Goal: Task Accomplishment & Management: Complete application form

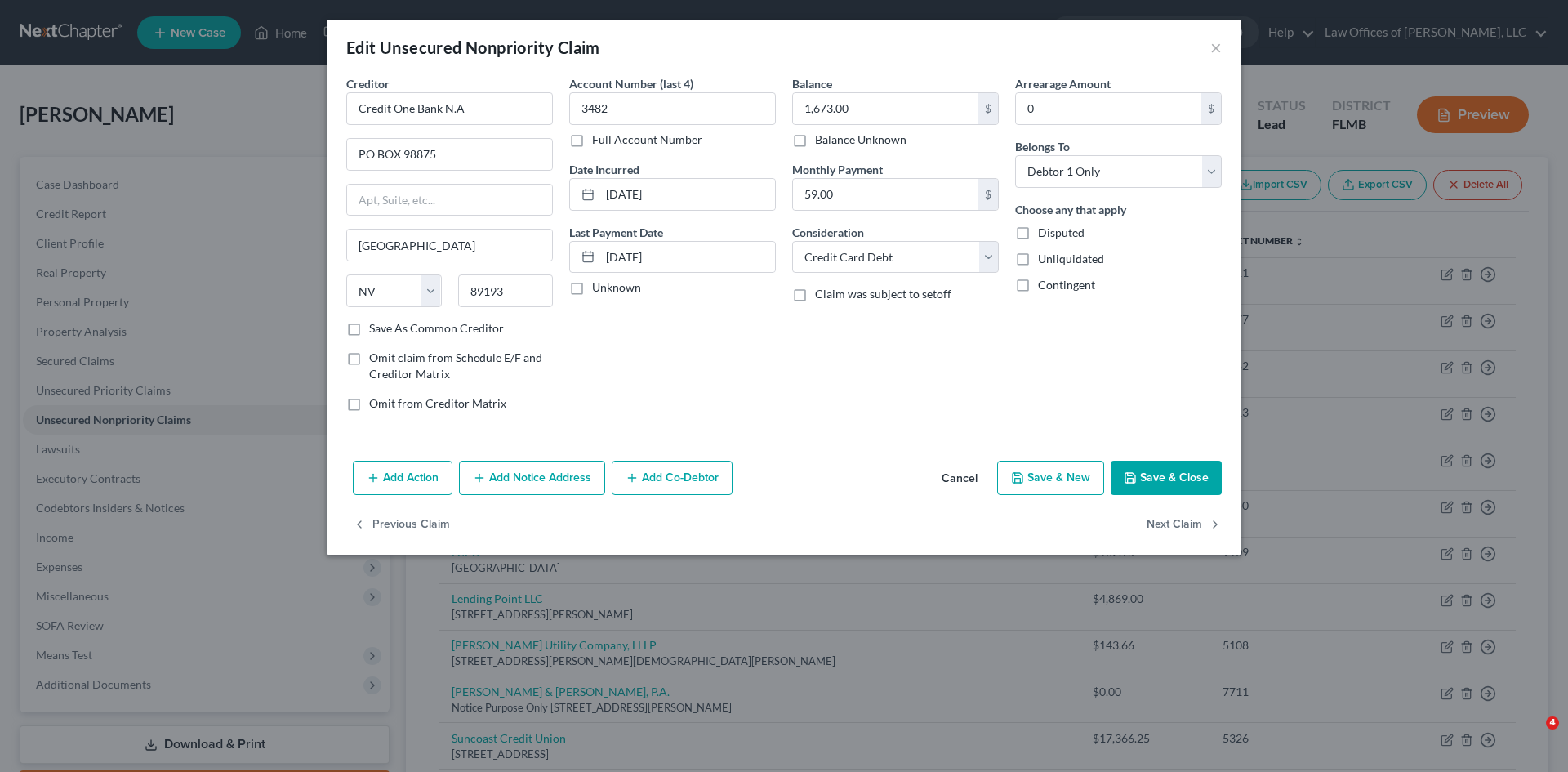
select select "31"
select select "2"
select select "0"
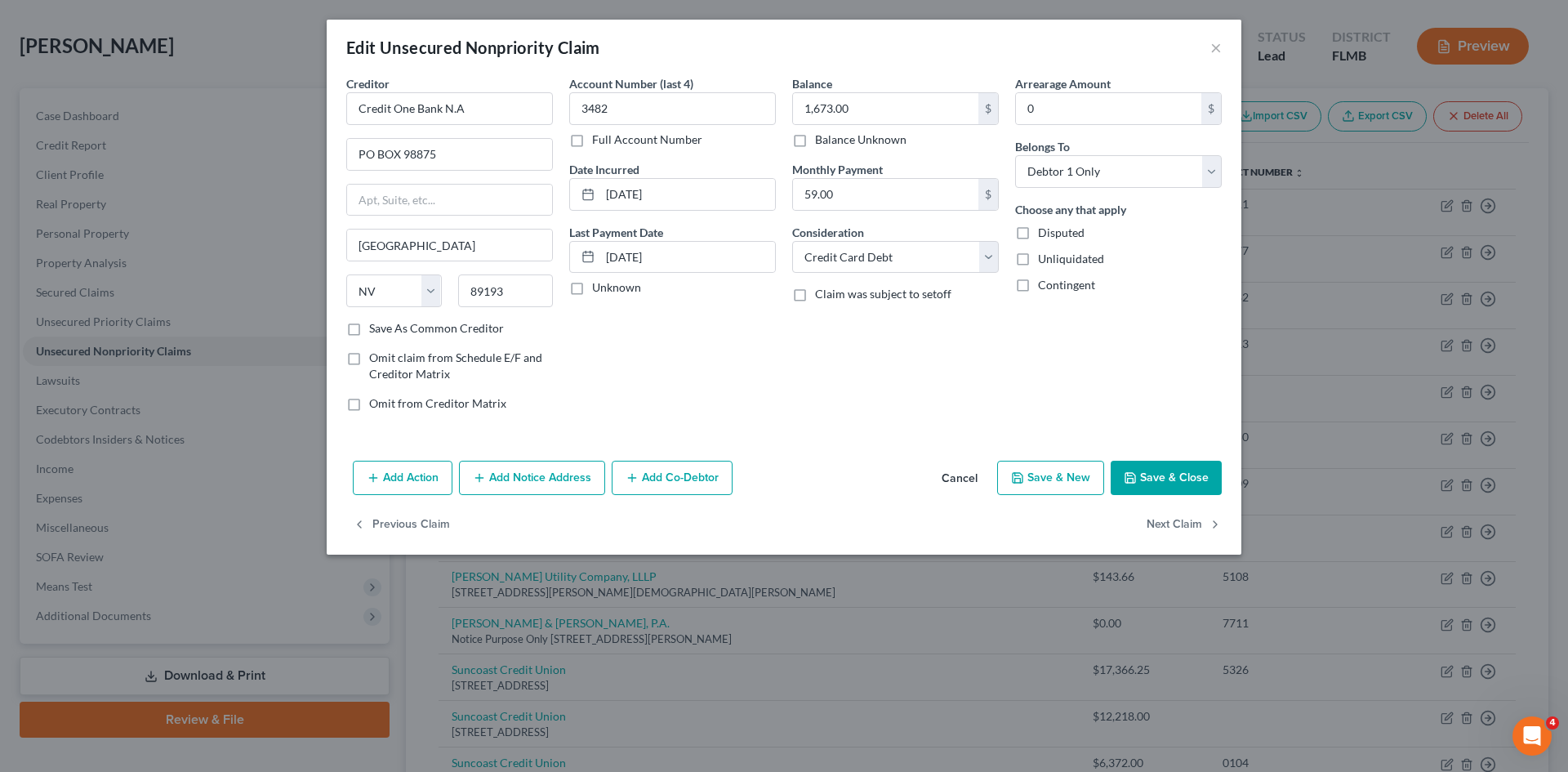
click at [1167, 480] on button "Save & Close" at bounding box center [1165, 477] width 111 height 34
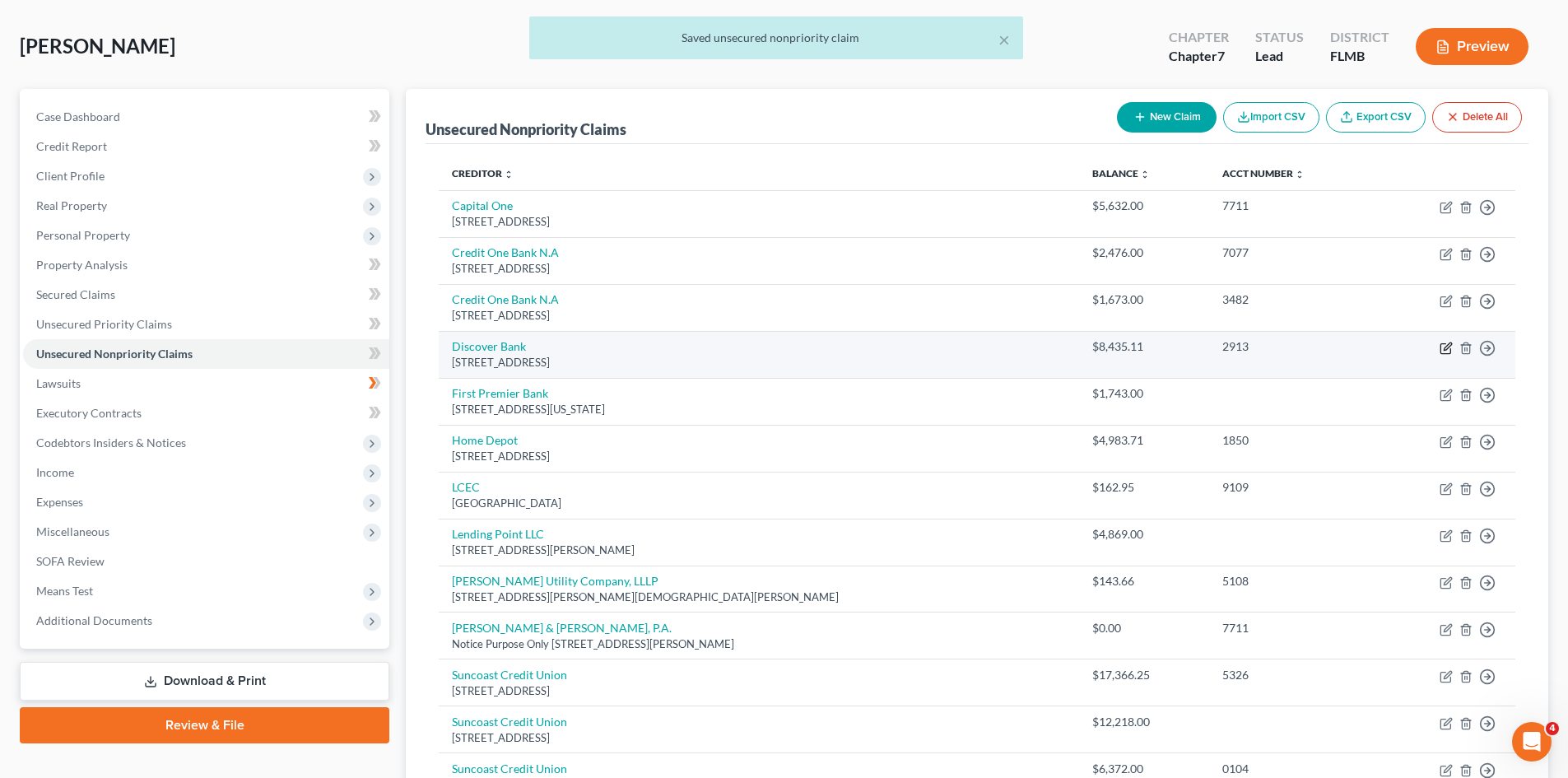
click at [1447, 353] on icon "button" at bounding box center [1445, 349] width 10 height 10
select select "46"
select select "2"
select select "0"
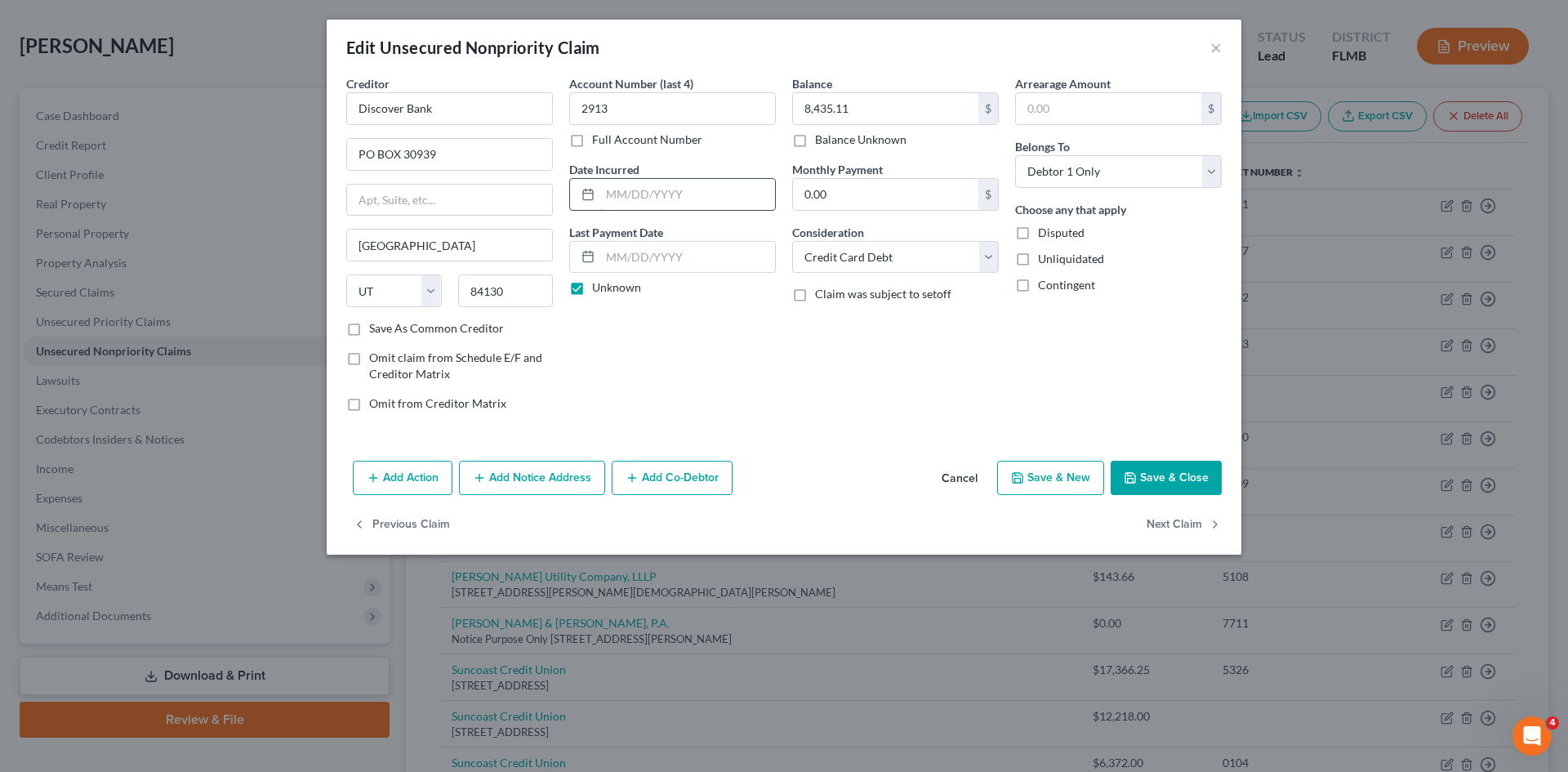
click at [662, 195] on input "text" at bounding box center [688, 195] width 174 height 31
type input "[DATE]"
click at [634, 284] on label "Unknown" at bounding box center [617, 287] width 49 height 17
click at [609, 284] on input "Unknown" at bounding box center [603, 284] width 11 height 11
checkbox input "false"
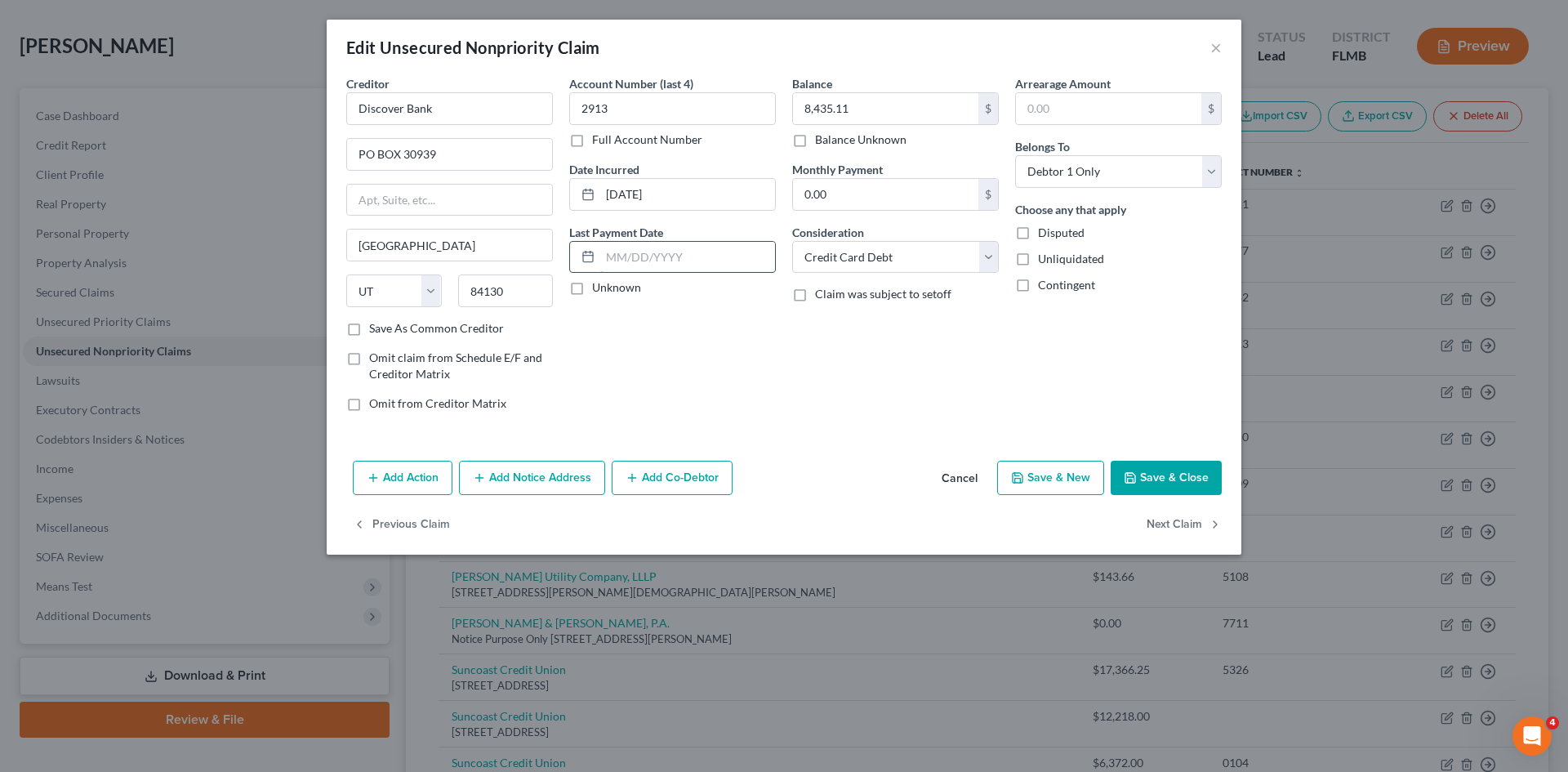
click at [637, 253] on input "text" at bounding box center [688, 258] width 174 height 31
type input "[DATE]"
click at [826, 205] on input "text" at bounding box center [885, 195] width 185 height 31
type input "129"
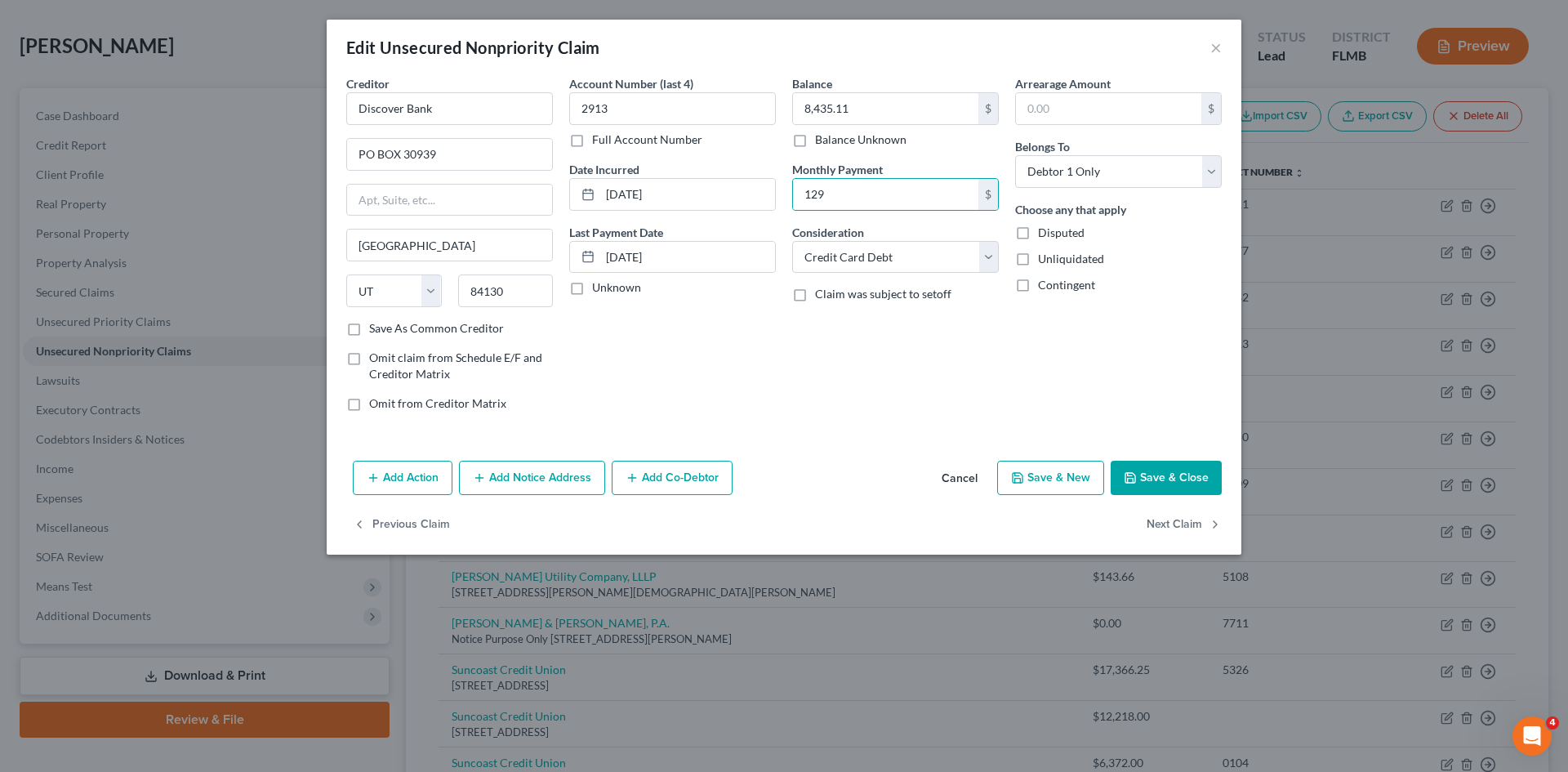
click at [1130, 474] on icon "button" at bounding box center [1130, 477] width 13 height 13
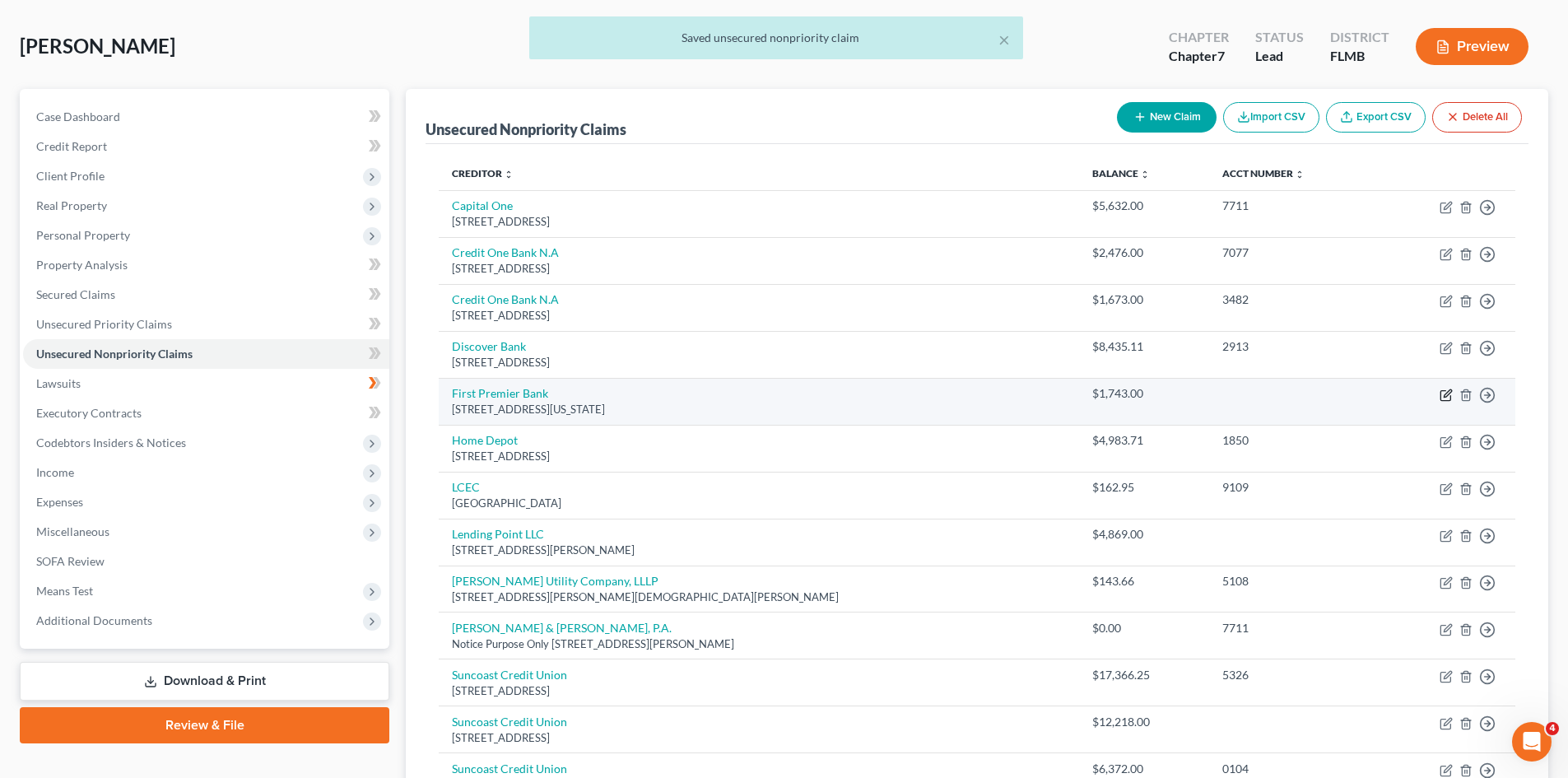
click at [1443, 392] on icon "button" at bounding box center [1446, 395] width 13 height 13
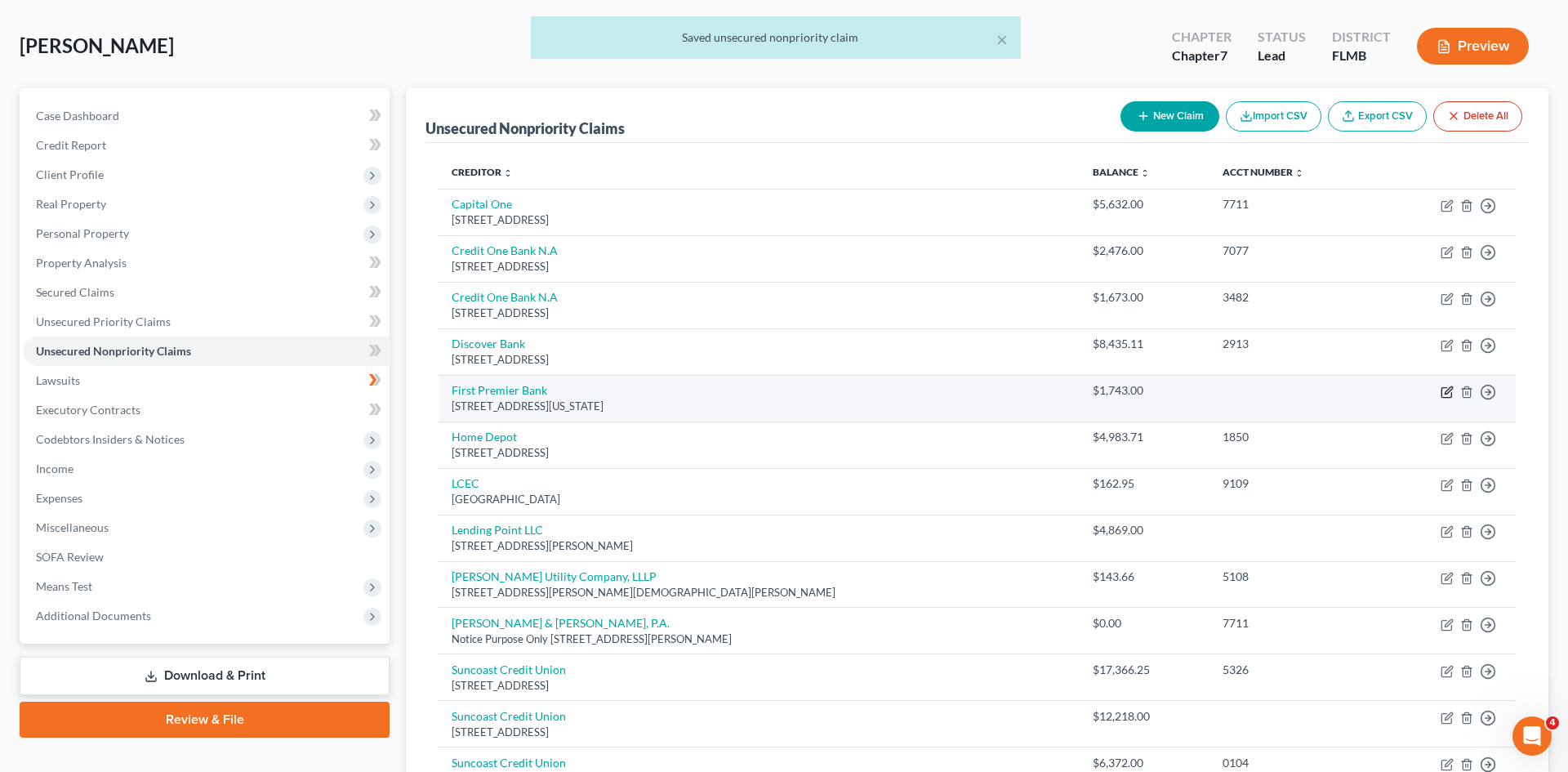
select select "43"
select select "2"
select select "0"
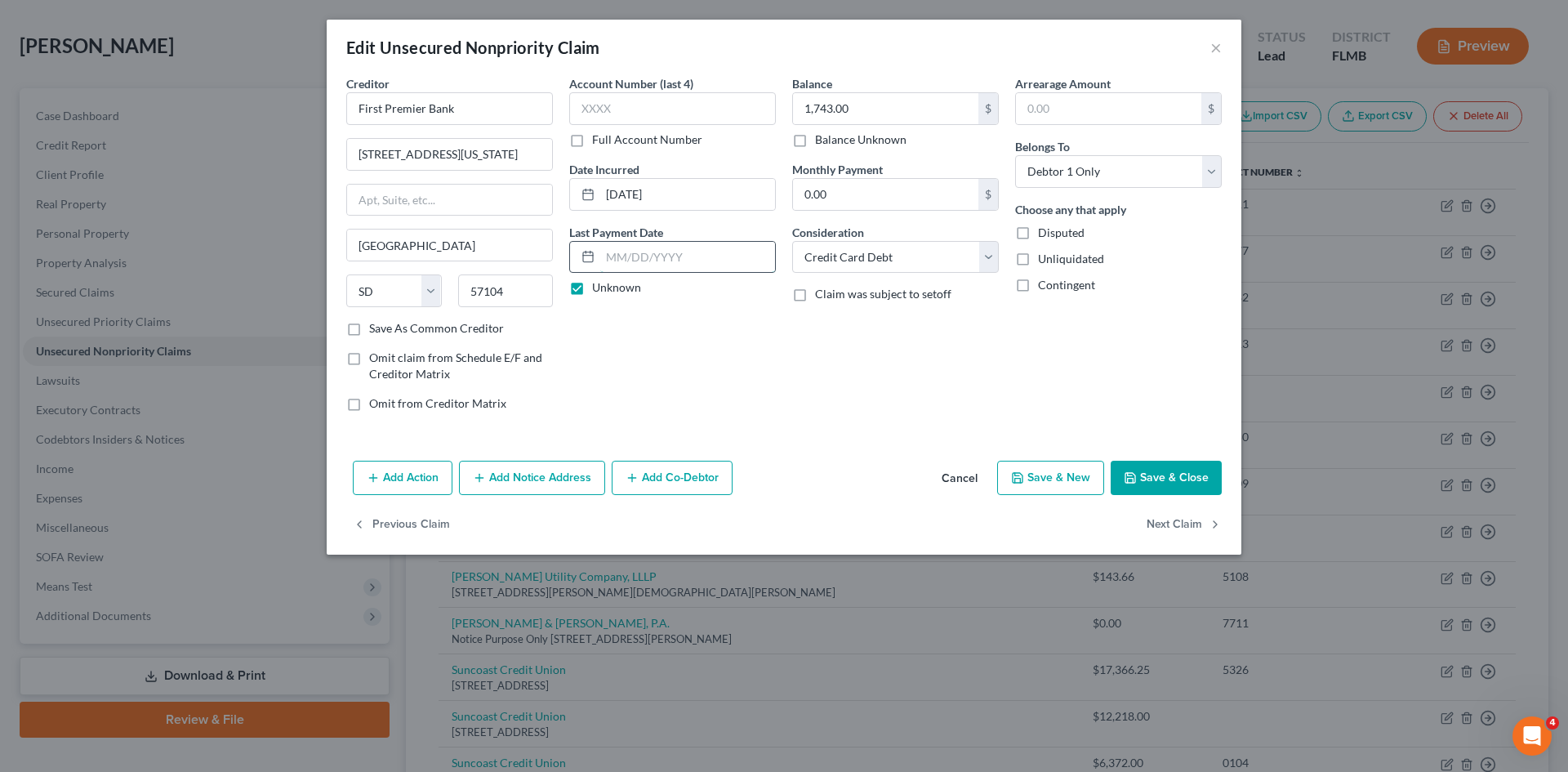
click at [649, 254] on input "text" at bounding box center [688, 258] width 174 height 31
click at [593, 296] on label "Unknown" at bounding box center [617, 287] width 49 height 17
click at [598, 290] on input "Unknown" at bounding box center [603, 284] width 11 height 11
checkbox input "false"
click at [611, 265] on input "text" at bounding box center [688, 258] width 174 height 31
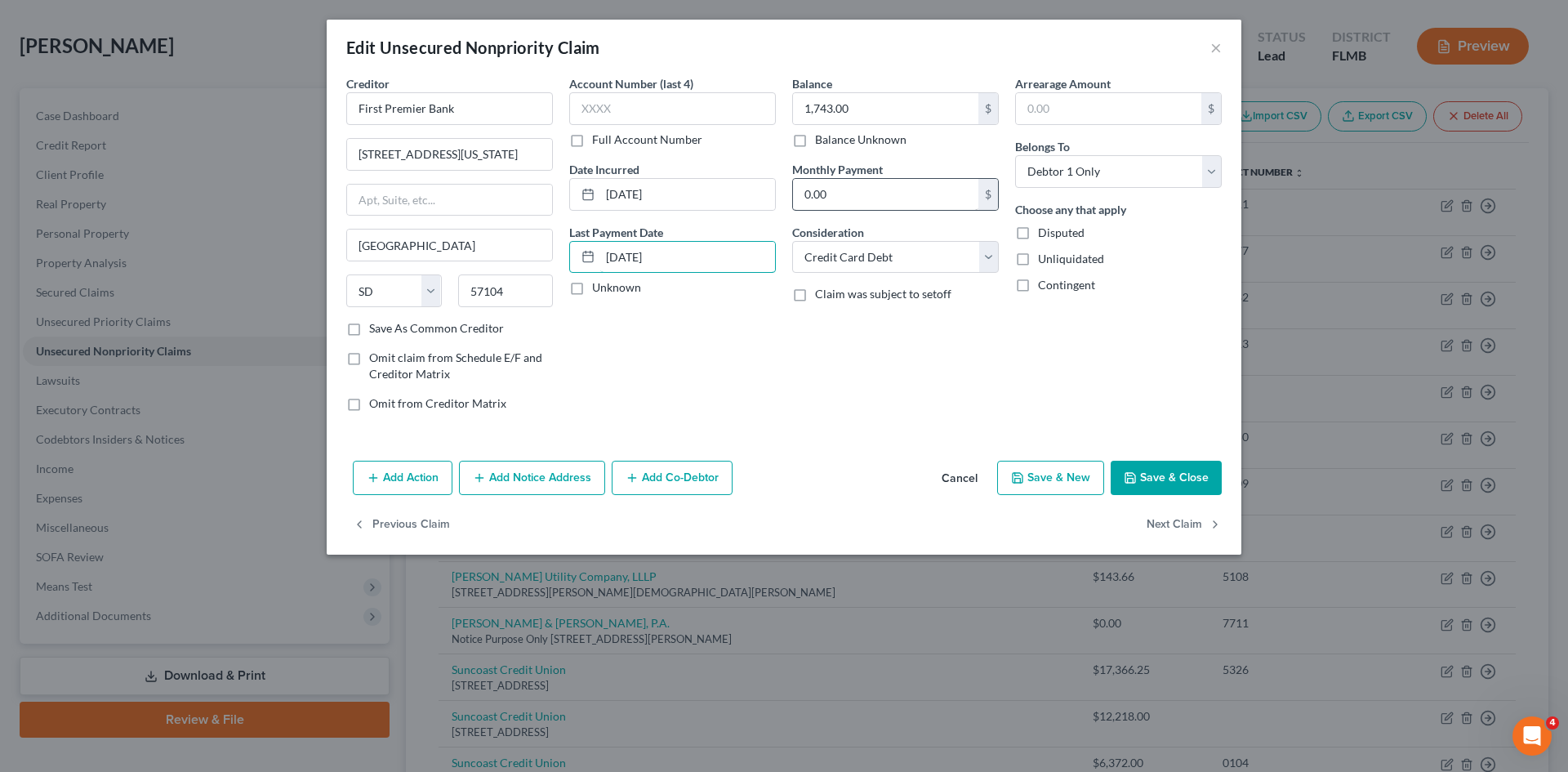
type input "[DATE]"
type input "08/05/20160.00"
click at [908, 394] on div "Balance 1,743.00 $ Balance Unknown Balance Undetermined 1,743.00 $ Balance Unkn…" at bounding box center [896, 250] width 223 height 350
click at [1178, 466] on button "Save & Close" at bounding box center [1165, 477] width 111 height 34
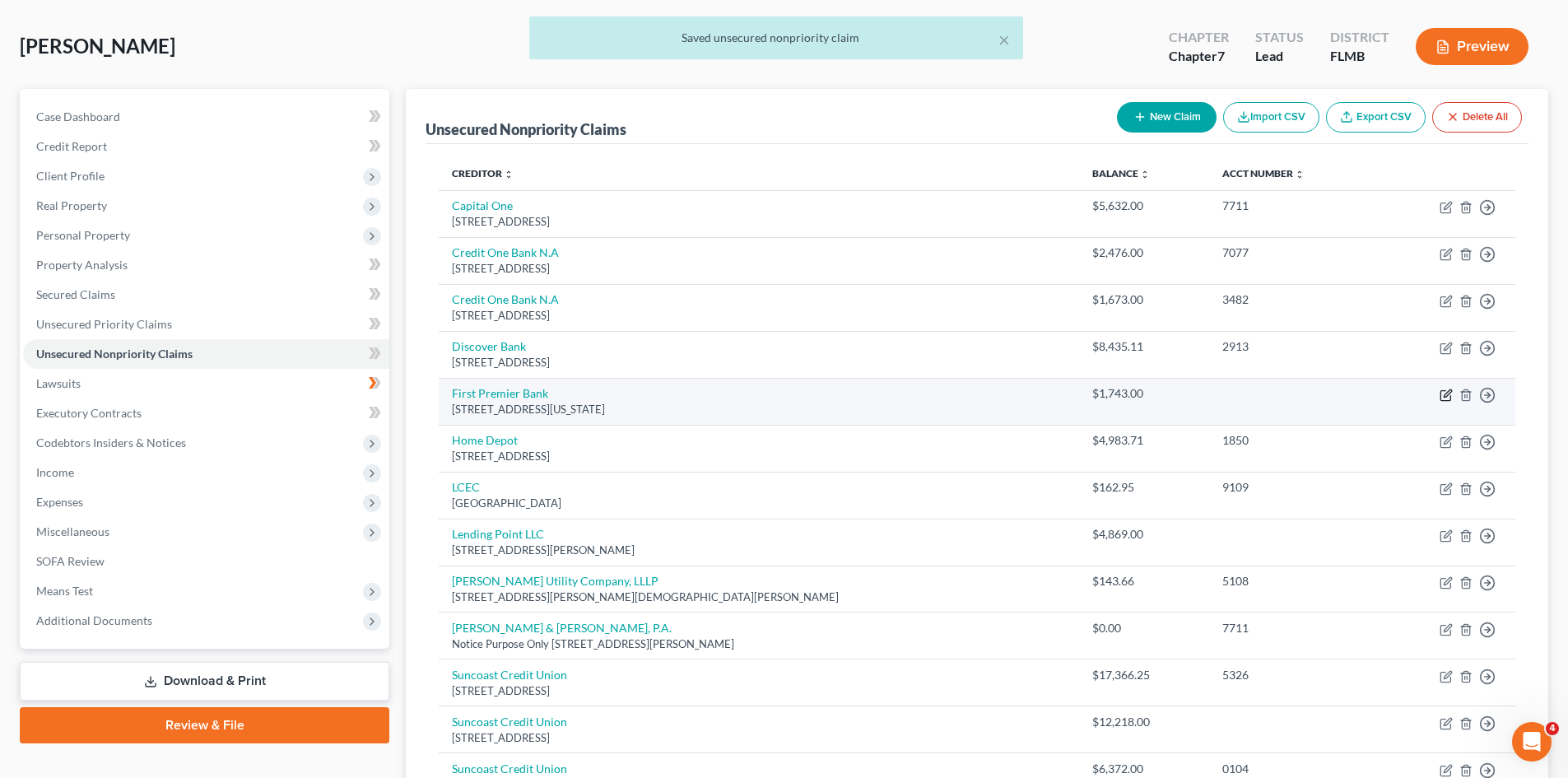
click at [1446, 391] on icon "button" at bounding box center [1446, 395] width 13 height 13
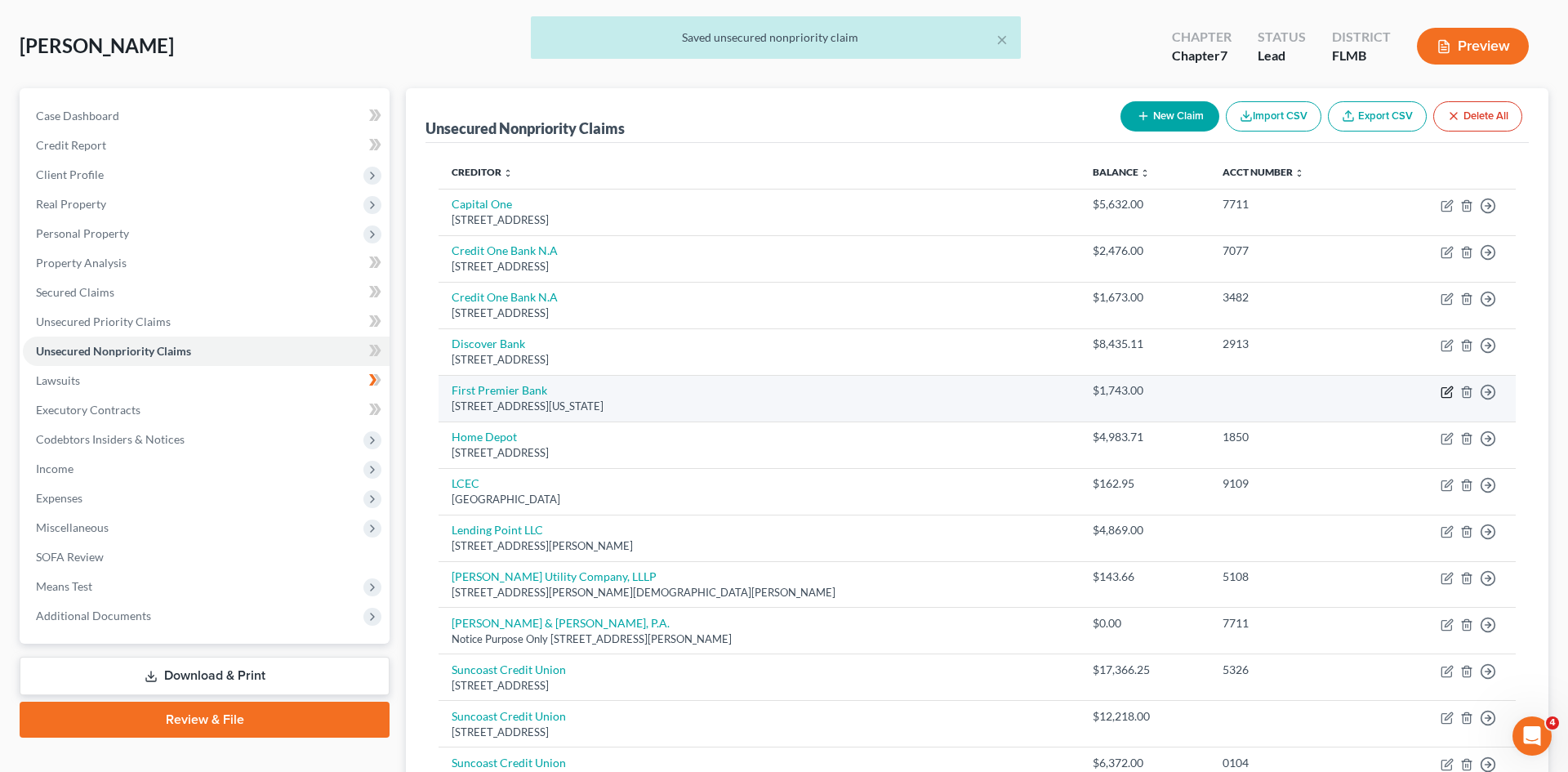
select select "43"
select select "2"
select select "0"
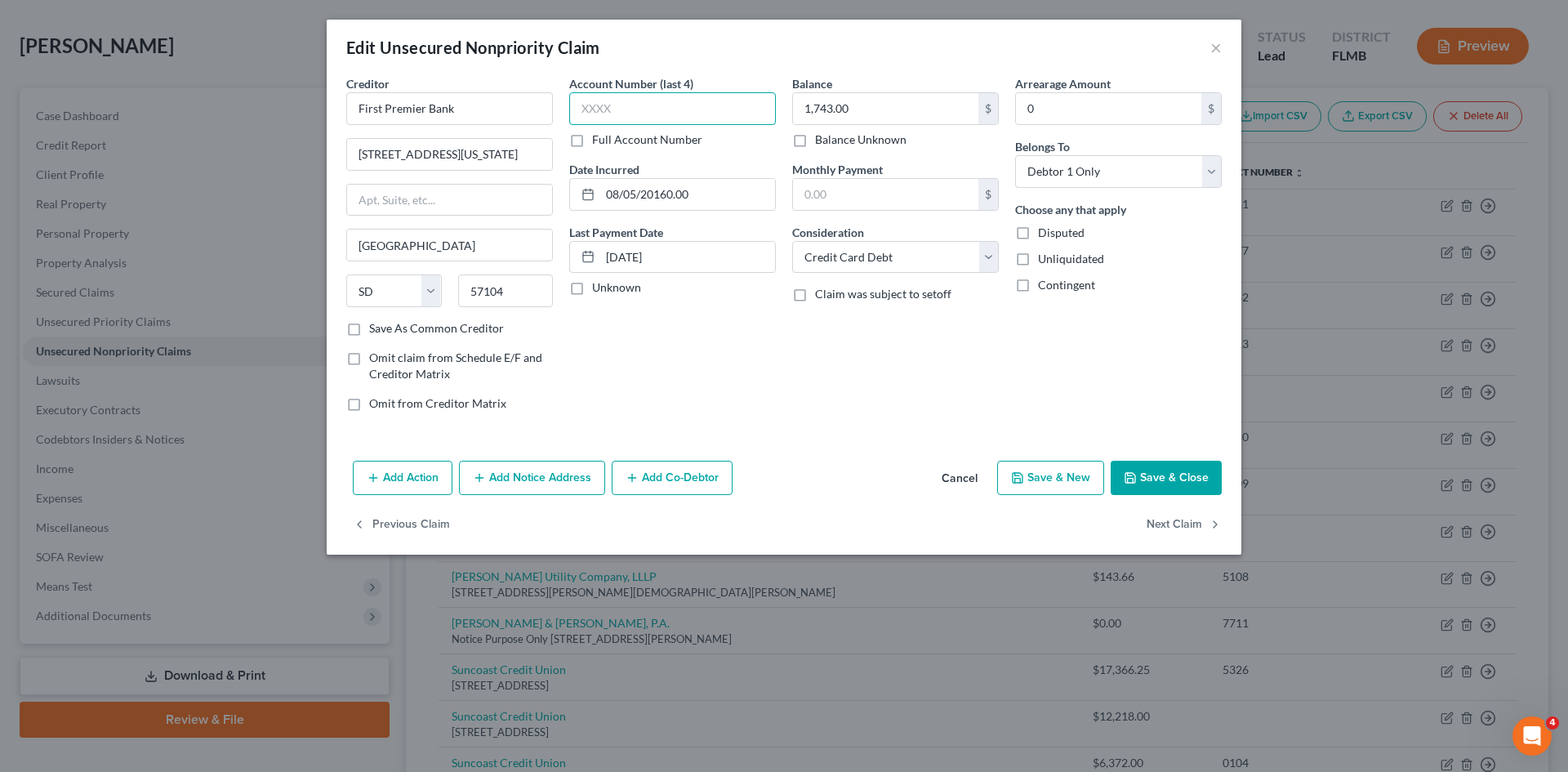
click at [625, 111] on input "text" at bounding box center [672, 108] width 207 height 32
click at [1157, 485] on button "Save & Close" at bounding box center [1165, 477] width 111 height 34
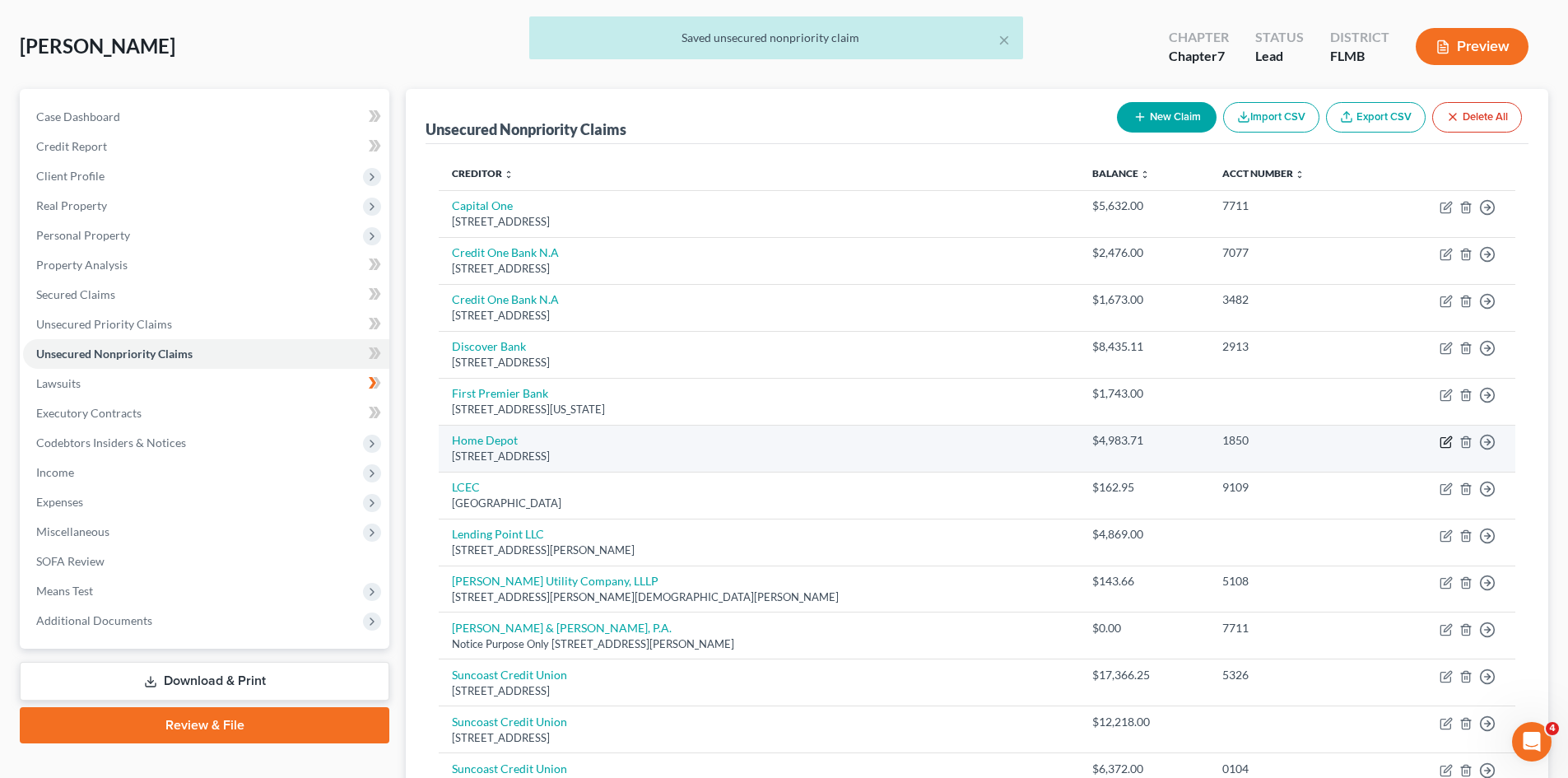
click at [1448, 435] on icon "button" at bounding box center [1446, 441] width 13 height 13
select select "43"
select select "2"
select select "0"
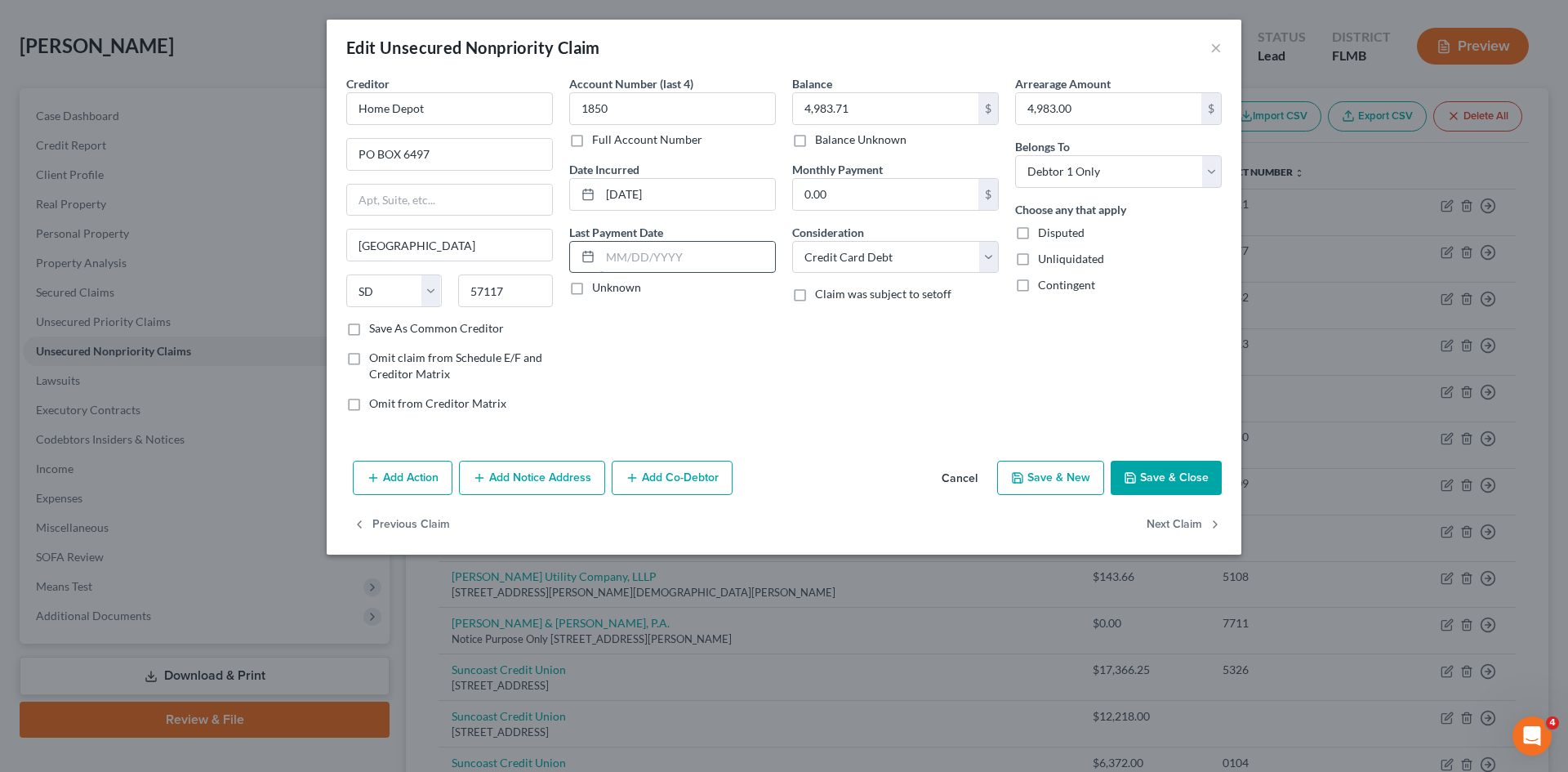
click at [680, 249] on input "text" at bounding box center [688, 258] width 174 height 31
type input "[DATE]"
click at [740, 197] on input "06/07/20200.00" at bounding box center [688, 195] width 174 height 31
type input "[DATE]"
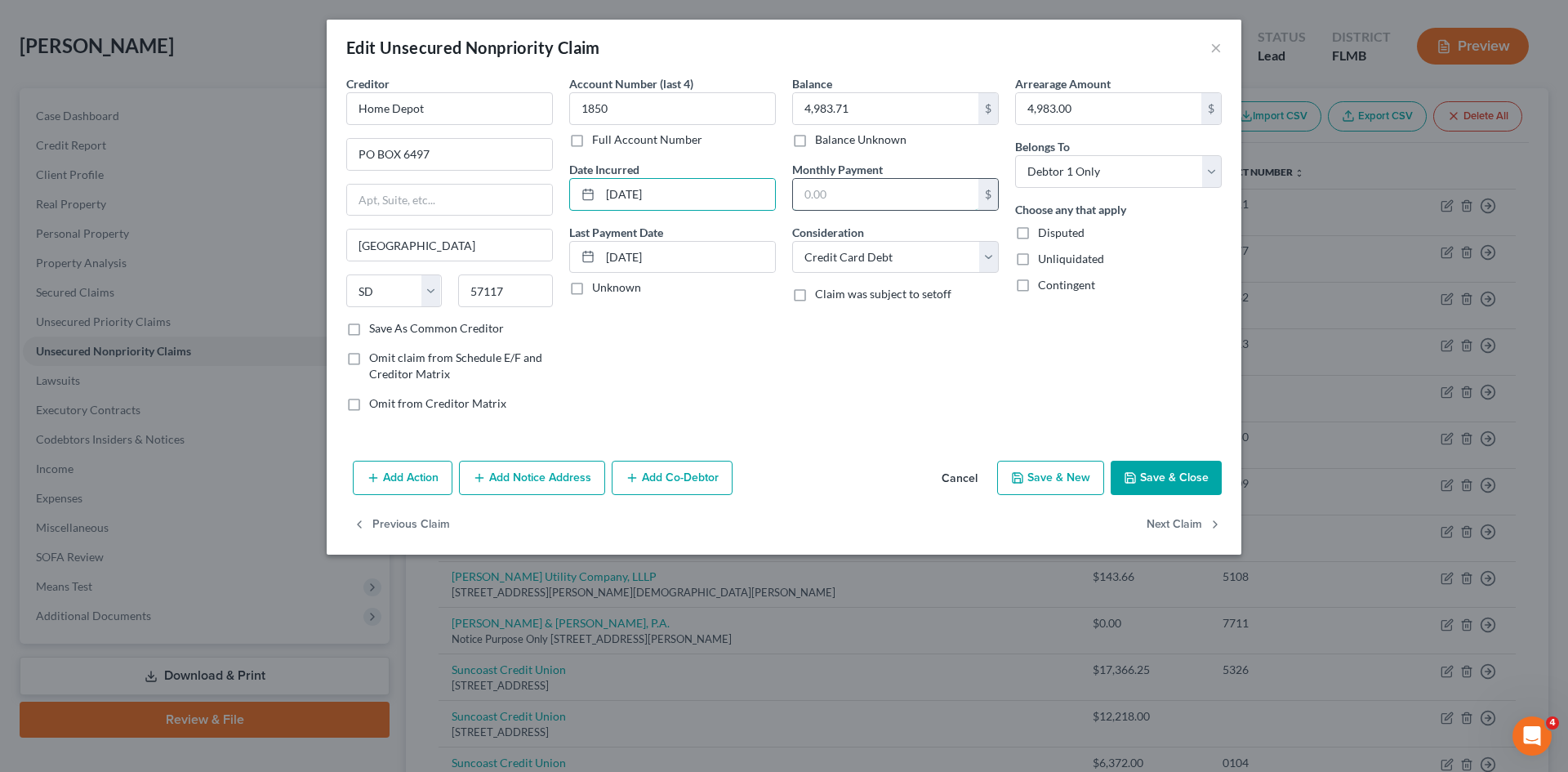
click at [836, 199] on input "text" at bounding box center [885, 195] width 185 height 31
type input "139"
click at [1142, 479] on button "Save & Close" at bounding box center [1165, 477] width 111 height 34
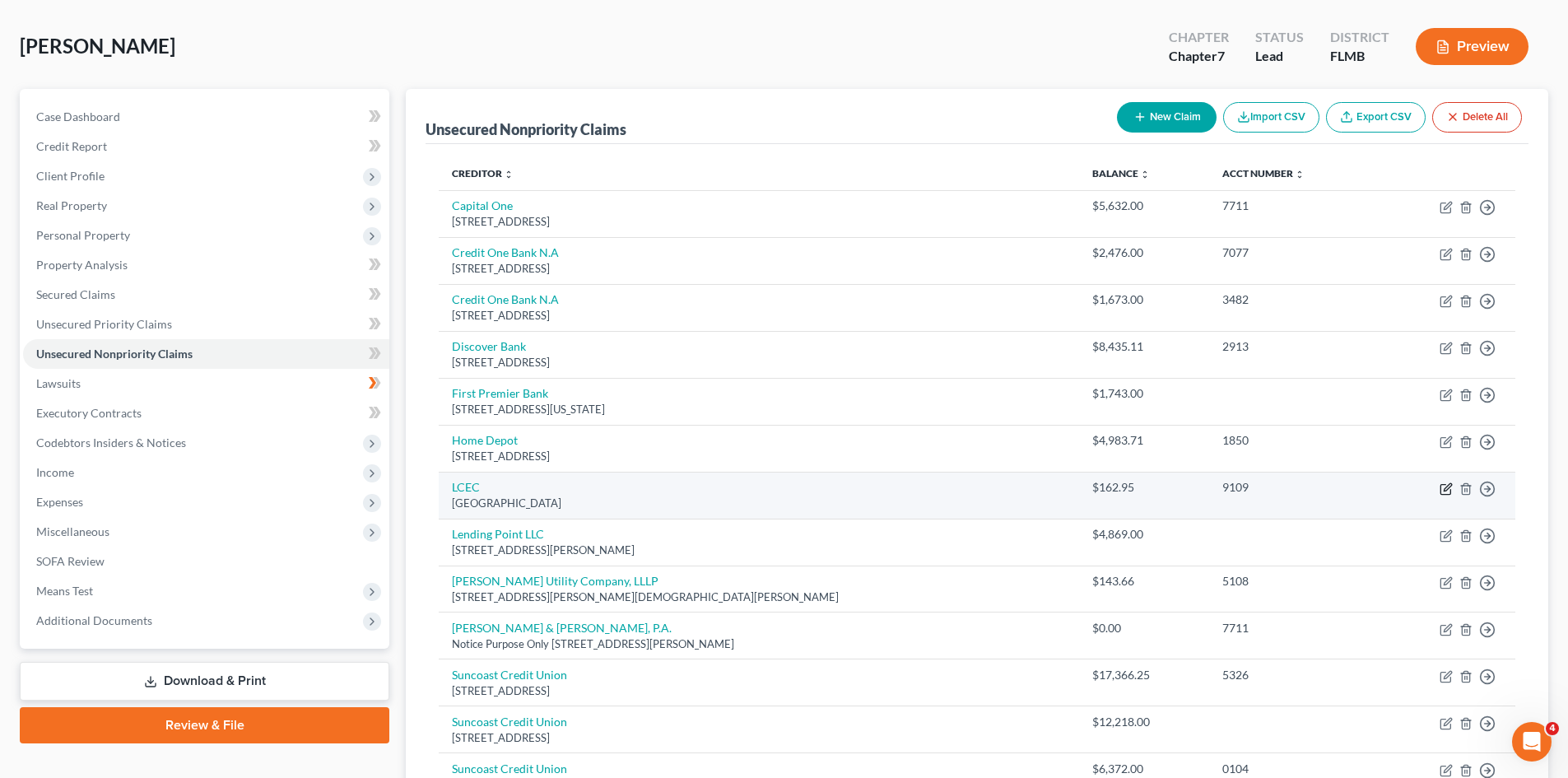
click at [1445, 493] on icon "button" at bounding box center [1446, 489] width 13 height 13
select select "9"
select select "14"
select select "0"
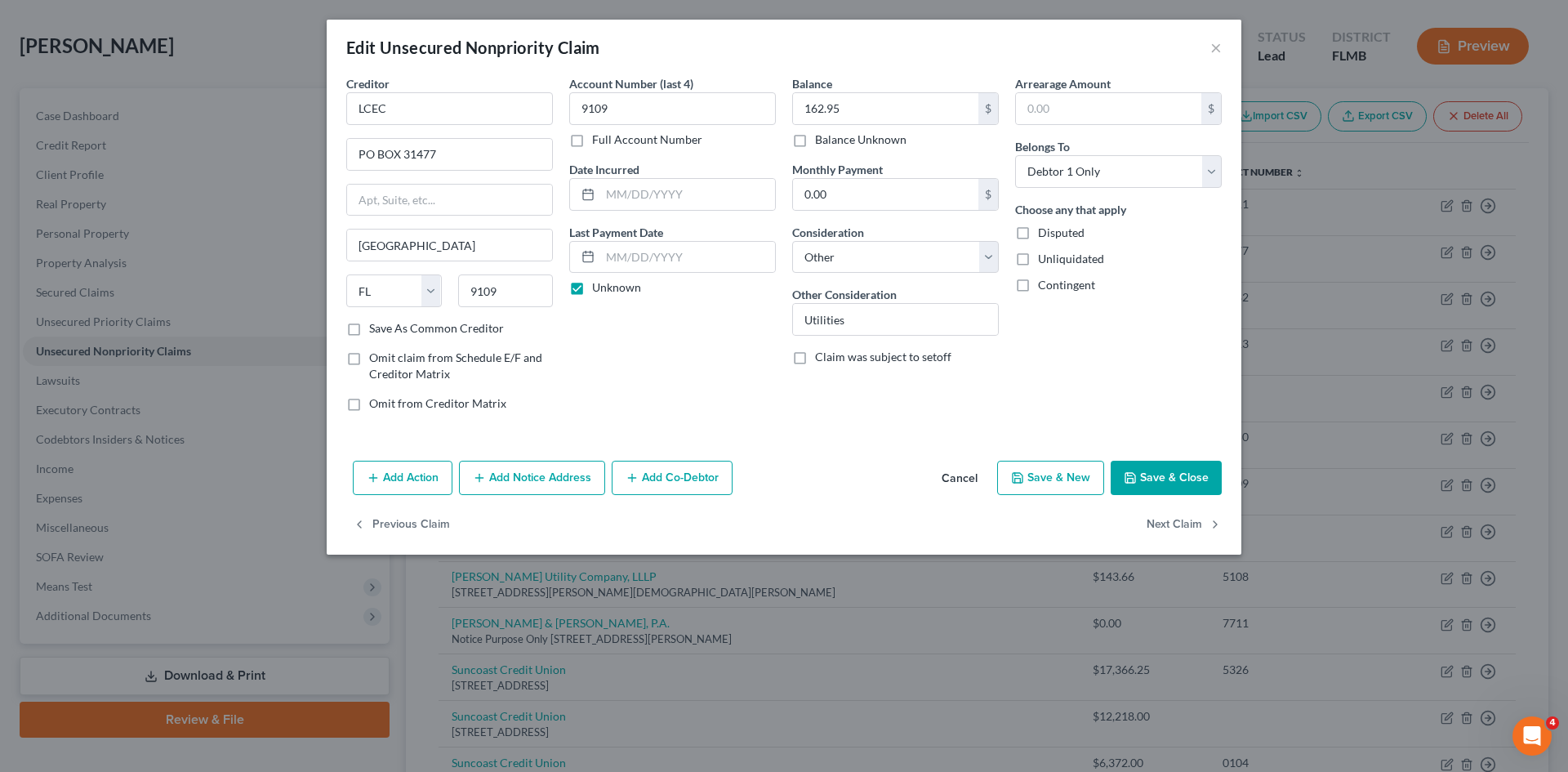
click at [703, 424] on div "Account Number (last 4) 9109 Full Account Number Date Incurred Last Payment Dat…" at bounding box center [673, 250] width 223 height 350
click at [968, 484] on button "Cancel" at bounding box center [959, 478] width 62 height 32
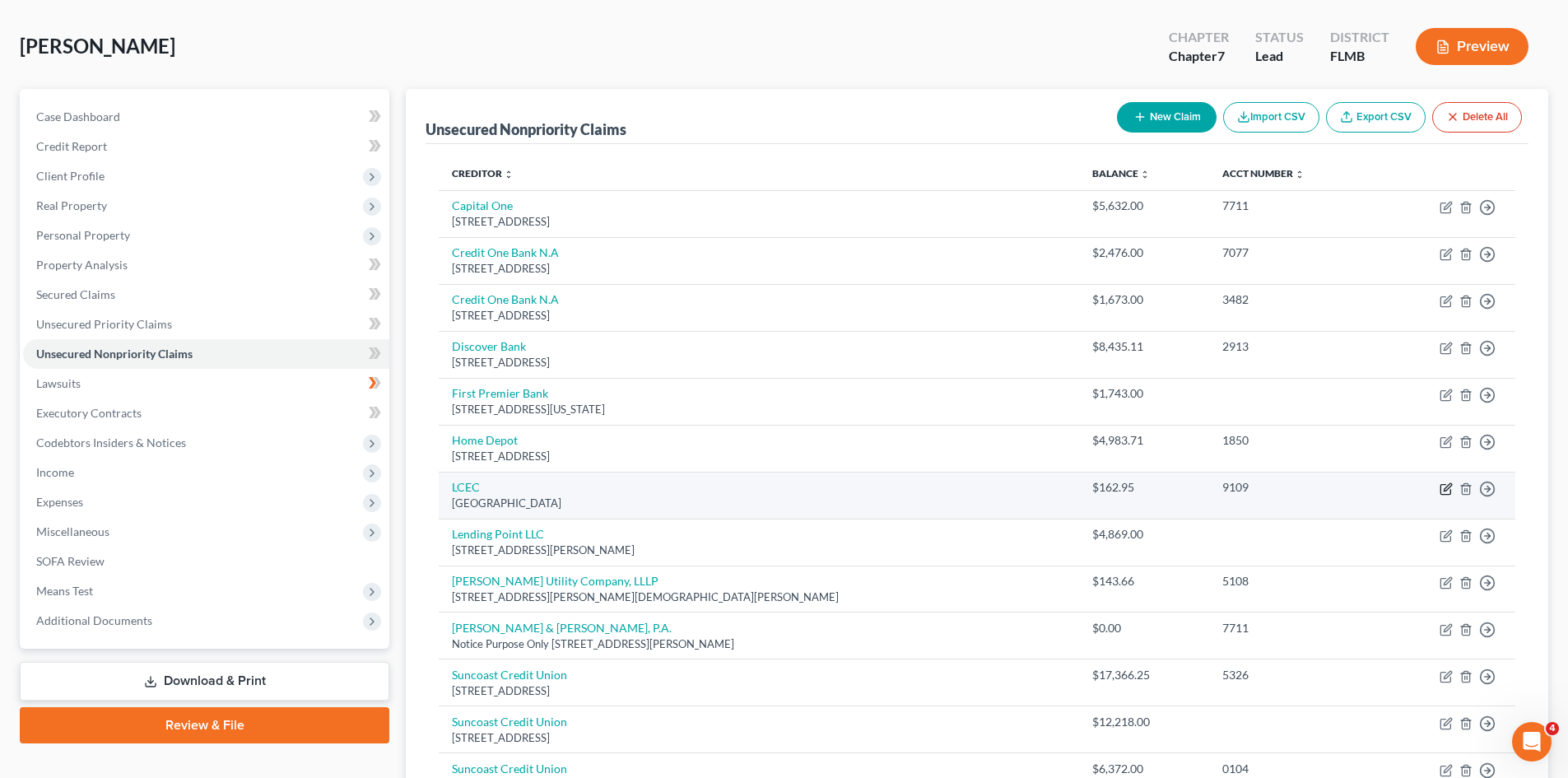
click at [1443, 490] on icon "button" at bounding box center [1446, 489] width 13 height 13
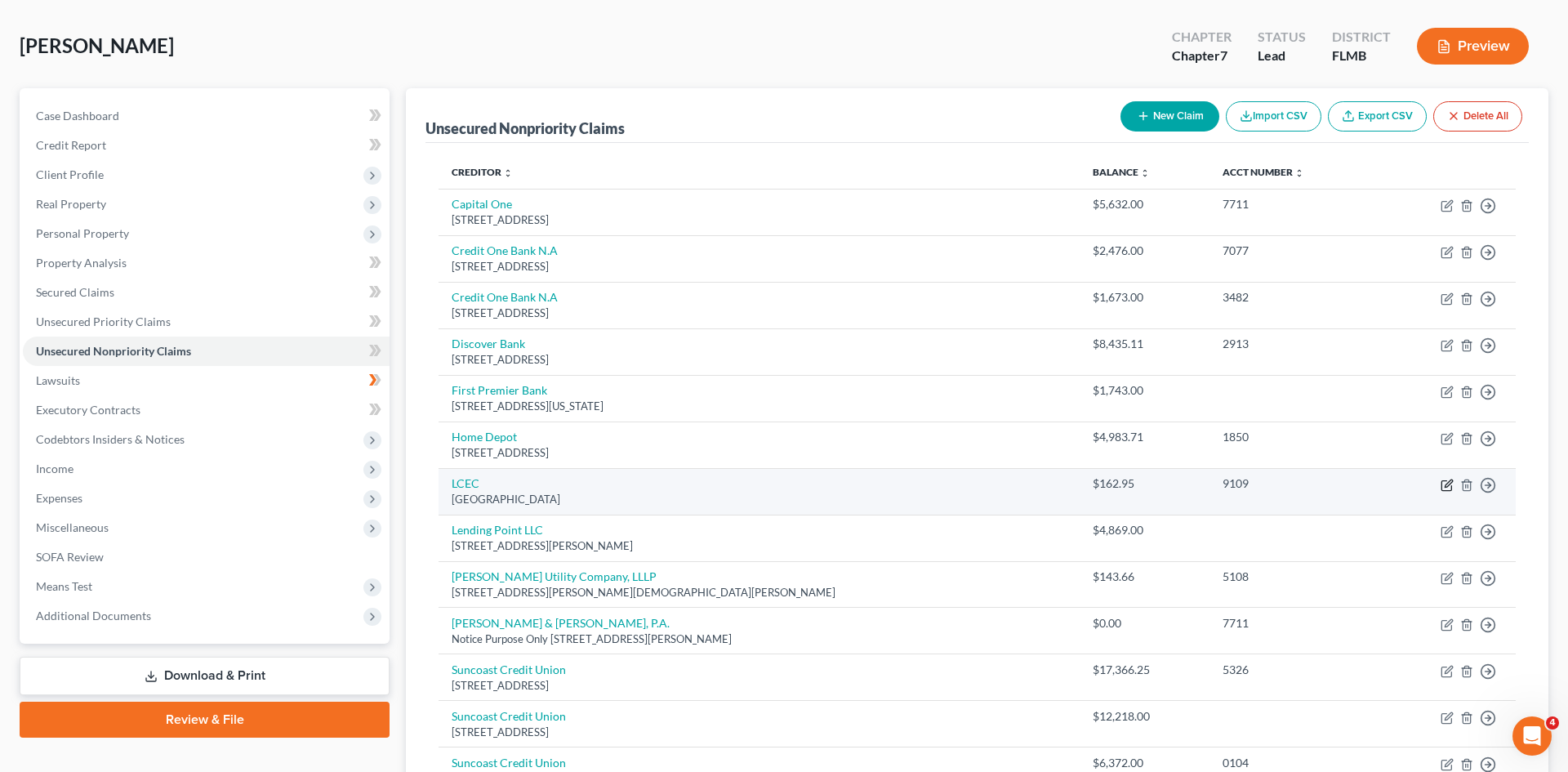
select select "9"
select select "14"
select select "0"
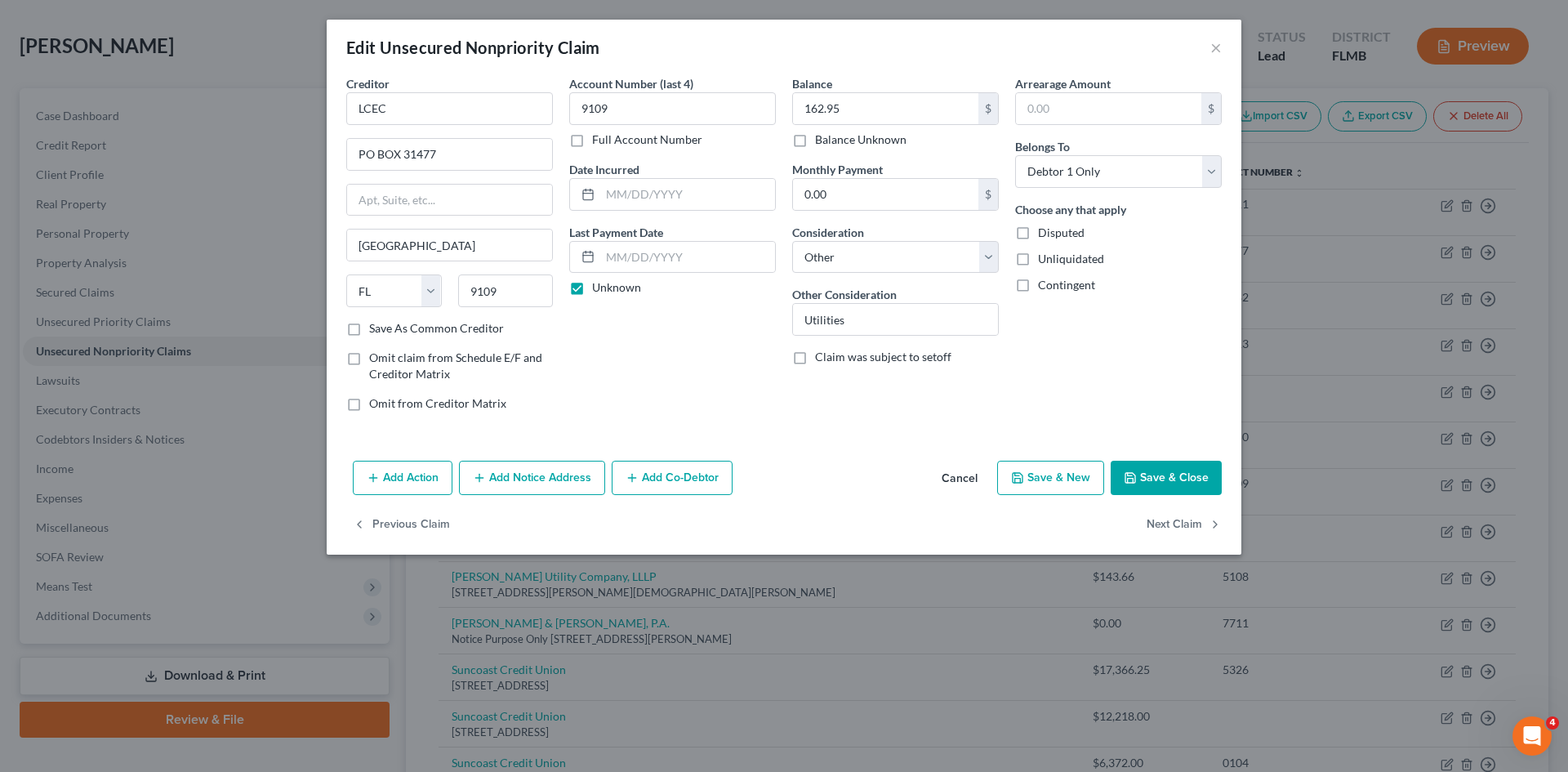
click at [972, 477] on button "Cancel" at bounding box center [959, 478] width 62 height 32
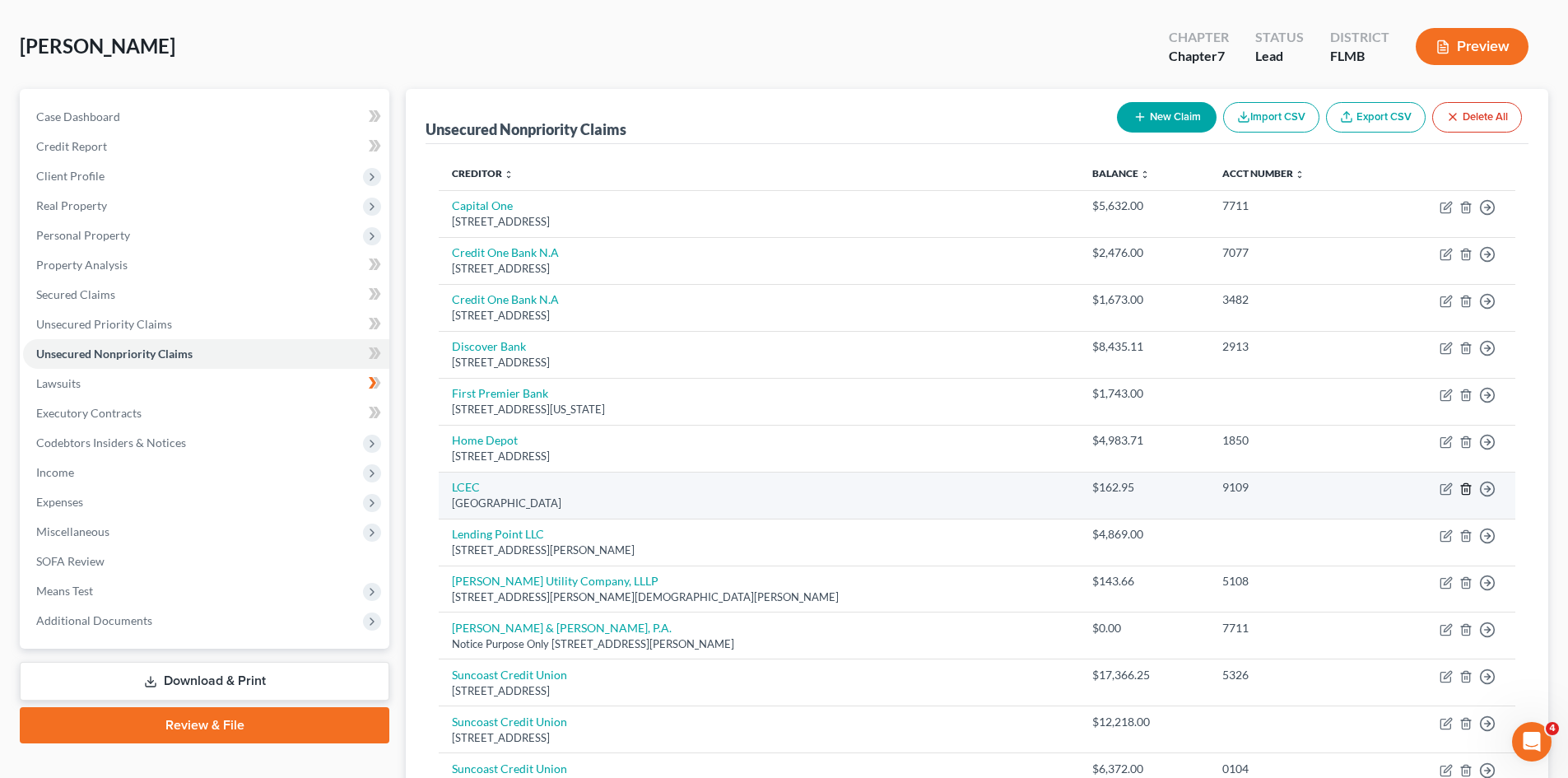
click at [1466, 491] on line "button" at bounding box center [1466, 490] width 0 height 3
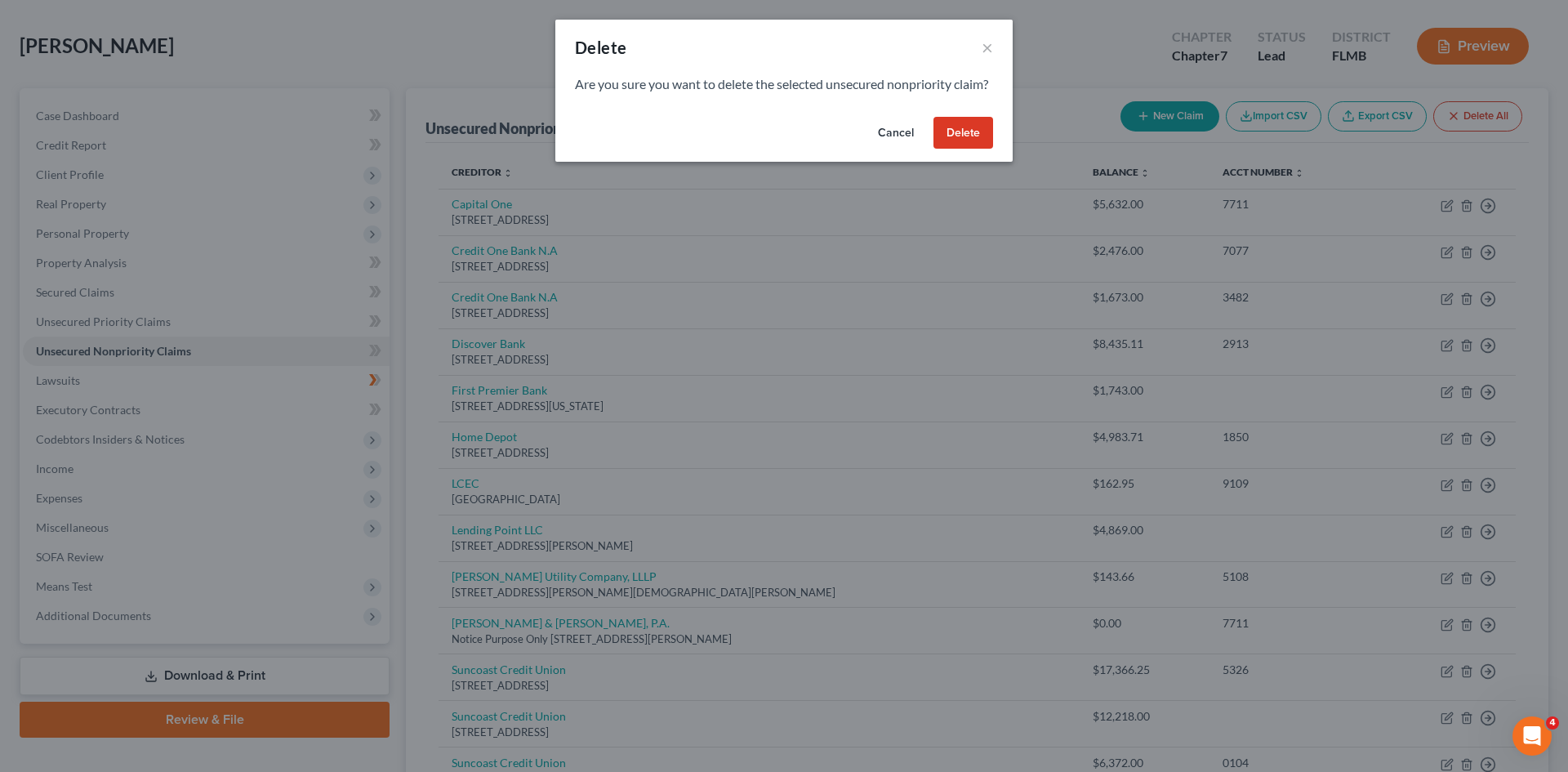
drag, startPoint x: 994, startPoint y: 156, endPoint x: 981, endPoint y: 160, distance: 13.6
click at [986, 156] on div "Cancel Delete" at bounding box center [784, 136] width 457 height 52
click at [961, 150] on button "Delete" at bounding box center [963, 132] width 60 height 32
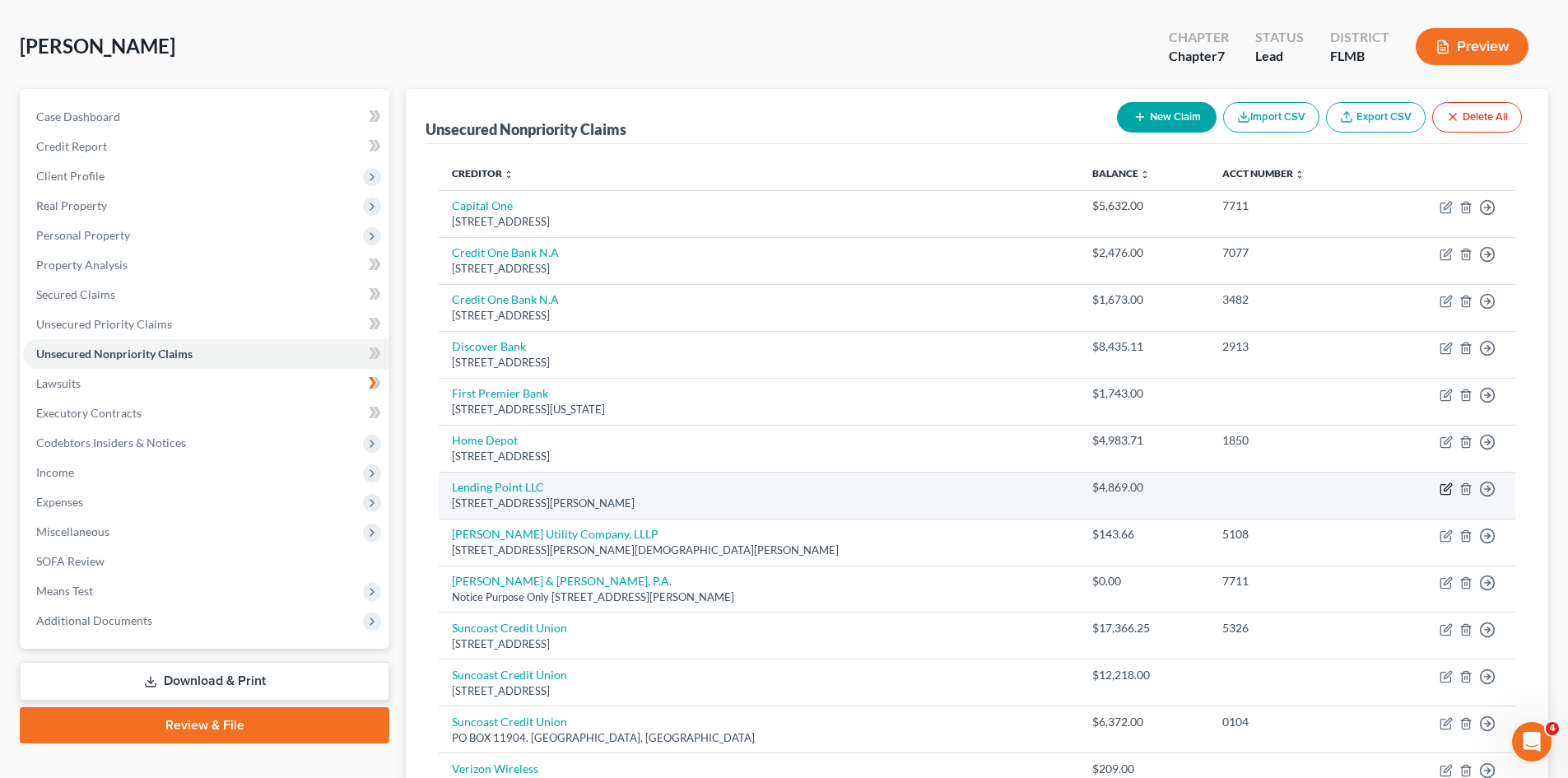
click at [1449, 493] on icon "button" at bounding box center [1446, 489] width 13 height 13
select select "10"
select select "0"
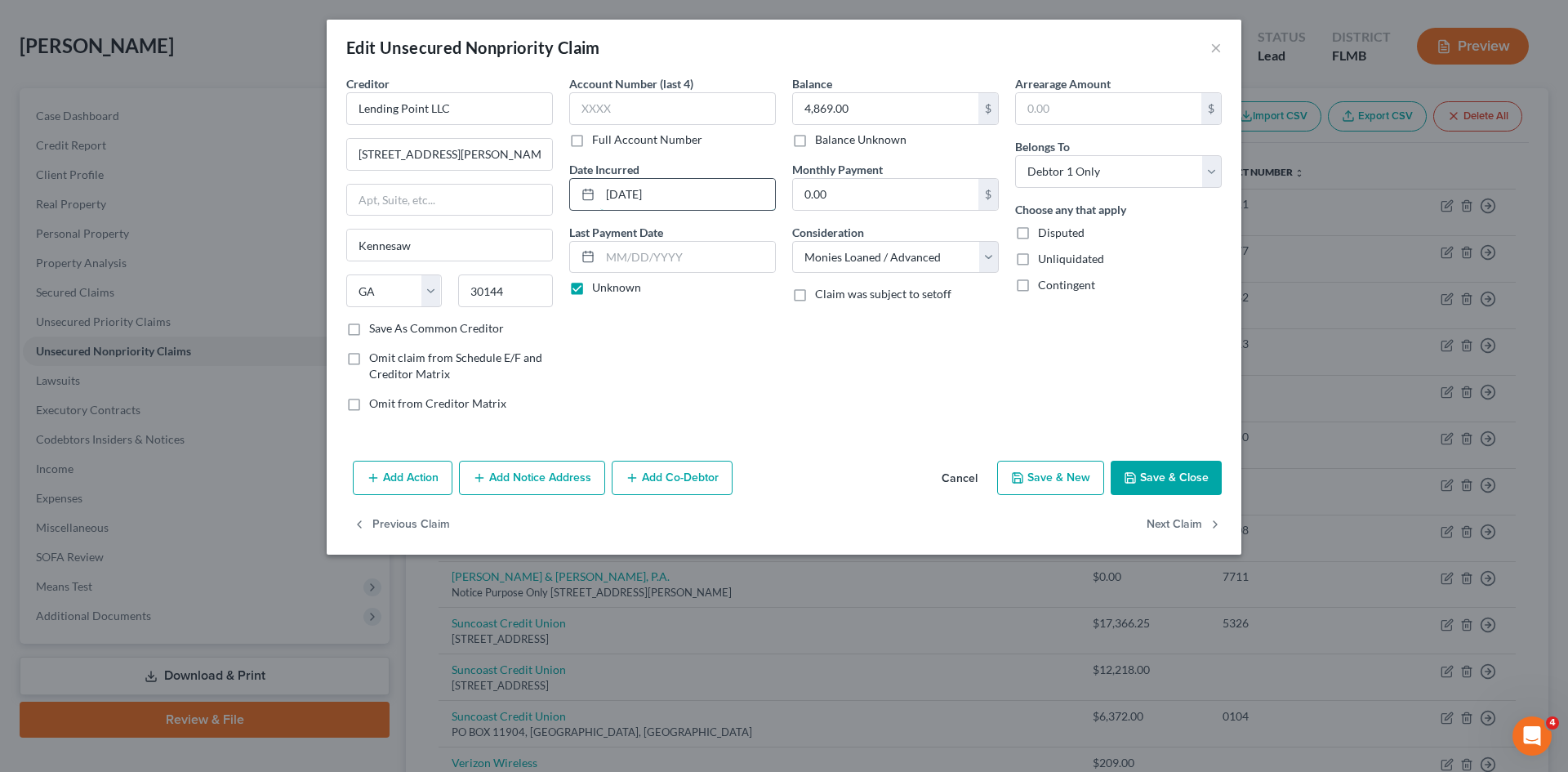
click at [682, 190] on input "[DATE]" at bounding box center [688, 195] width 174 height 31
click at [669, 255] on input "text" at bounding box center [688, 258] width 174 height 31
type input "[DATE]"
click at [622, 280] on label "Unknown" at bounding box center [617, 287] width 49 height 17
click at [609, 280] on input "Unknown" at bounding box center [603, 284] width 11 height 11
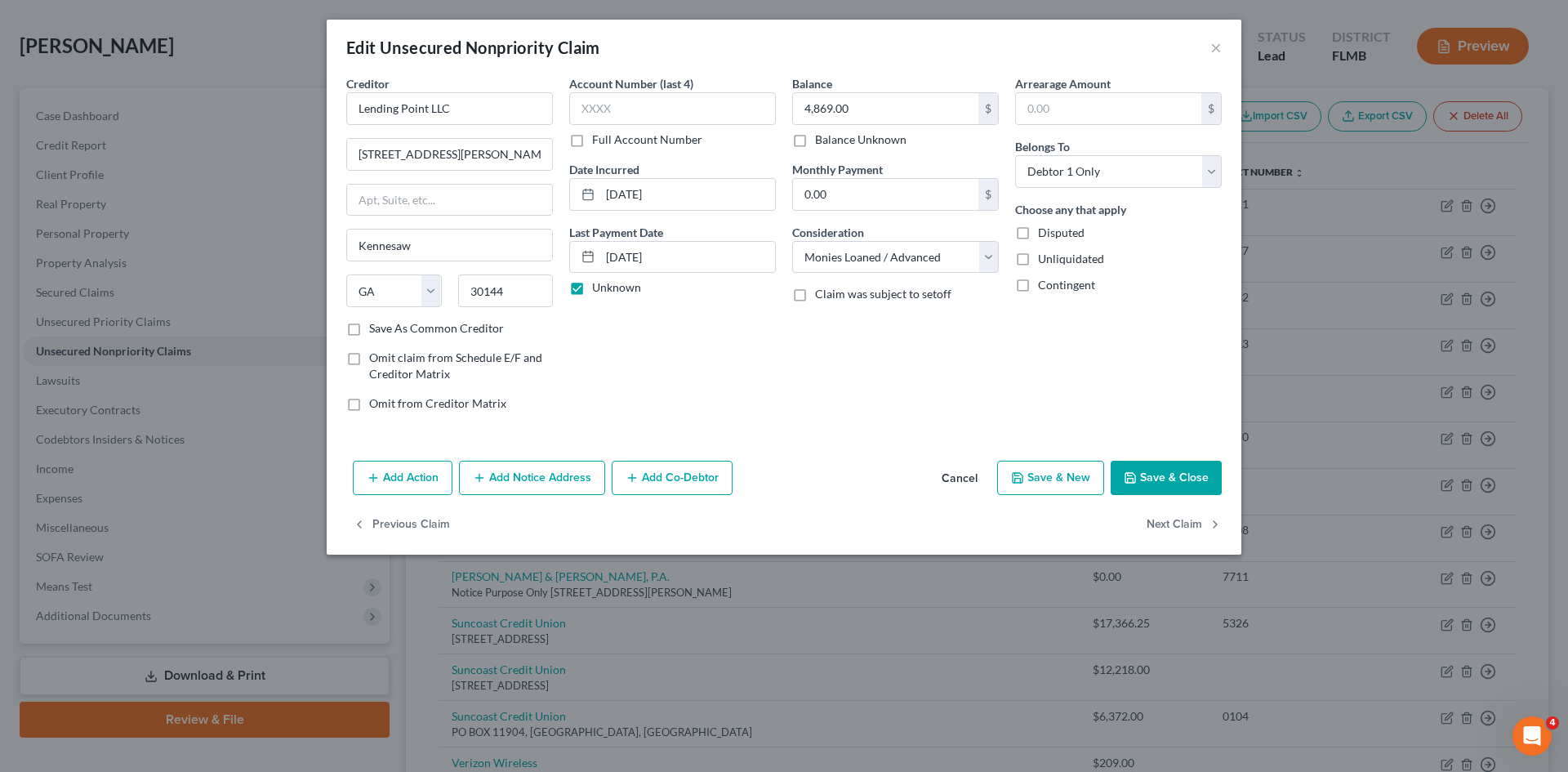
checkbox input "false"
click at [843, 200] on input "0.00" at bounding box center [885, 195] width 185 height 31
type input "194"
click at [1176, 471] on button "Save & Close" at bounding box center [1165, 477] width 111 height 34
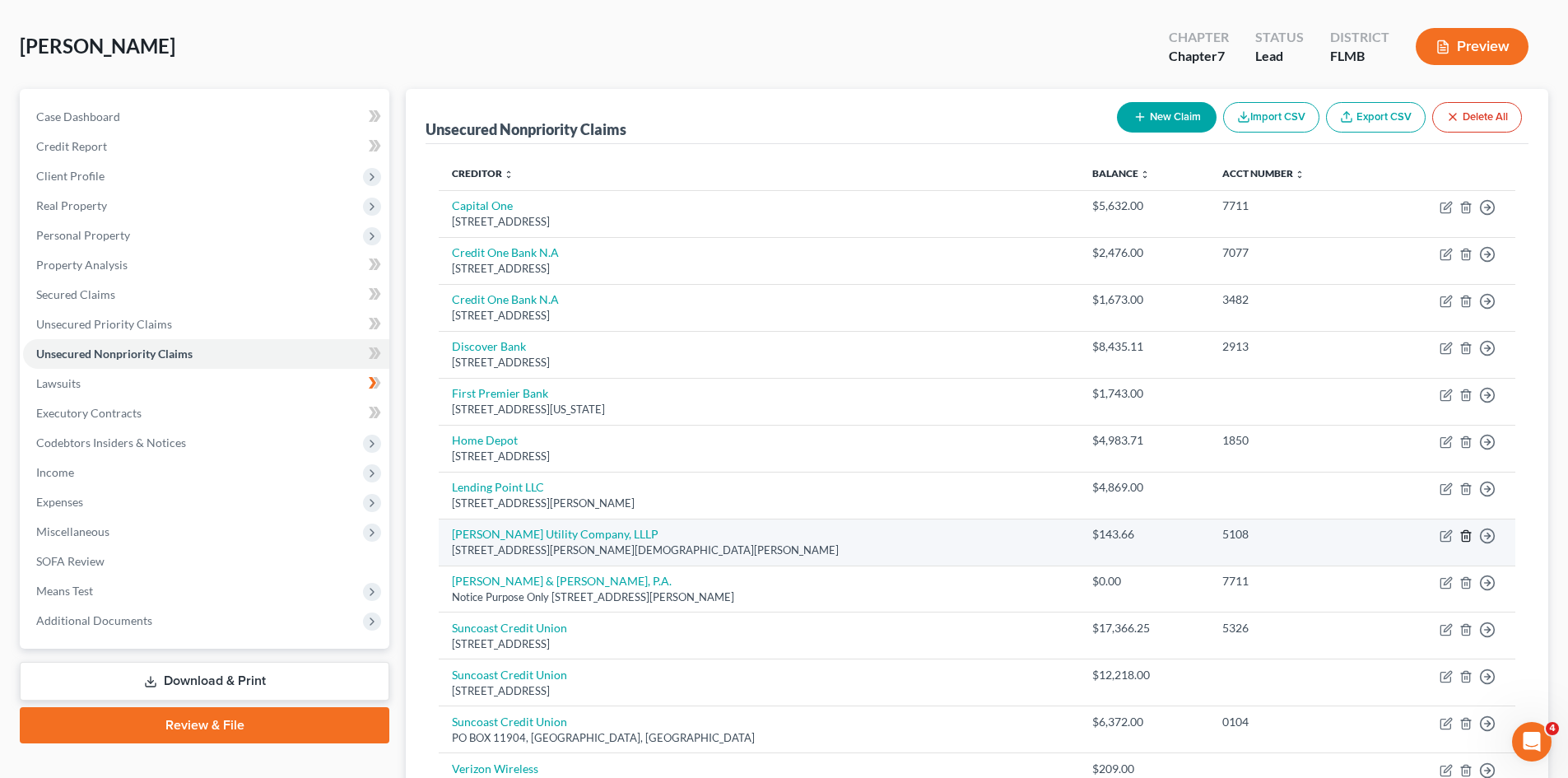
click at [1464, 536] on line "button" at bounding box center [1464, 536] width 0 height 3
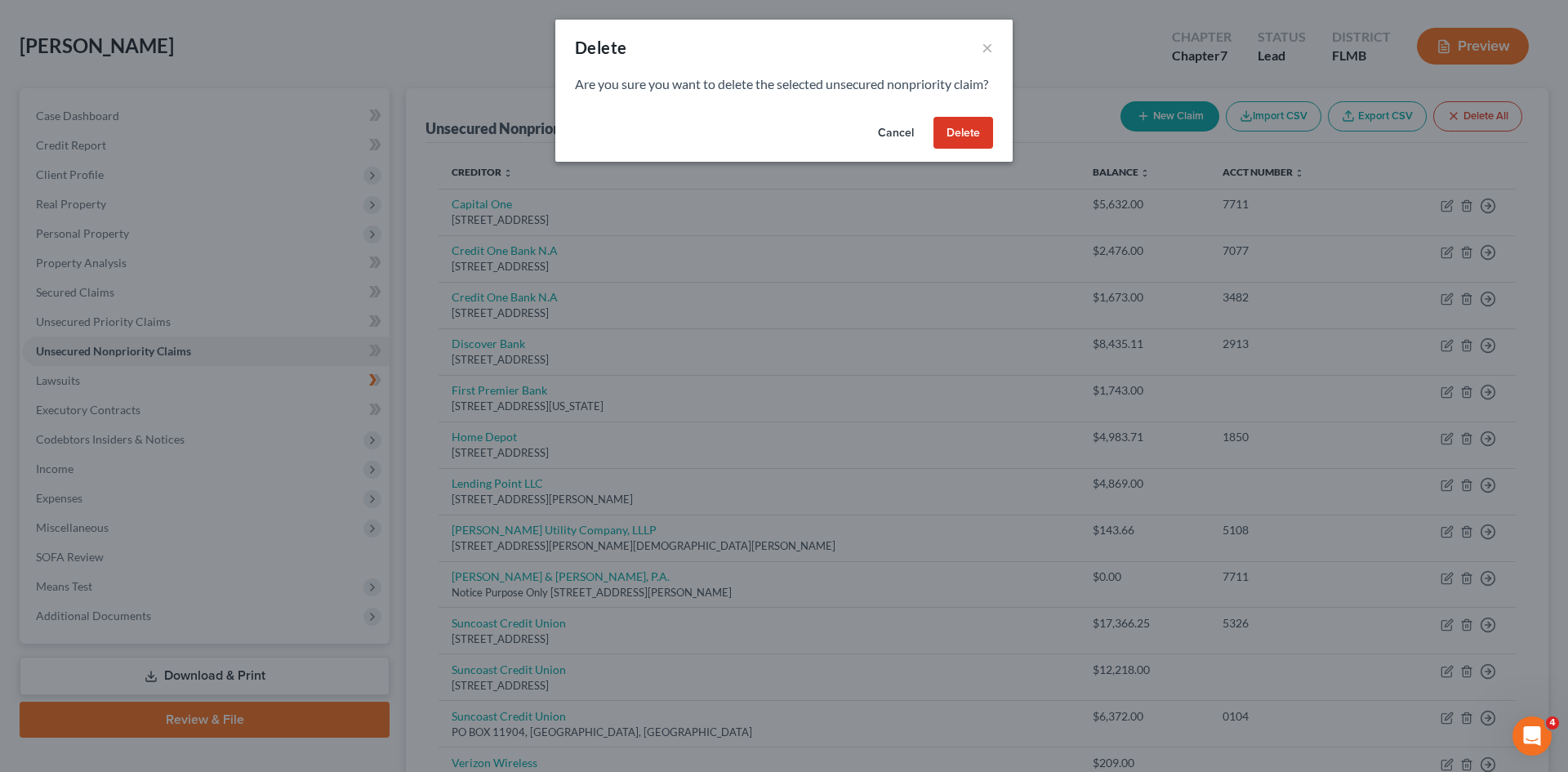
click at [976, 140] on button "Delete" at bounding box center [963, 132] width 60 height 32
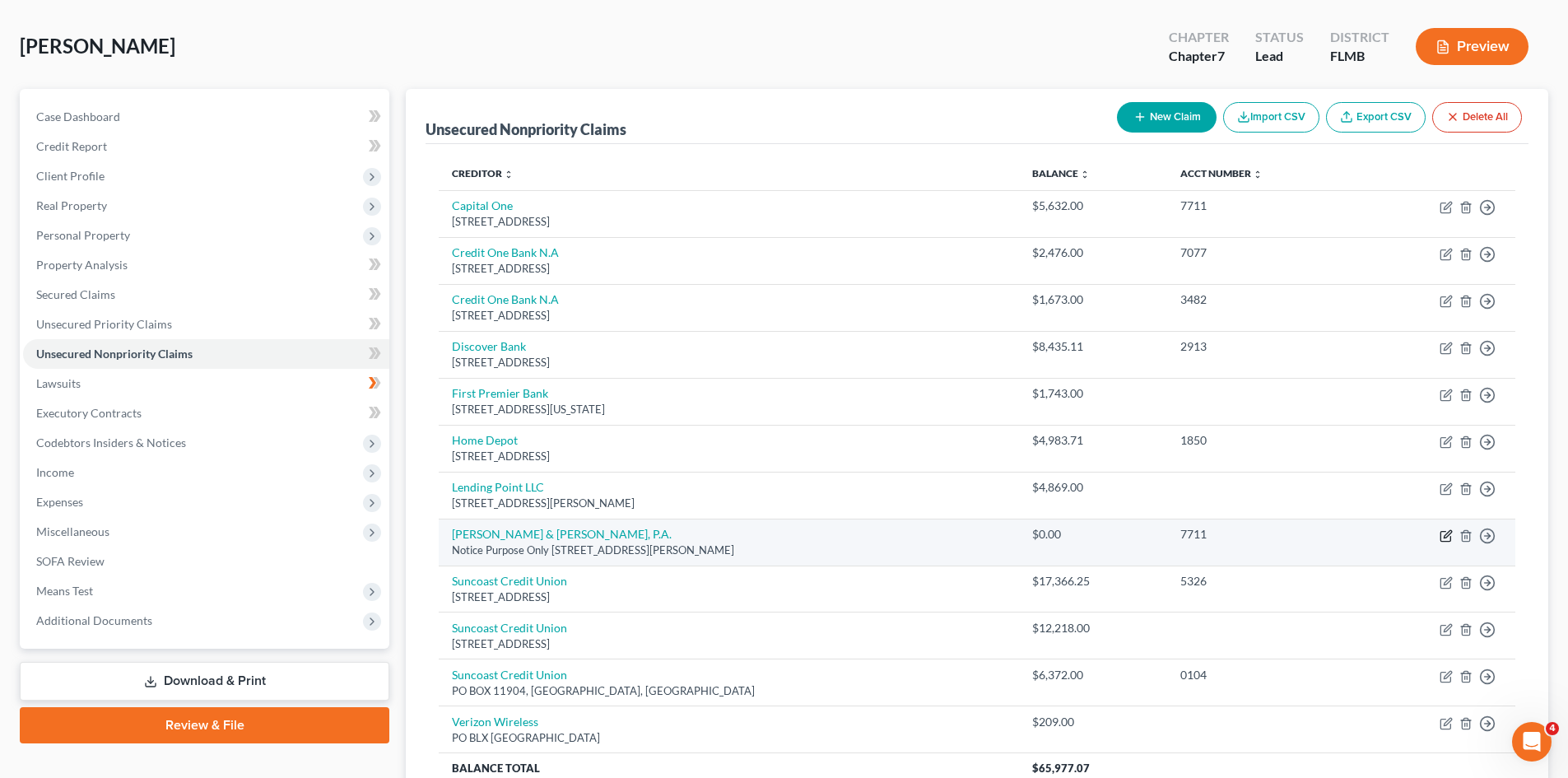
click at [1441, 538] on icon "button" at bounding box center [1445, 536] width 10 height 10
select select "9"
select select "1"
select select "0"
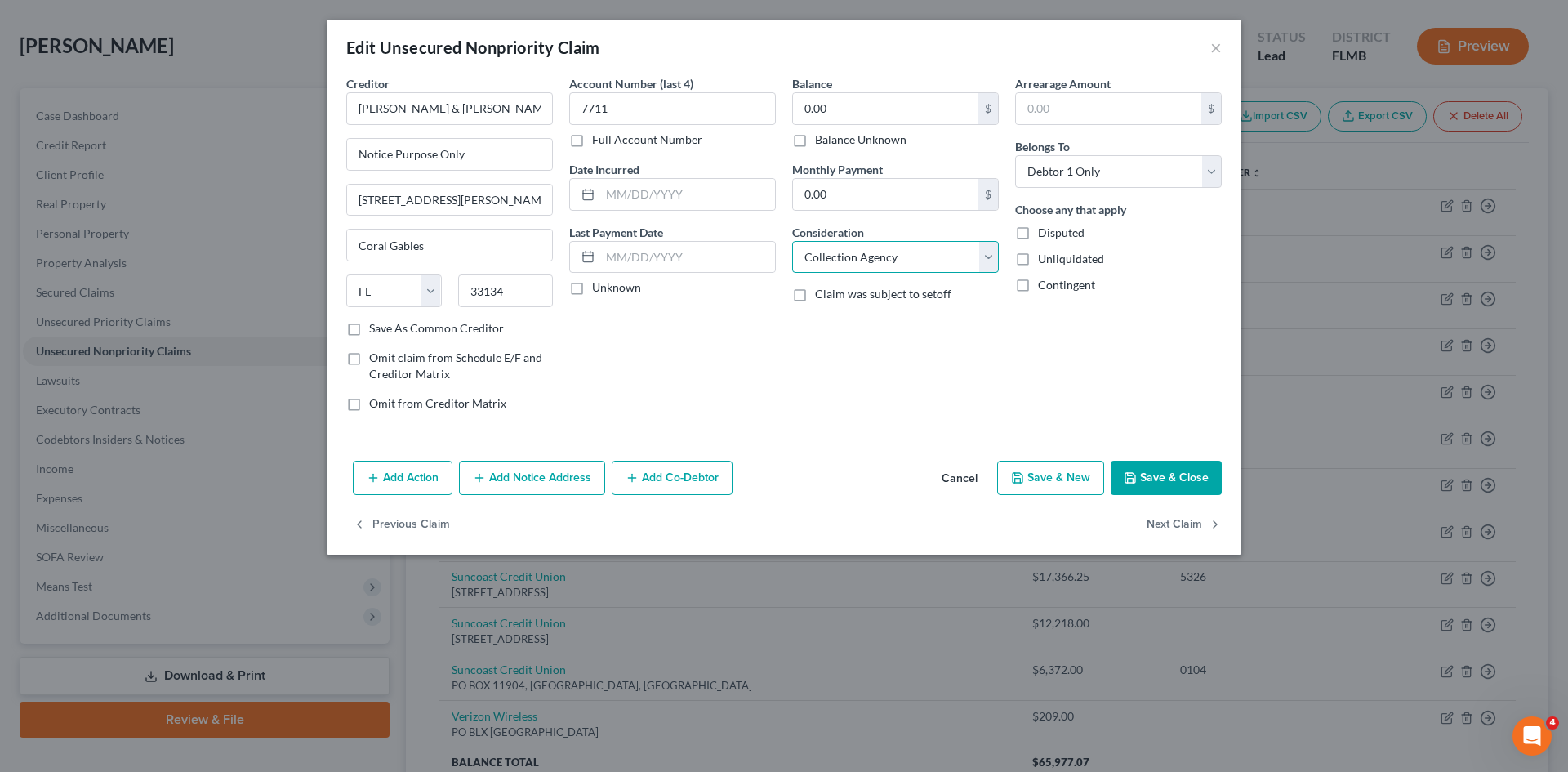
click at [809, 255] on select "Select Cable / Satellite Services Collection Agency Credit Card Debt Debt Couns…" at bounding box center [895, 257] width 207 height 32
click at [1125, 388] on div "Arrearage Amount $ Belongs To * Select Debtor 1 Only Debtor 2 Only Debtor 1 And…" at bounding box center [1118, 250] width 223 height 350
click at [1164, 495] on button "Save & Close" at bounding box center [1165, 477] width 111 height 34
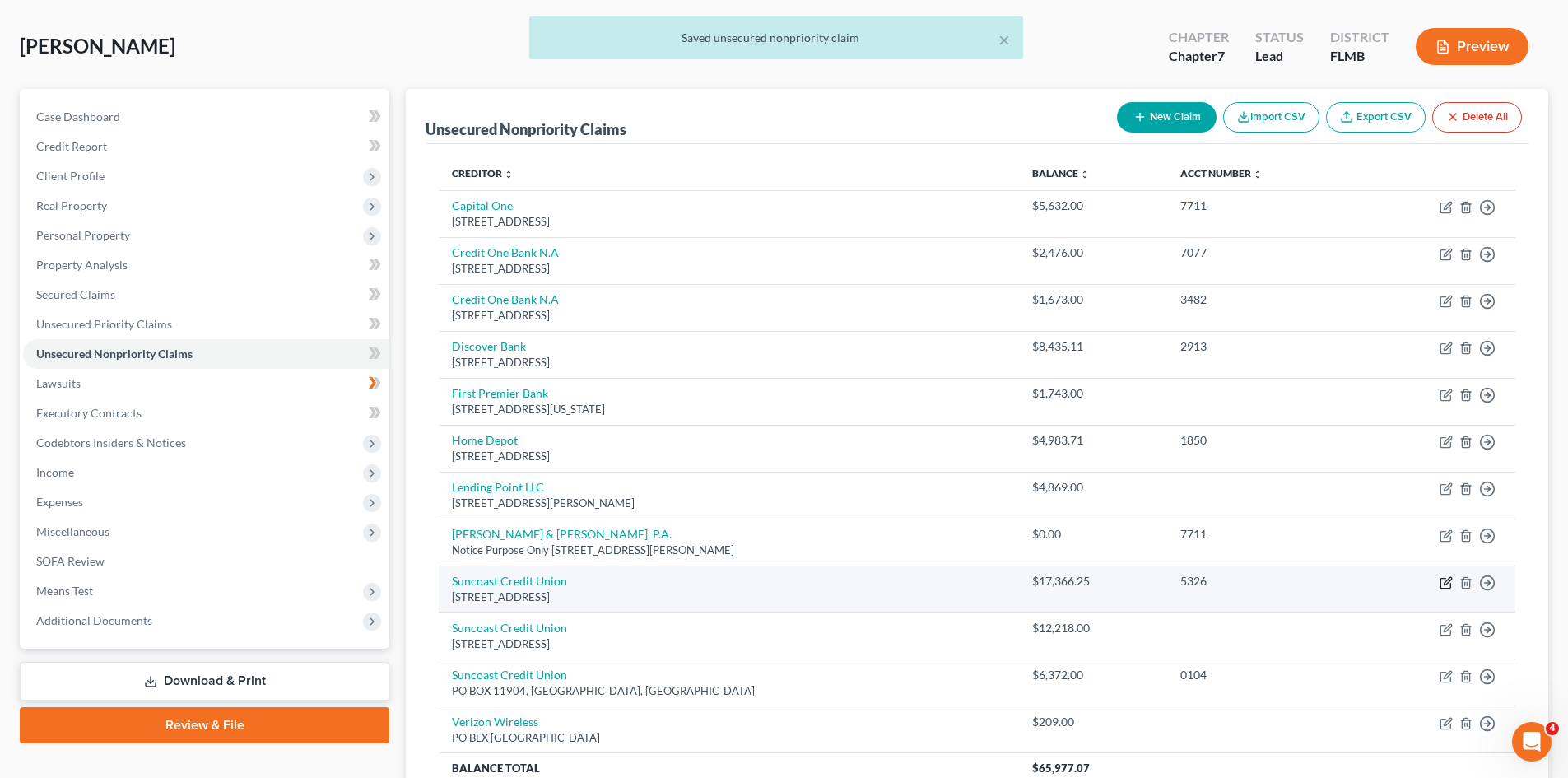
click at [1447, 582] on icon "button" at bounding box center [1446, 583] width 13 height 13
select select "9"
select select "2"
select select "0"
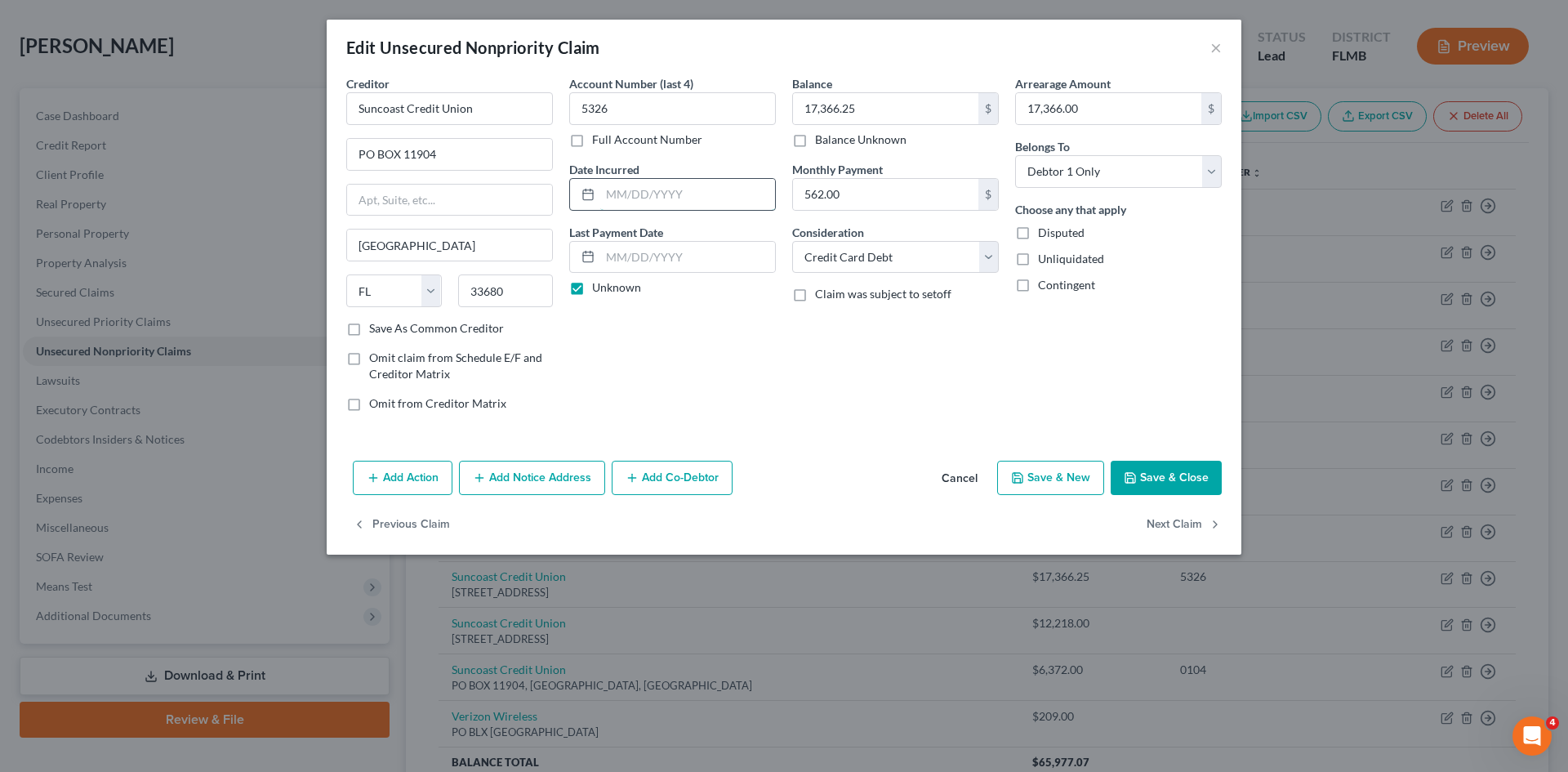
click at [615, 194] on input "text" at bounding box center [688, 195] width 174 height 31
type input "0"
type input "[DATE]"
drag, startPoint x: 628, startPoint y: 254, endPoint x: 632, endPoint y: 240, distance: 14.6
click at [628, 254] on input "text" at bounding box center [688, 258] width 174 height 31
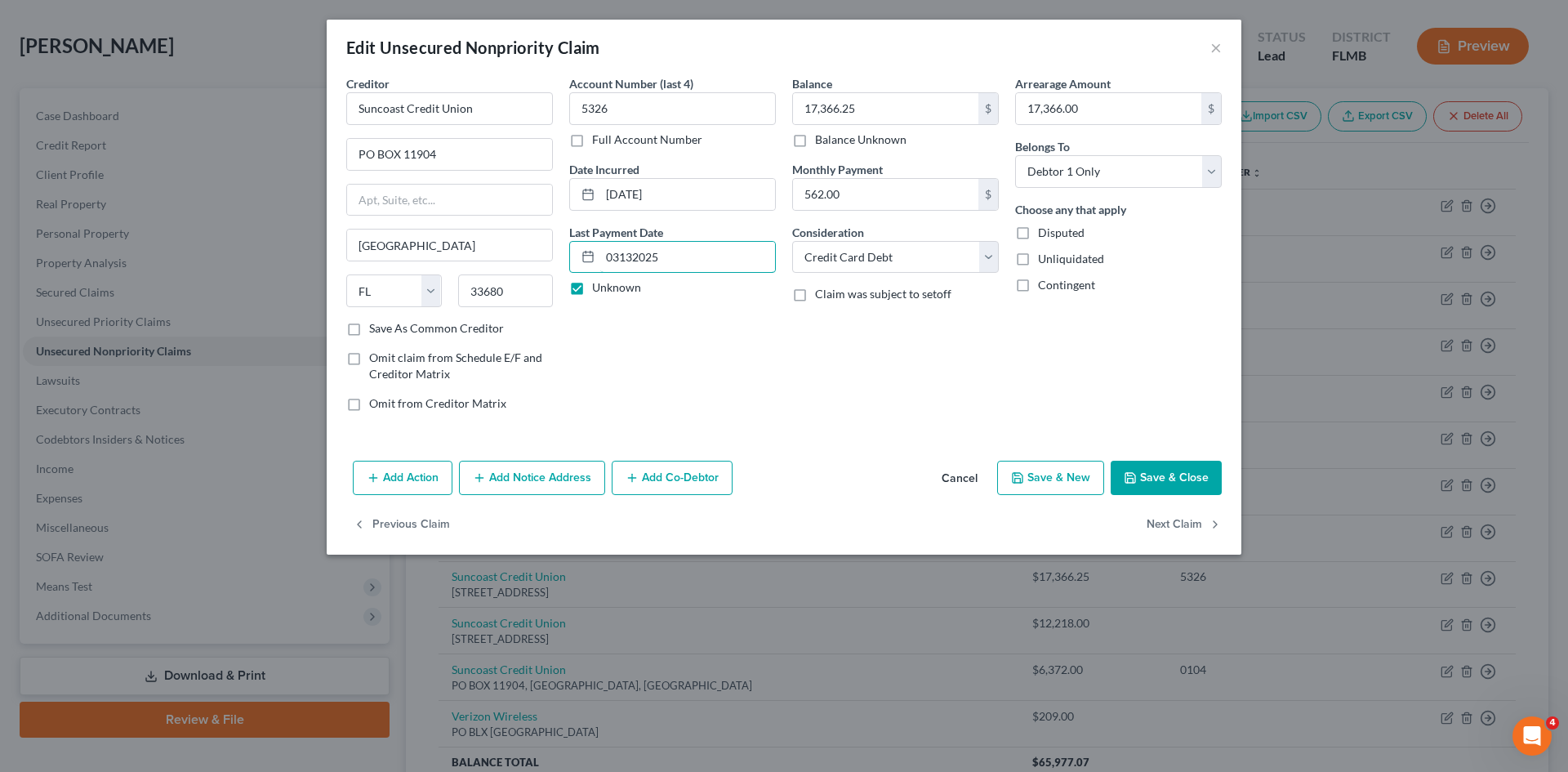
type input "03132025"
click at [593, 294] on label "Unknown" at bounding box center [617, 287] width 49 height 17
click at [598, 290] on input "Unknown" at bounding box center [603, 284] width 11 height 11
checkbox input "false"
click at [621, 259] on input "03132025" at bounding box center [688, 258] width 174 height 31
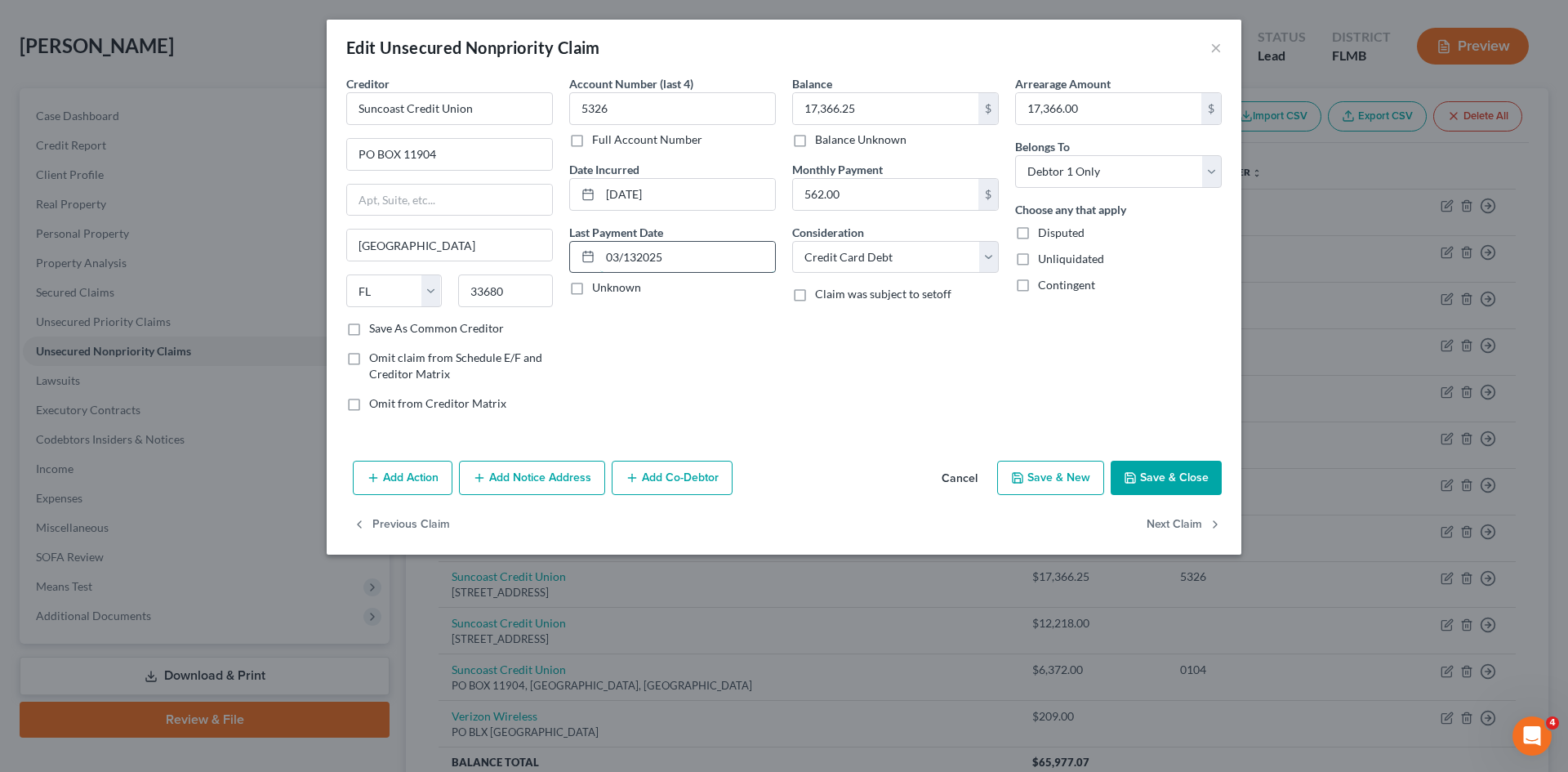
click at [640, 260] on input "03/132025" at bounding box center [688, 258] width 174 height 31
type input "[DATE]"
click at [898, 189] on input "562.00" at bounding box center [885, 195] width 185 height 31
click at [1146, 475] on button "Save & Close" at bounding box center [1165, 477] width 111 height 34
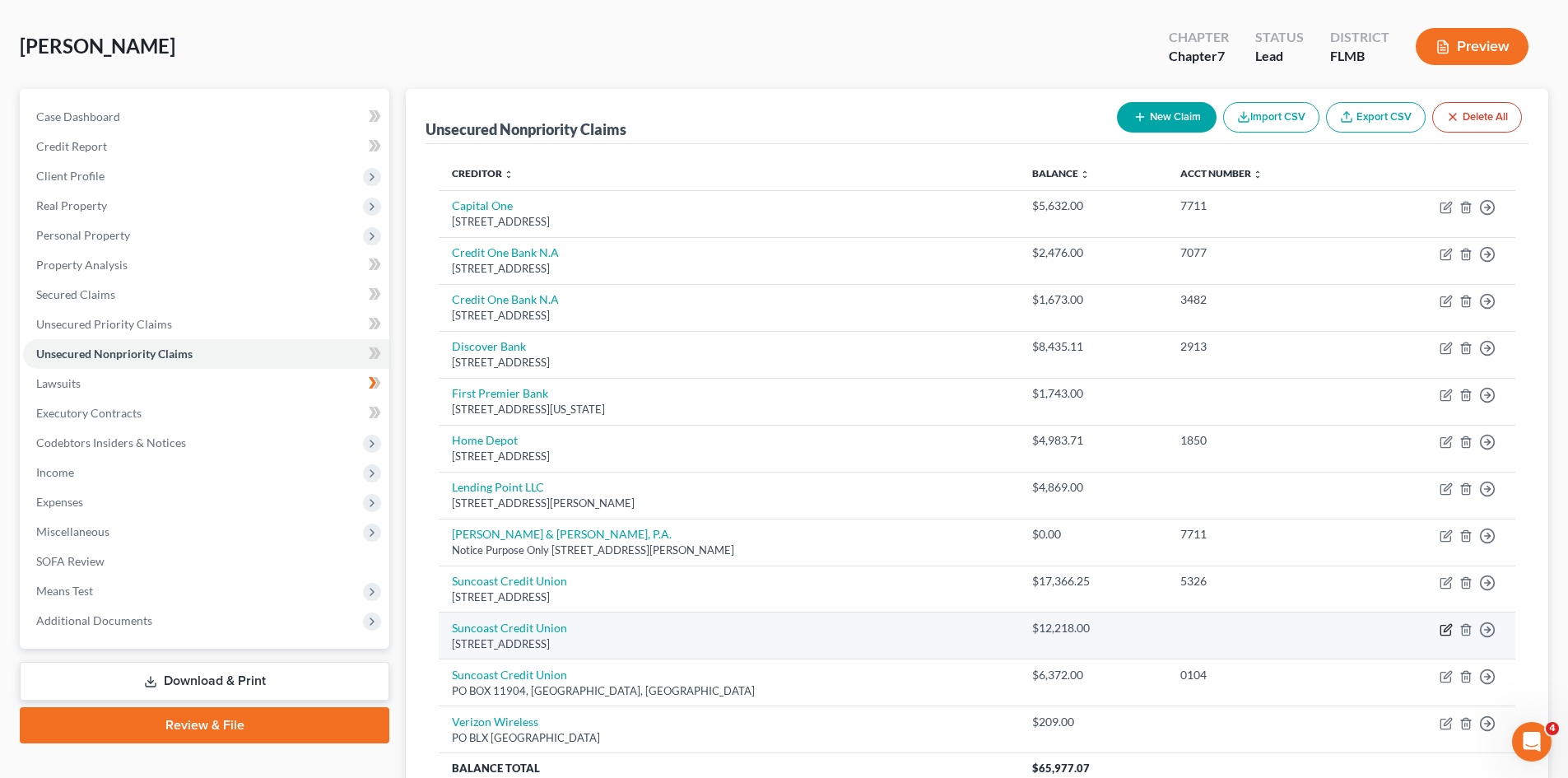
click at [1443, 630] on icon "button" at bounding box center [1446, 629] width 13 height 13
select select "9"
select select "10"
select select "0"
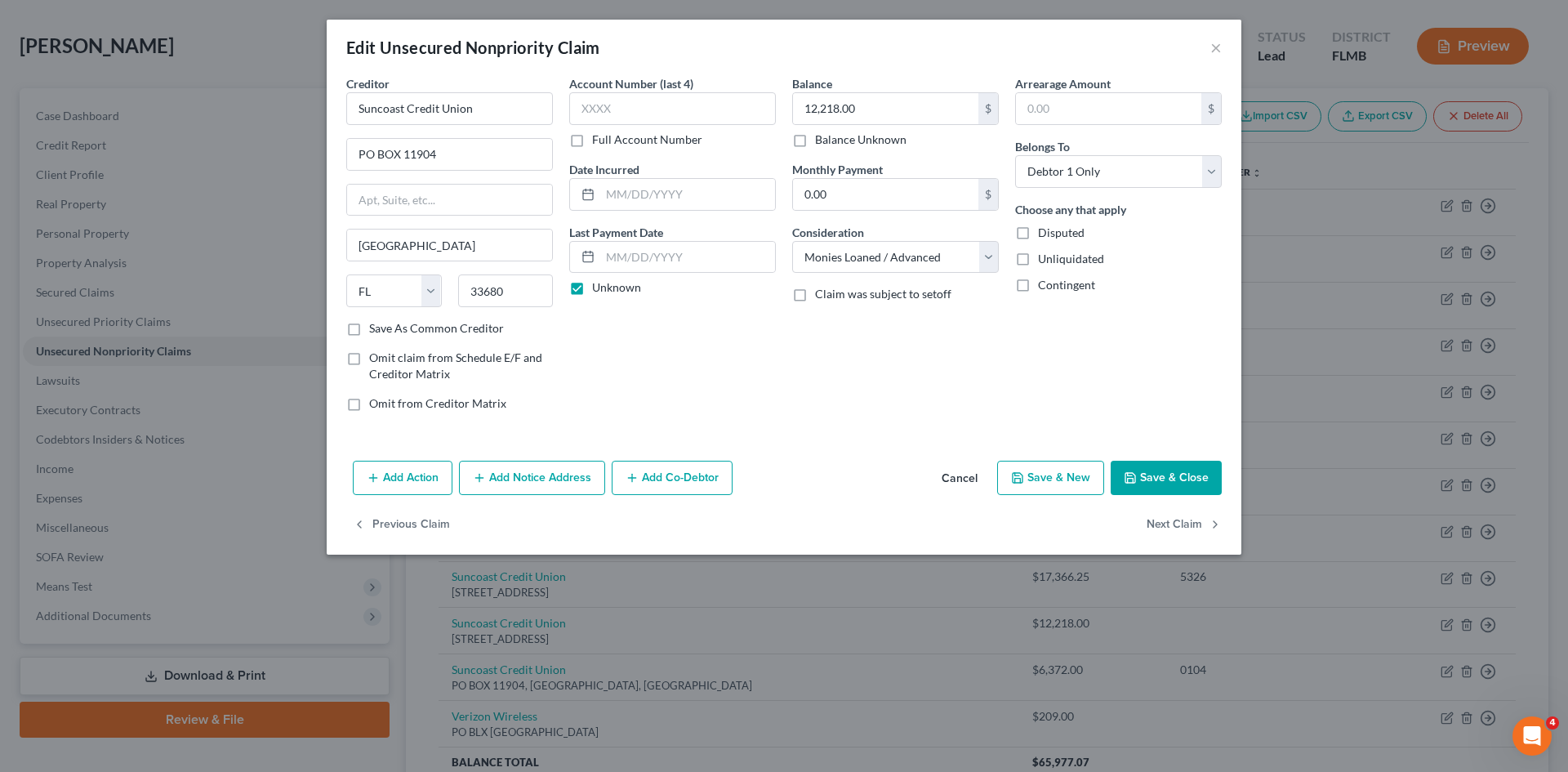
click at [849, 173] on label "Monthly Payment" at bounding box center [837, 169] width 91 height 18
click at [847, 196] on input "0.00" at bounding box center [885, 195] width 185 height 31
type input "640"
click at [845, 265] on select "Select Cable / Satellite Services Collection Agency Credit Card Debt Debt Couns…" at bounding box center [895, 257] width 207 height 32
click at [792, 241] on select "Select Cable / Satellite Services Collection Agency Credit Card Debt Debt Couns…" at bounding box center [895, 257] width 207 height 32
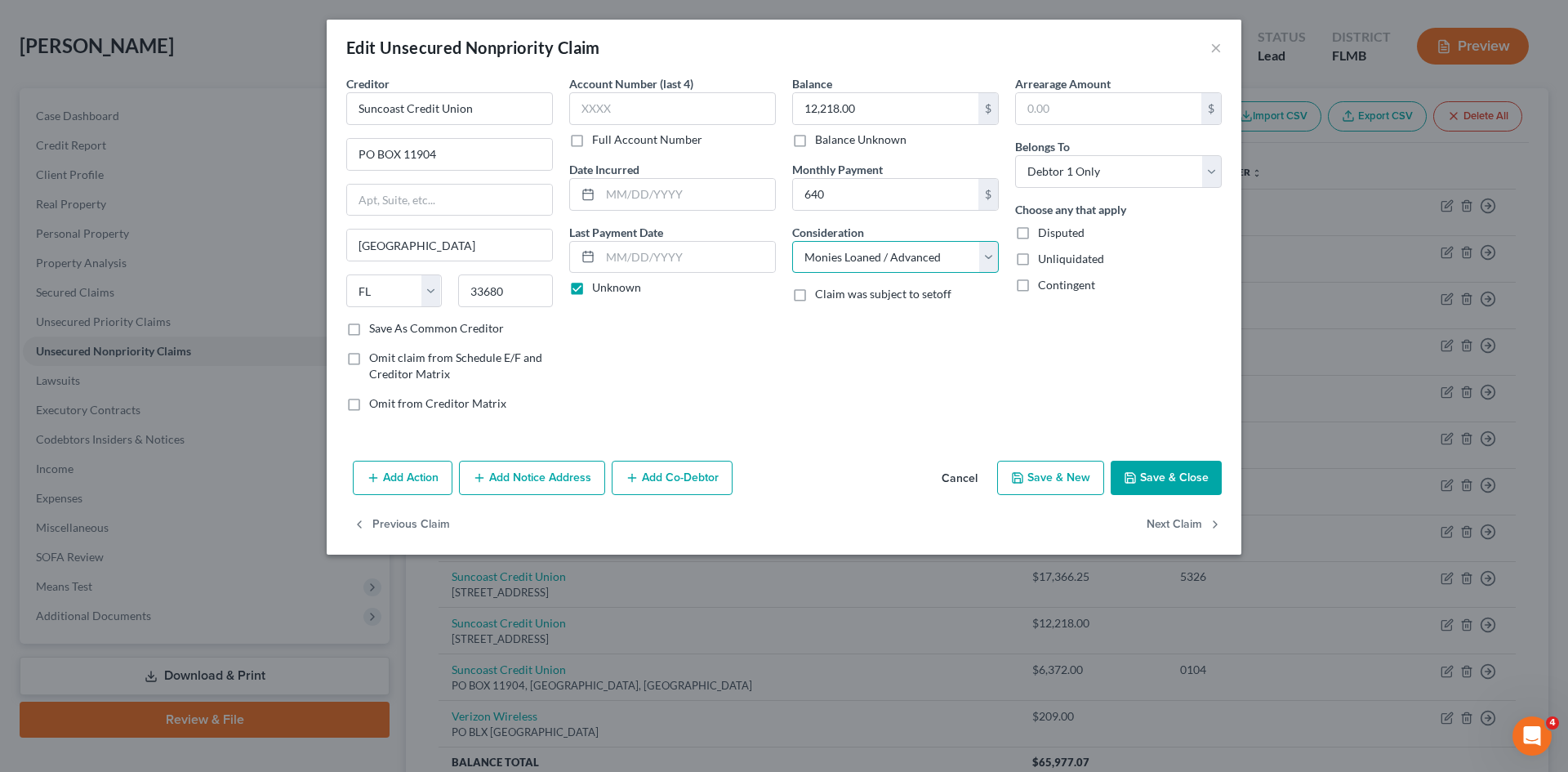
click at [872, 260] on select "Select Cable / Satellite Services Collection Agency Credit Card Debt Debt Couns…" at bounding box center [895, 257] width 207 height 32
select select "4"
click at [792, 241] on select "Select Cable / Satellite Services Collection Agency Credit Card Debt Debt Couns…" at bounding box center [895, 257] width 207 height 32
click at [665, 194] on input "text" at bounding box center [688, 195] width 174 height 31
type input "[DATE]"
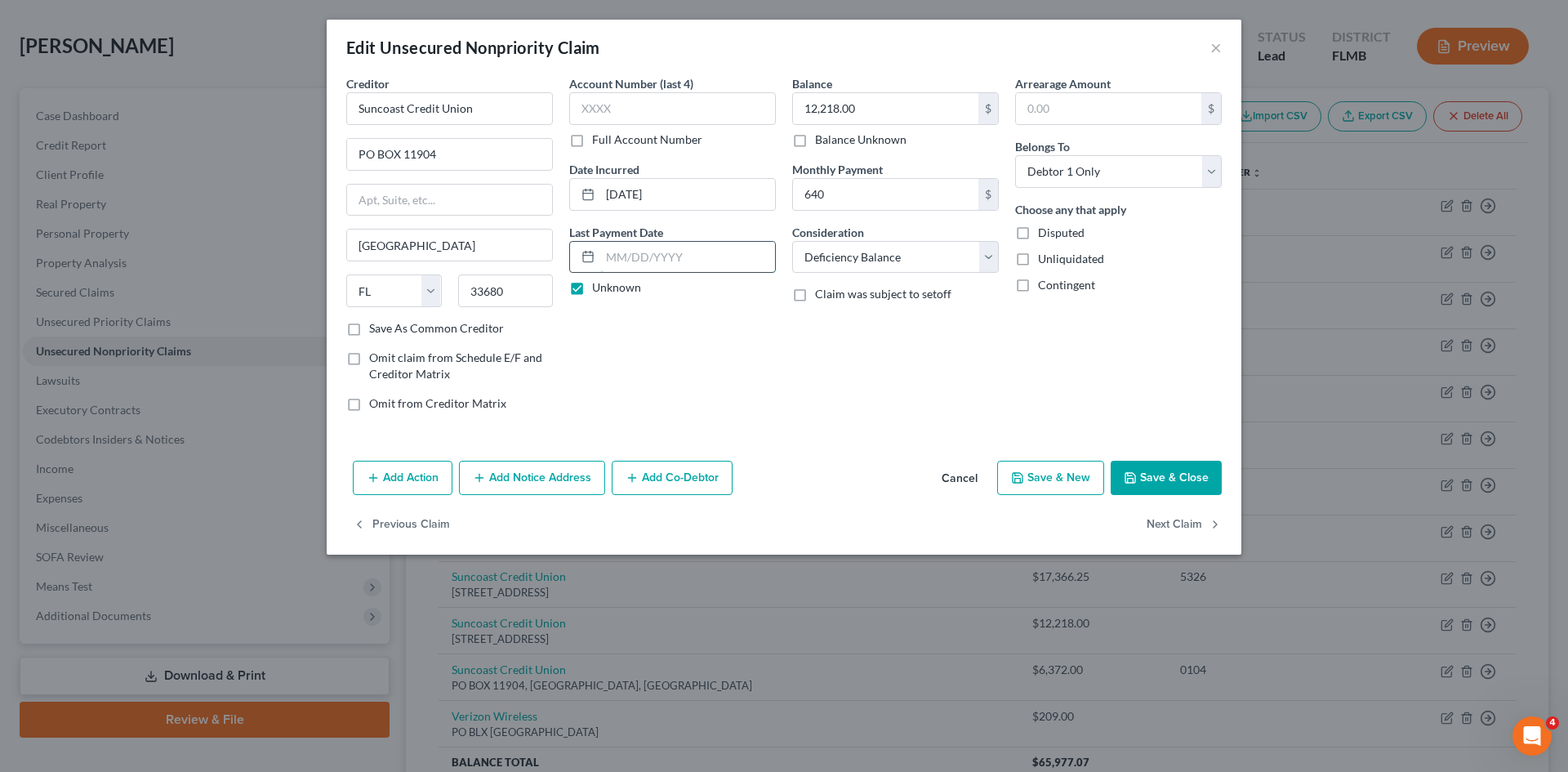
drag, startPoint x: 647, startPoint y: 251, endPoint x: 640, endPoint y: 259, distance: 10.6
click at [647, 251] on input "text" at bounding box center [688, 258] width 174 height 31
click at [604, 286] on label "Unknown" at bounding box center [617, 287] width 49 height 17
click at [604, 286] on input "Unknown" at bounding box center [603, 284] width 11 height 11
checkbox input "false"
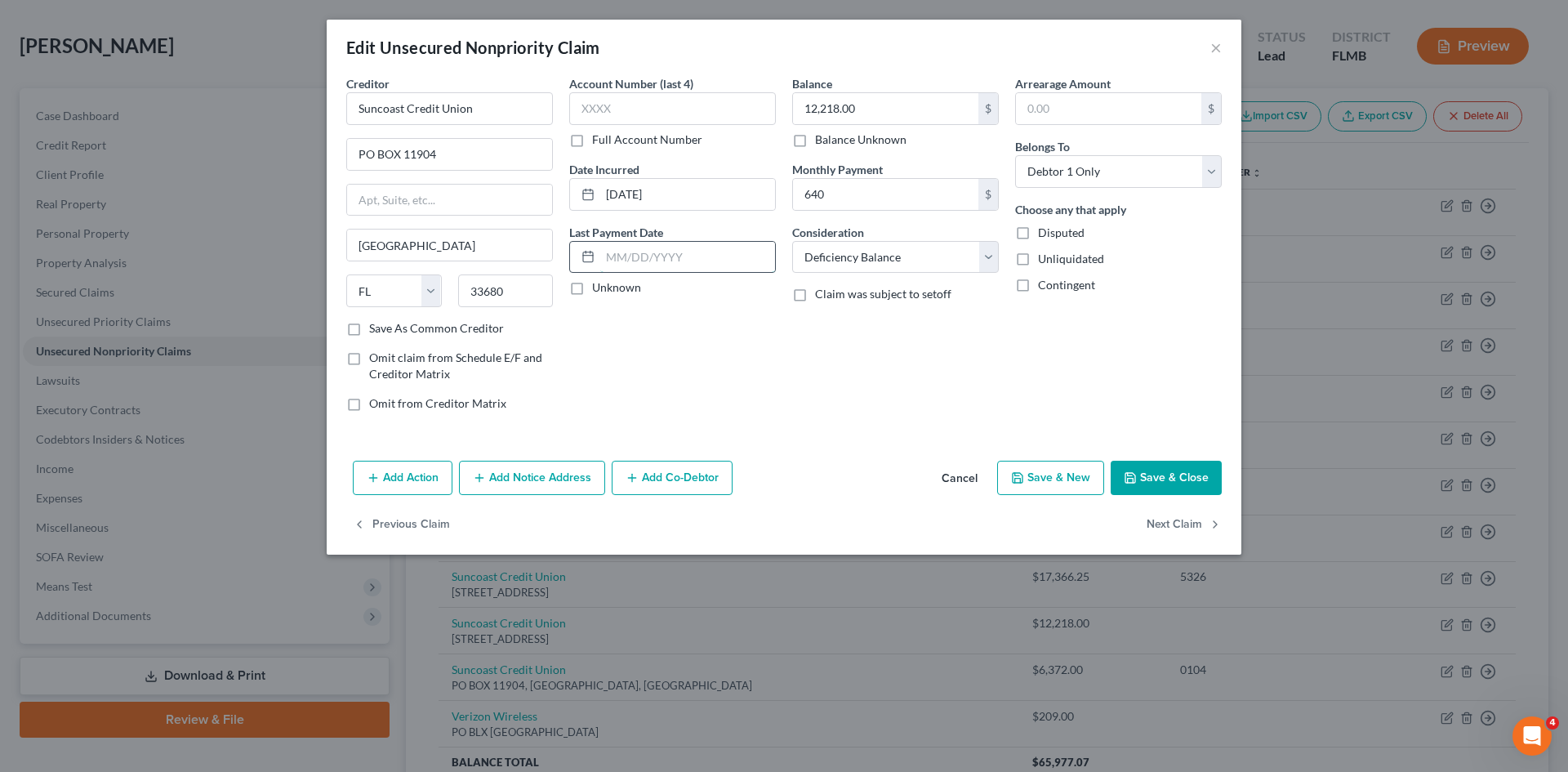
click at [607, 256] on input "text" at bounding box center [688, 258] width 174 height 31
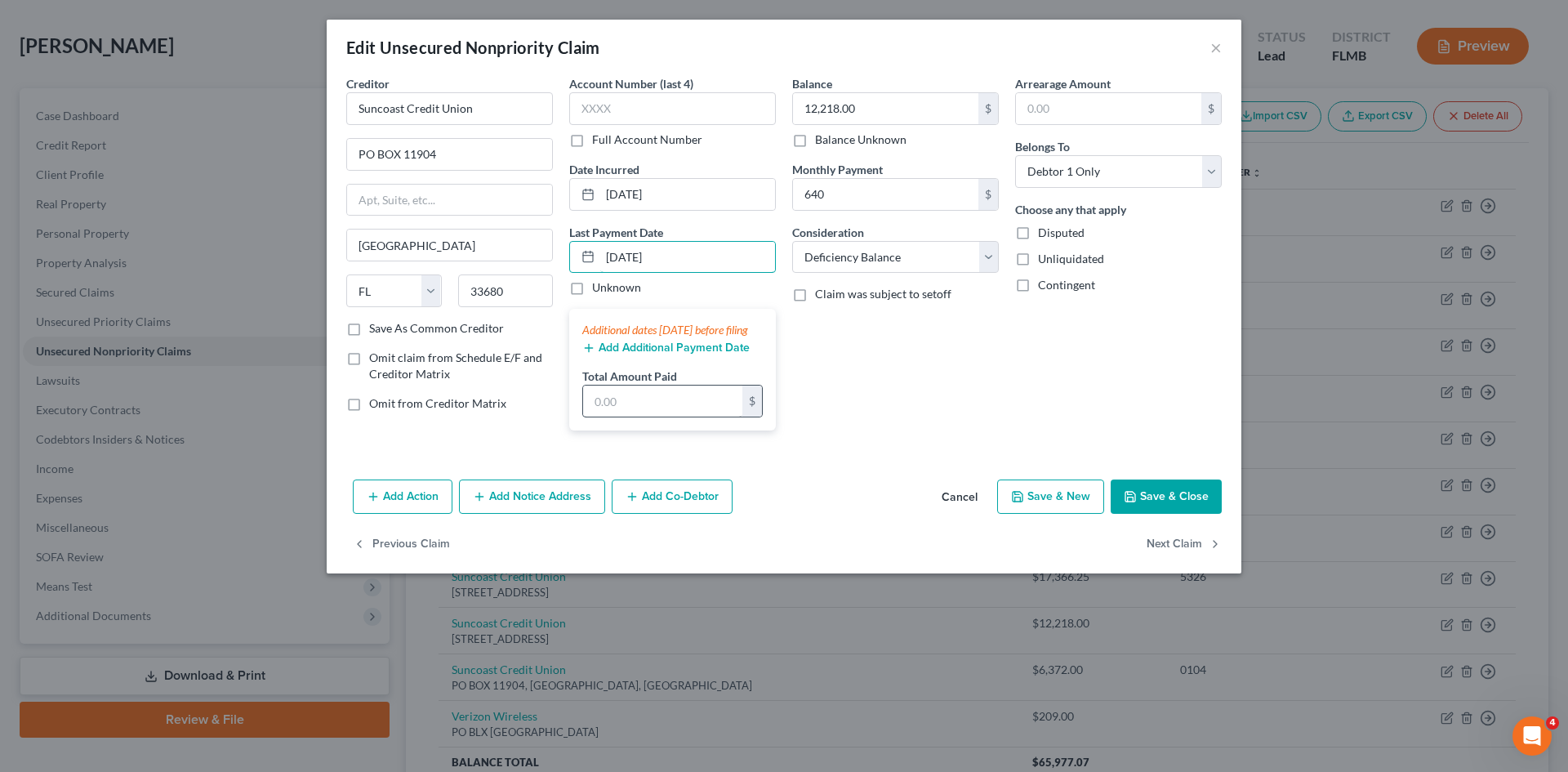
type input "[DATE]"
click at [686, 416] on input "text" at bounding box center [662, 402] width 160 height 31
drag, startPoint x: 815, startPoint y: 399, endPoint x: 826, endPoint y: 390, distance: 14.2
click at [826, 390] on div "Balance 12,218.00 $ Balance Unknown Balance Undetermined 12,218.00 $ Balance Un…" at bounding box center [896, 260] width 223 height 368
click at [797, 398] on div "Balance 12,218.00 $ Balance Unknown Balance Undetermined 12,218.00 $ Balance Un…" at bounding box center [896, 260] width 223 height 368
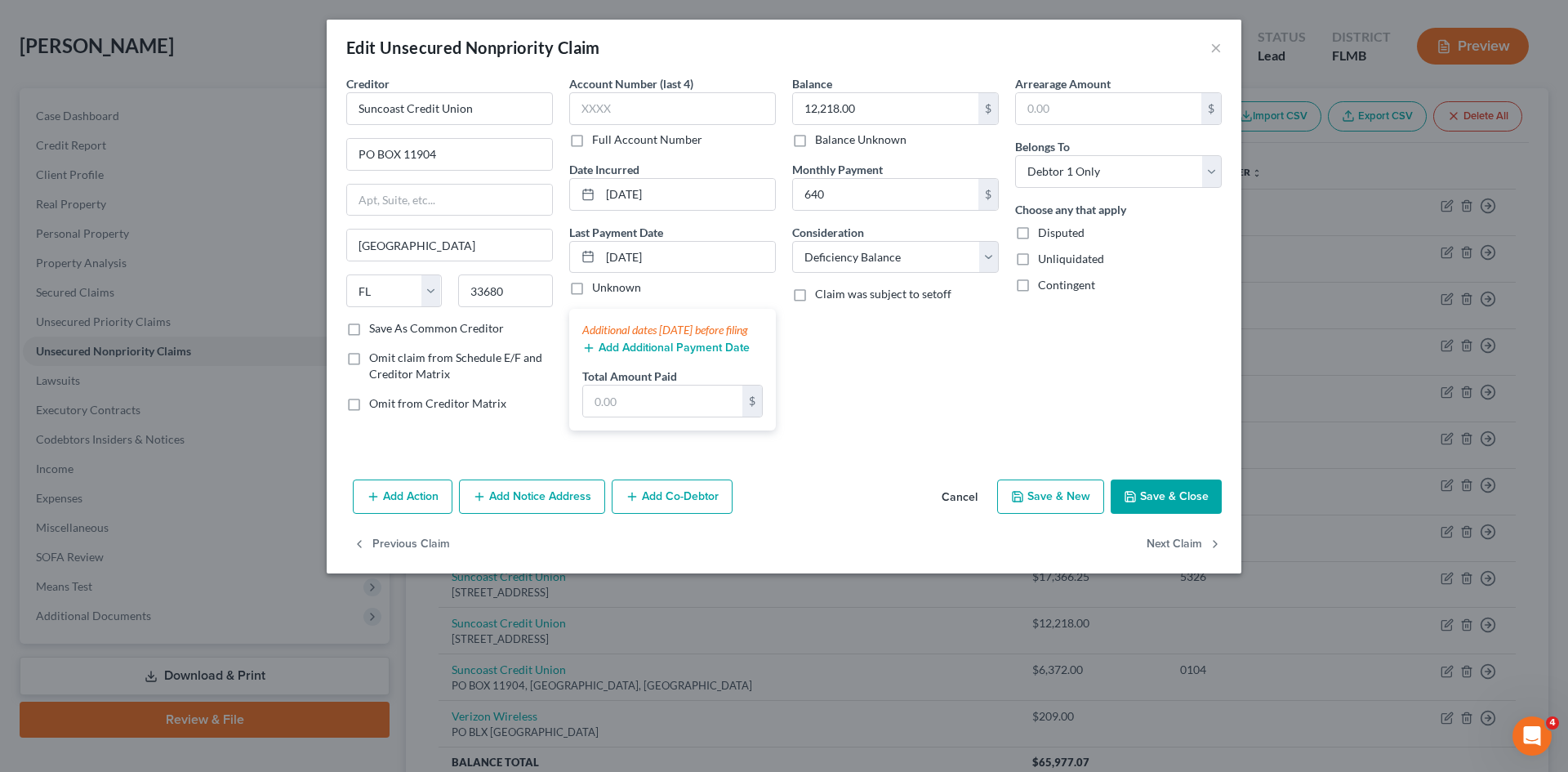
click at [593, 287] on label "Unknown" at bounding box center [617, 287] width 49 height 17
click at [598, 287] on input "Unknown" at bounding box center [603, 284] width 11 height 11
click at [593, 287] on label "Unknown" at bounding box center [617, 287] width 49 height 17
click at [598, 287] on input "Unknown" at bounding box center [603, 284] width 11 height 11
checkbox input "false"
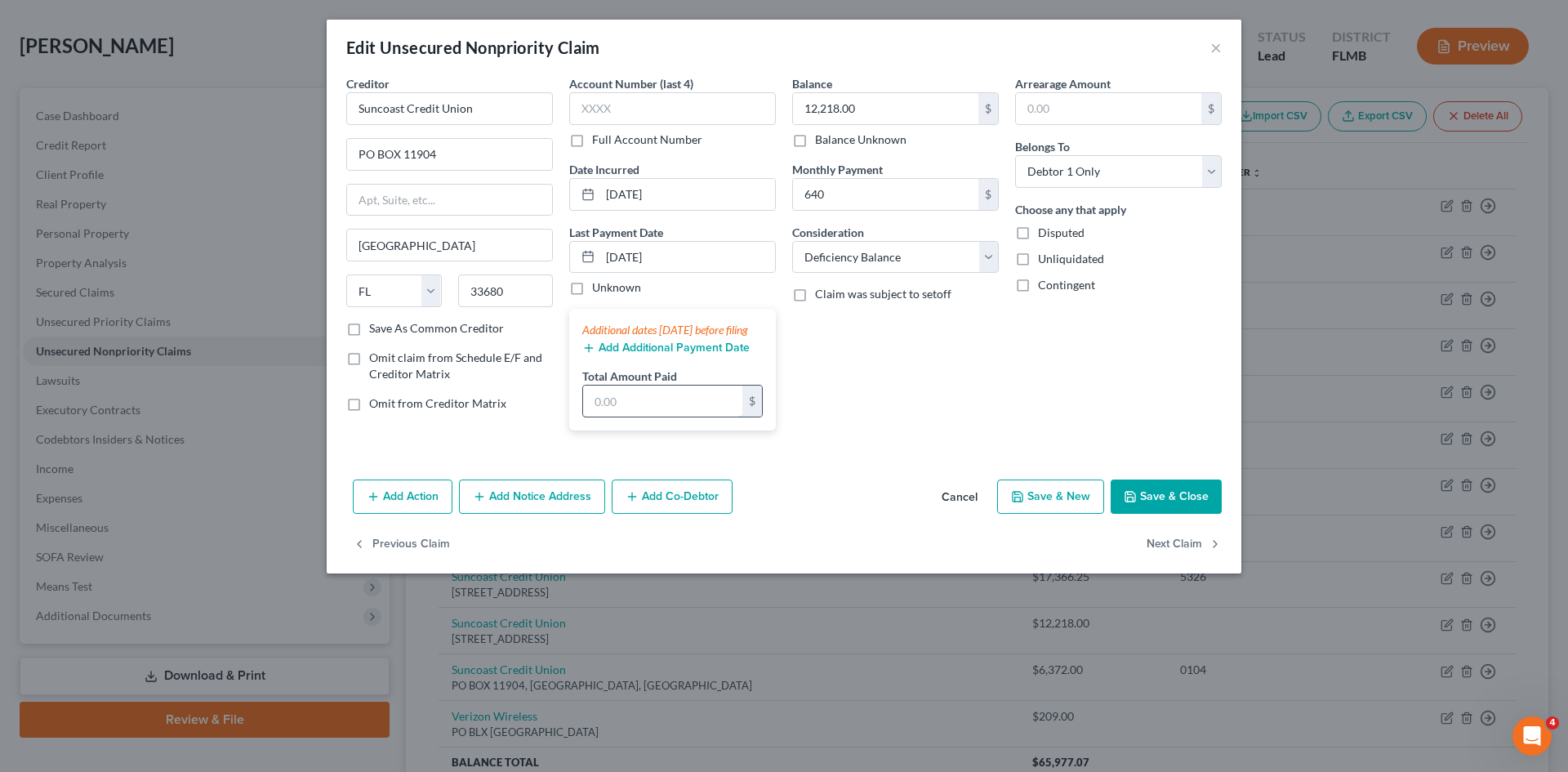
click at [652, 416] on input "text" at bounding box center [662, 402] width 160 height 31
click at [831, 202] on input "640" at bounding box center [885, 195] width 185 height 31
type input "460"
click at [871, 342] on div "Balance 12,218.00 $ Balance Unknown Balance Undetermined 12,218.00 $ Balance Un…" at bounding box center [896, 260] width 223 height 368
click at [828, 370] on div "Balance 12,218.00 $ Balance Unknown Balance Undetermined 12,218.00 $ Balance Un…" at bounding box center [896, 260] width 223 height 368
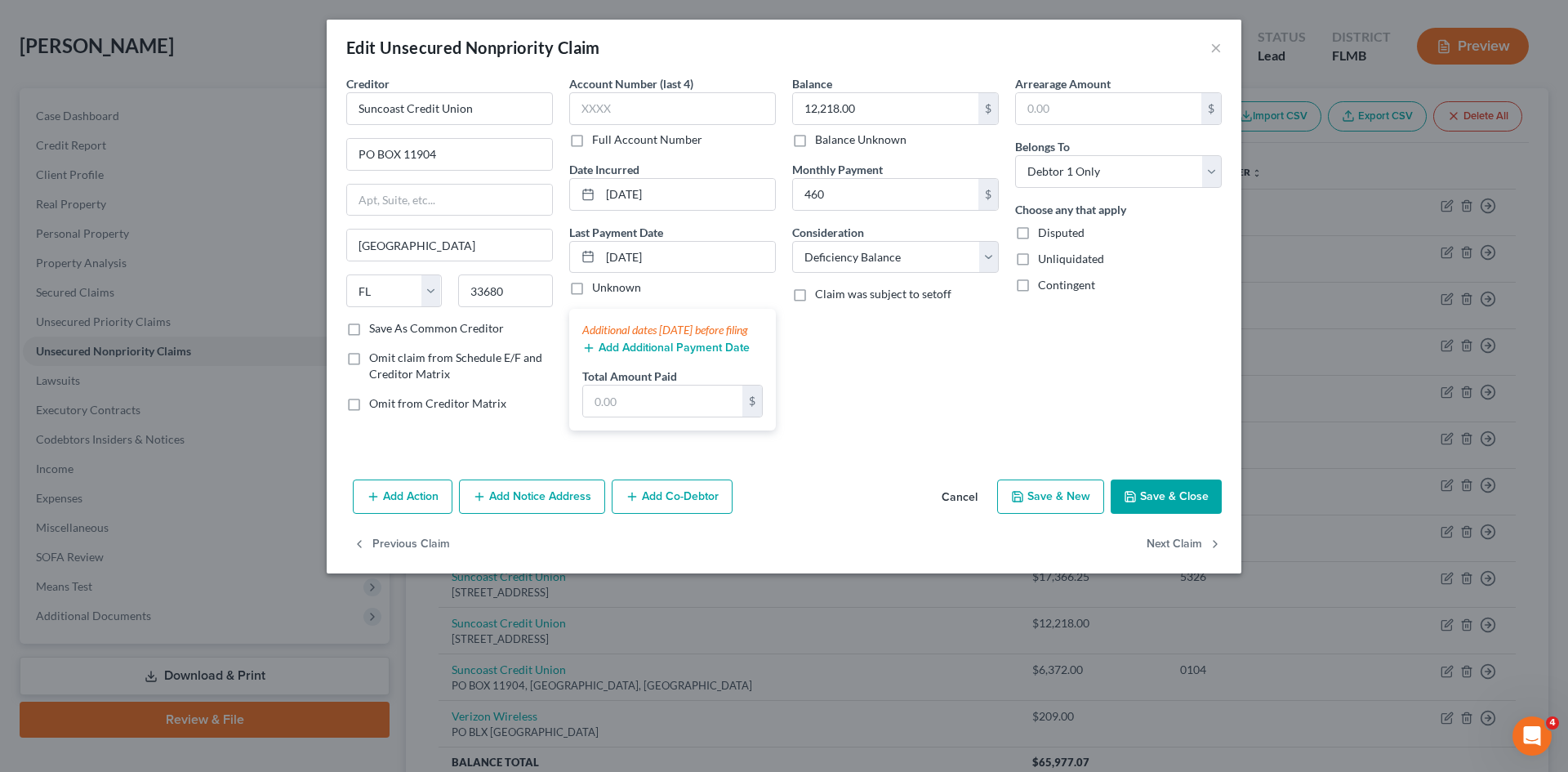
click at [853, 381] on div "Balance 12,218.00 $ Balance Unknown Balance Undetermined 12,218.00 $ Balance Un…" at bounding box center [896, 260] width 223 height 368
click at [732, 355] on button "Add Additional Payment Date" at bounding box center [666, 348] width 167 height 13
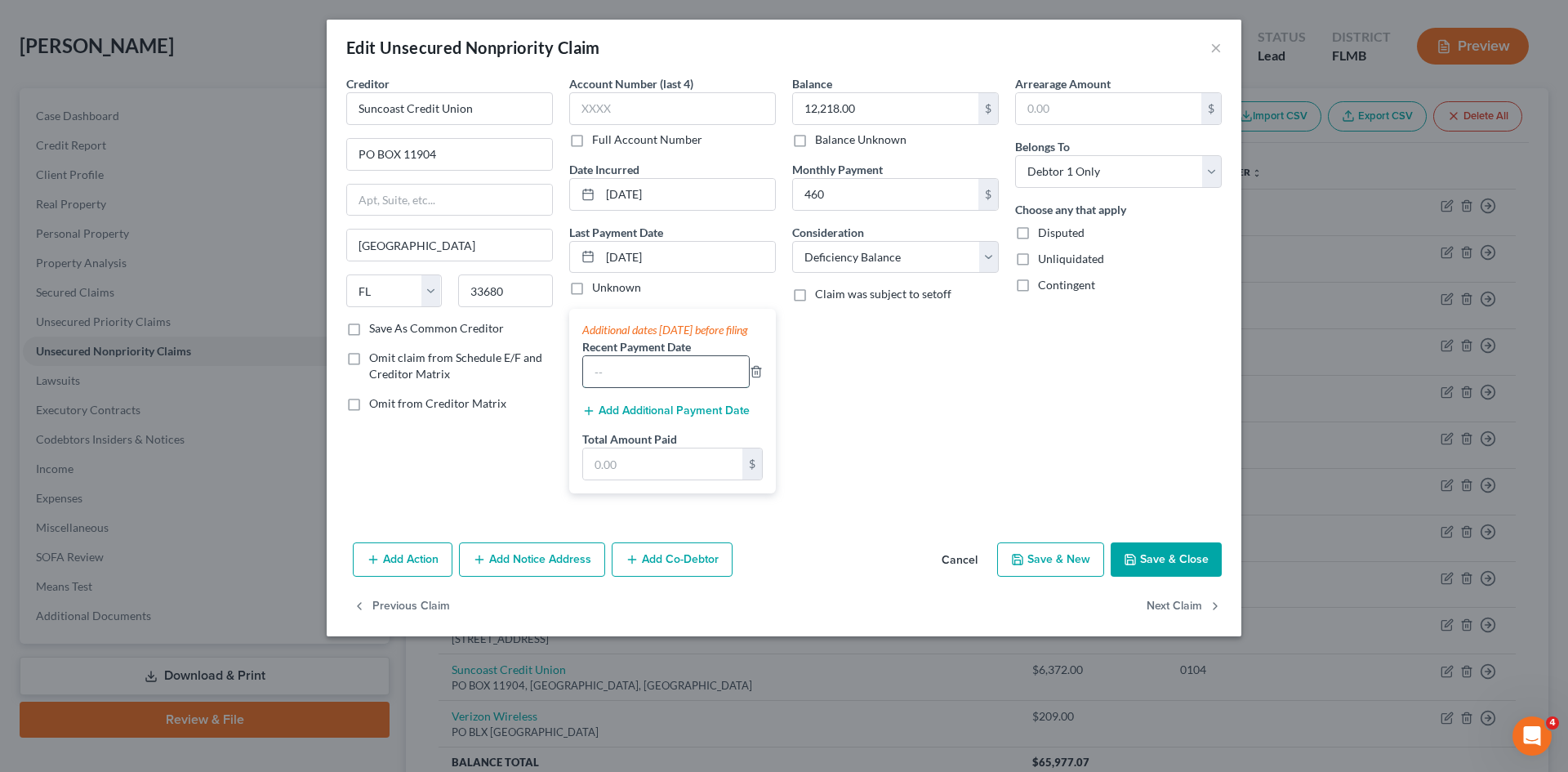
click at [674, 387] on input "text" at bounding box center [665, 372] width 166 height 31
type input "[DATE]"
click at [653, 480] on input "text" at bounding box center [662, 464] width 160 height 31
type input "460"
click at [893, 507] on div "Balance 12,218.00 $ Balance Unknown Balance Undetermined 12,218.00 $ Balance Un…" at bounding box center [896, 291] width 223 height 431
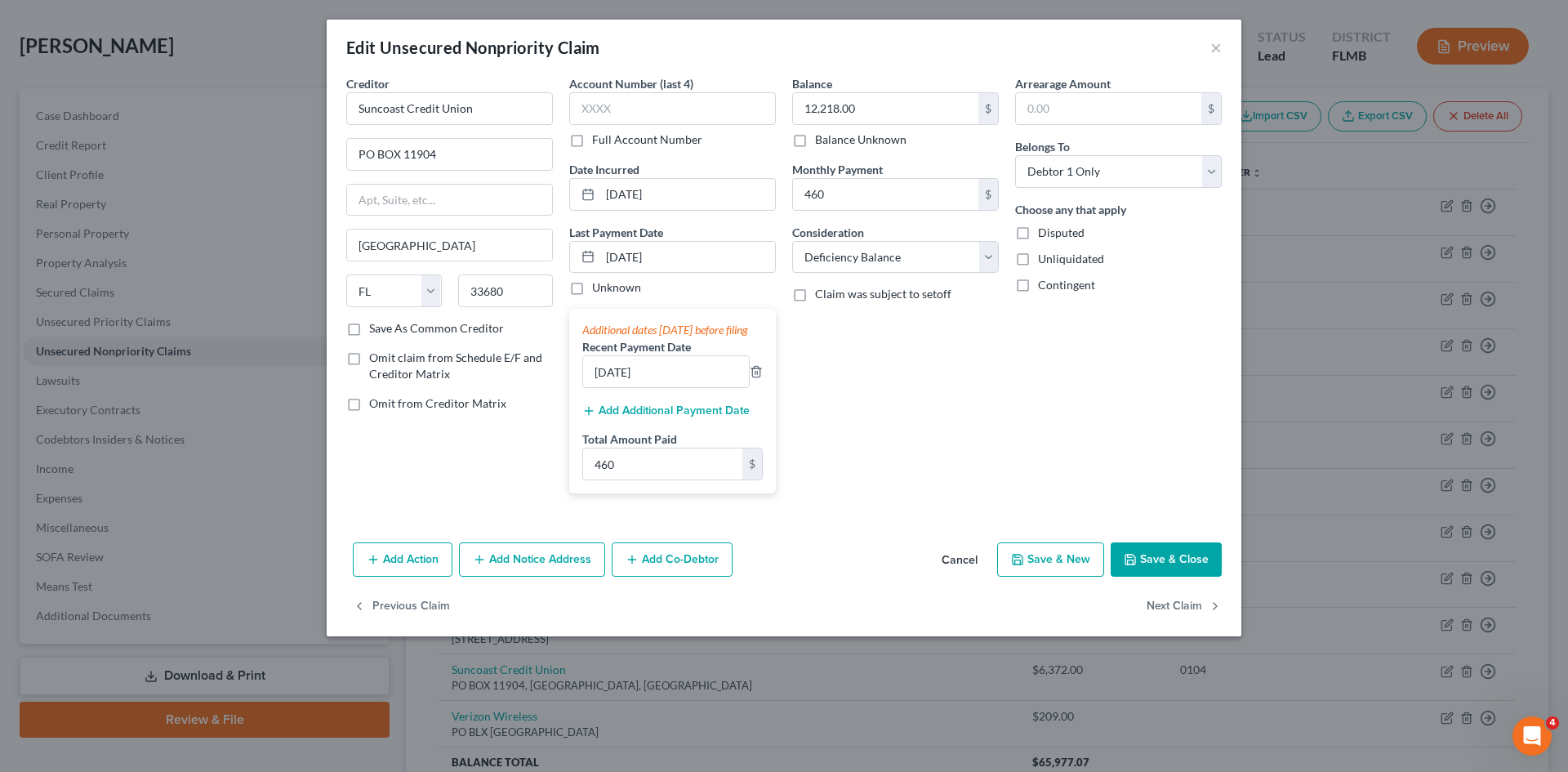
click at [1185, 577] on button "Save & Close" at bounding box center [1165, 559] width 111 height 34
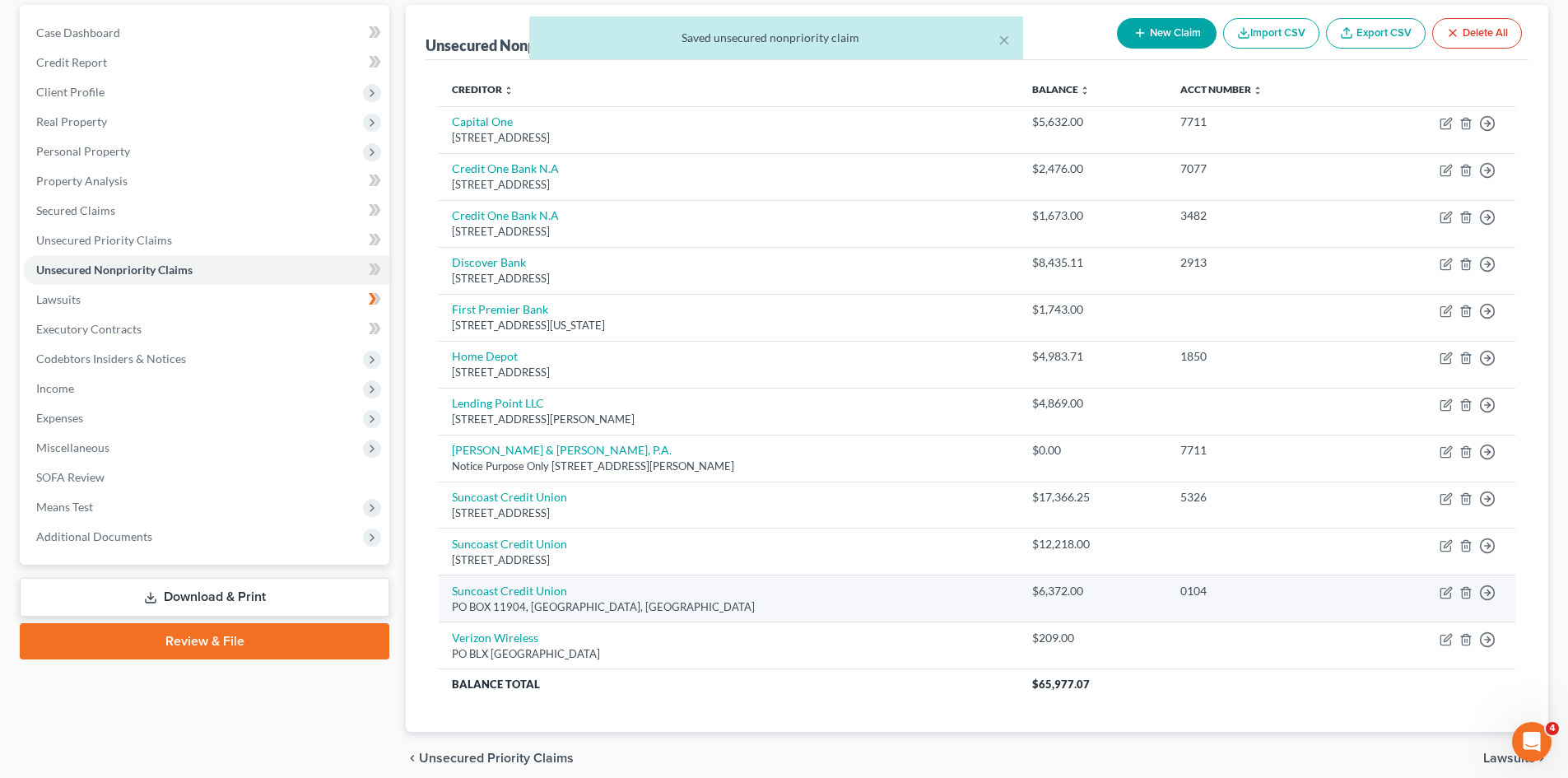
scroll to position [222, 0]
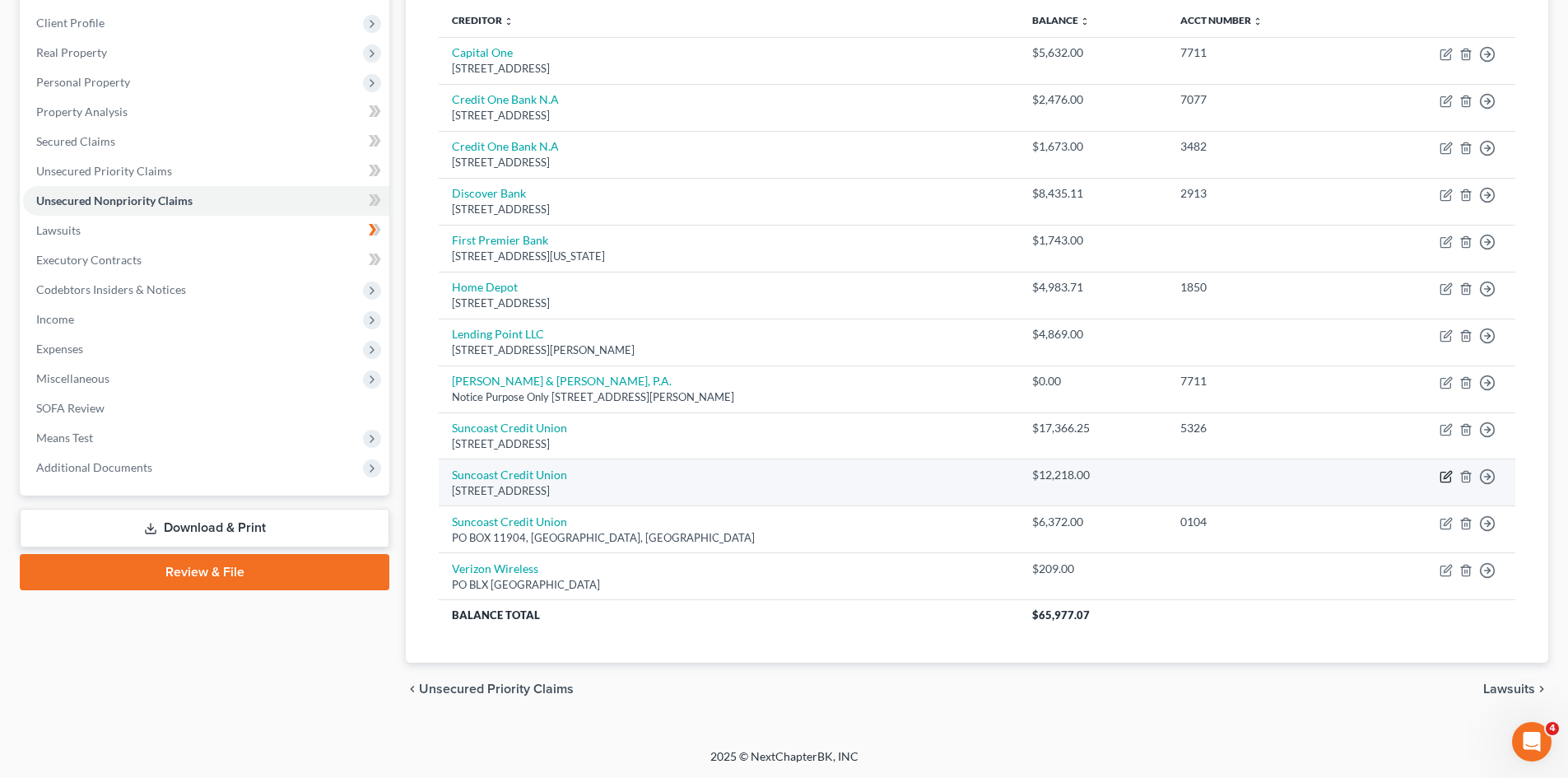
click at [1446, 474] on icon "button" at bounding box center [1446, 476] width 13 height 13
select select "9"
select select "4"
select select "0"
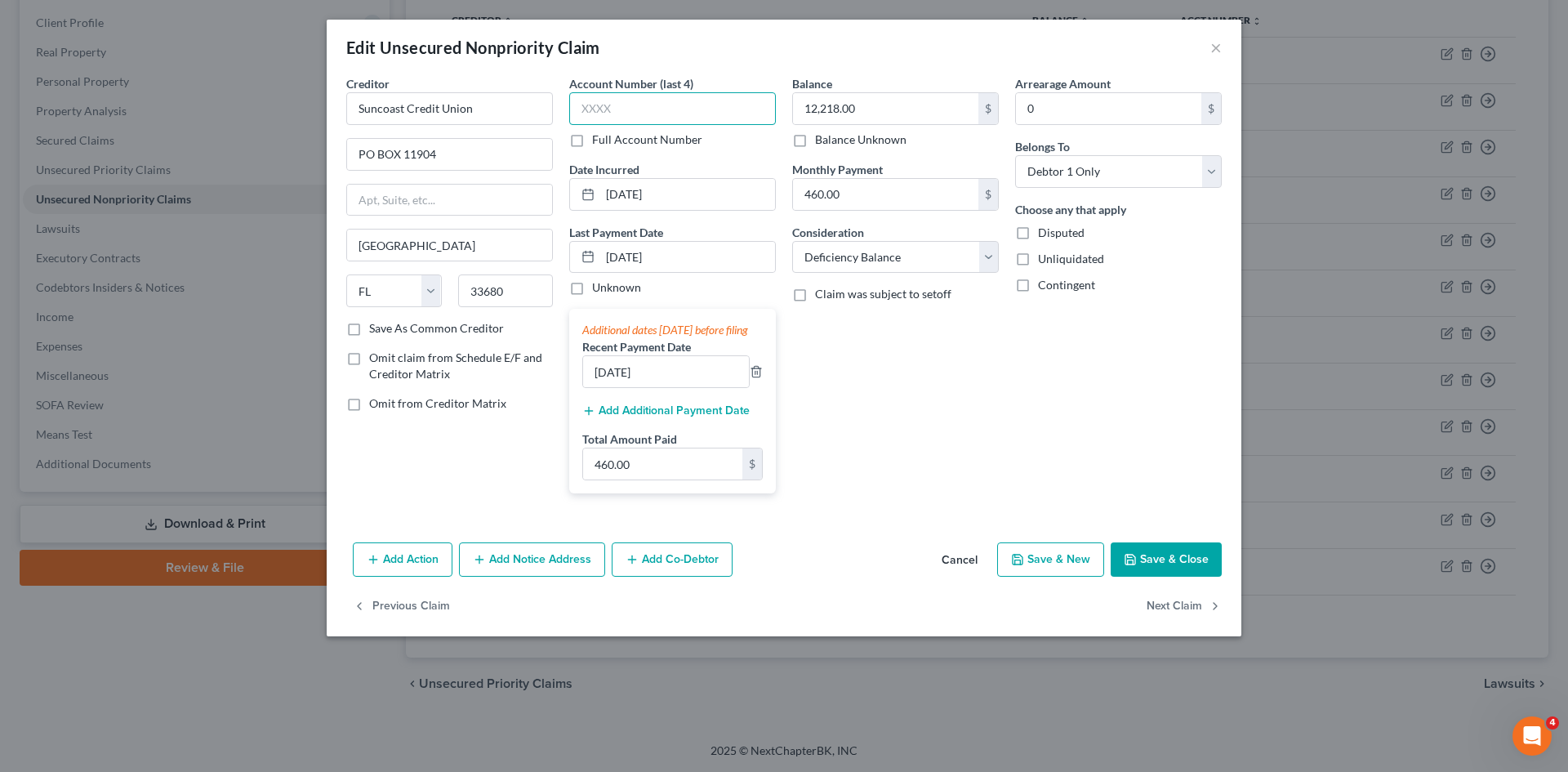
click at [698, 105] on input "text" at bounding box center [672, 108] width 207 height 32
click at [1142, 461] on div "Arrearage Amount 0 $ Belongs To * Select Debtor 1 Only Debtor 2 Only Debtor 1 A…" at bounding box center [1118, 291] width 223 height 431
click at [674, 100] on input "text" at bounding box center [672, 108] width 207 height 32
click at [674, 103] on input "text" at bounding box center [672, 108] width 207 height 32
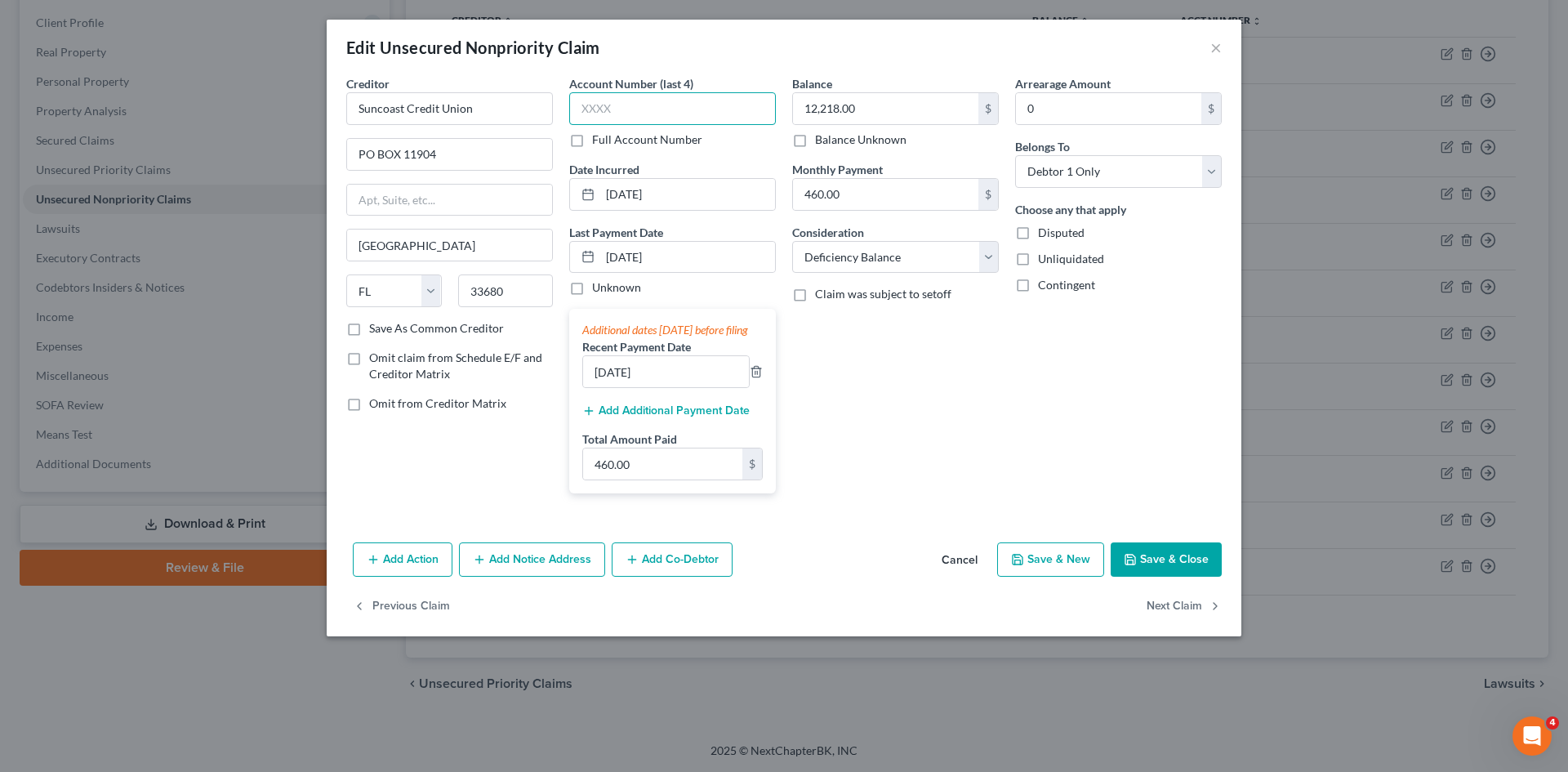
click at [674, 103] on input "text" at bounding box center [672, 108] width 207 height 32
click at [665, 386] on input "[DATE]" at bounding box center [665, 372] width 166 height 31
click at [760, 377] on icon "button" at bounding box center [756, 371] width 8 height 11
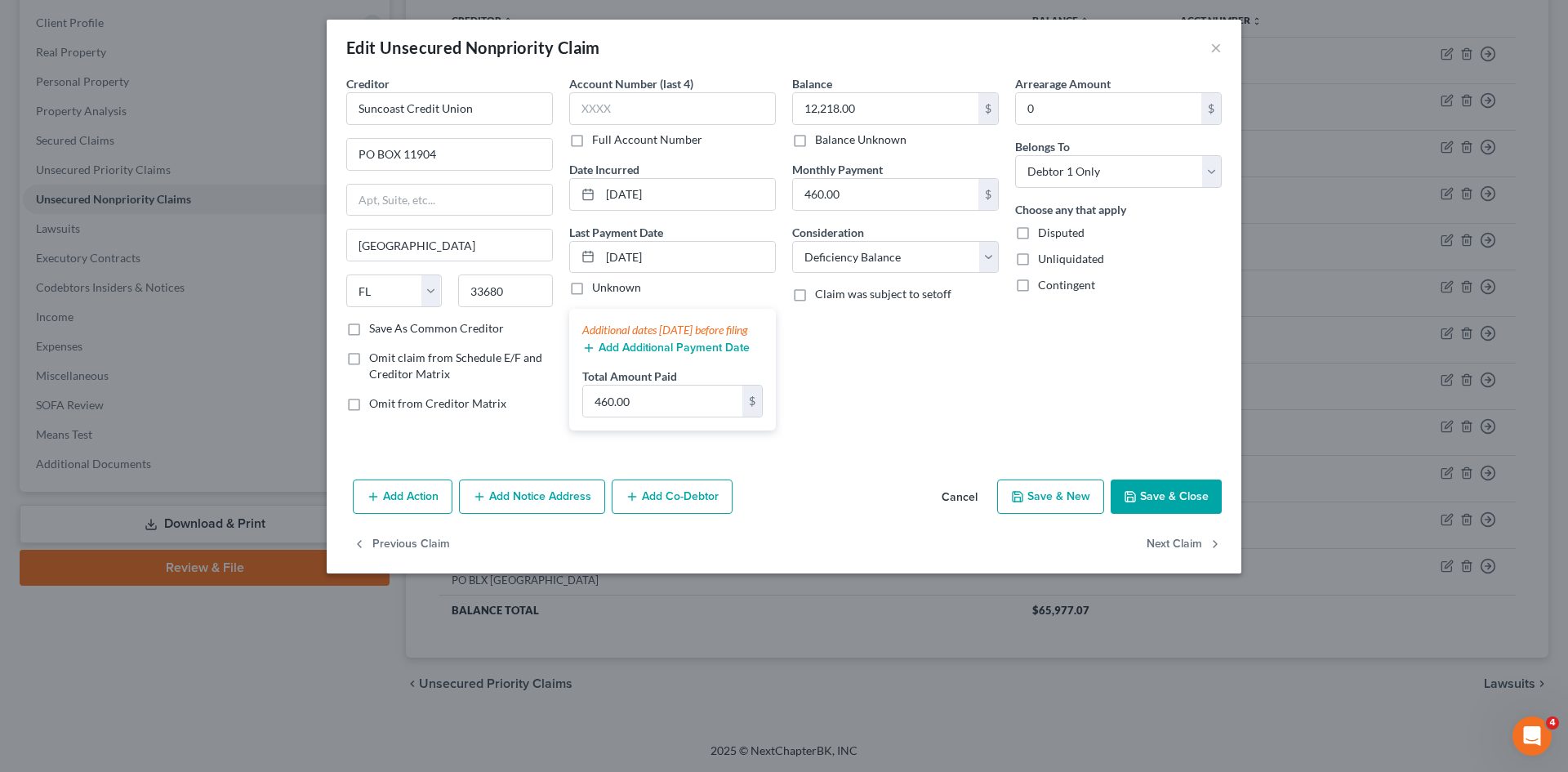
click at [831, 412] on div "Balance 12,218.00 $ Balance Unknown Balance Undetermined 12,218.00 $ Balance Un…" at bounding box center [896, 260] width 223 height 368
type input "18,976.00"
click at [1165, 514] on button "Save & Close" at bounding box center [1165, 497] width 111 height 34
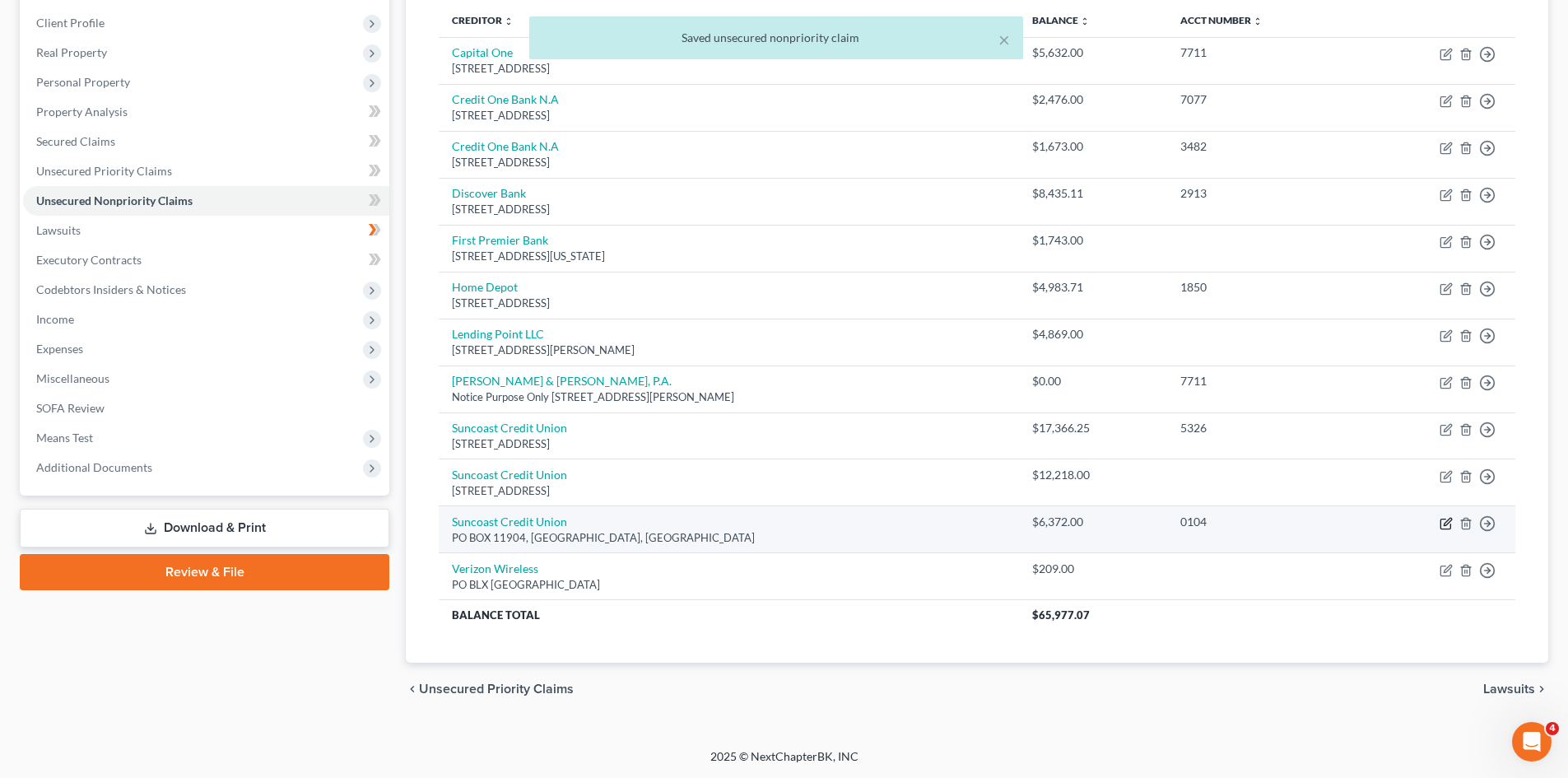
click at [1440, 527] on icon "button" at bounding box center [1445, 523] width 10 height 10
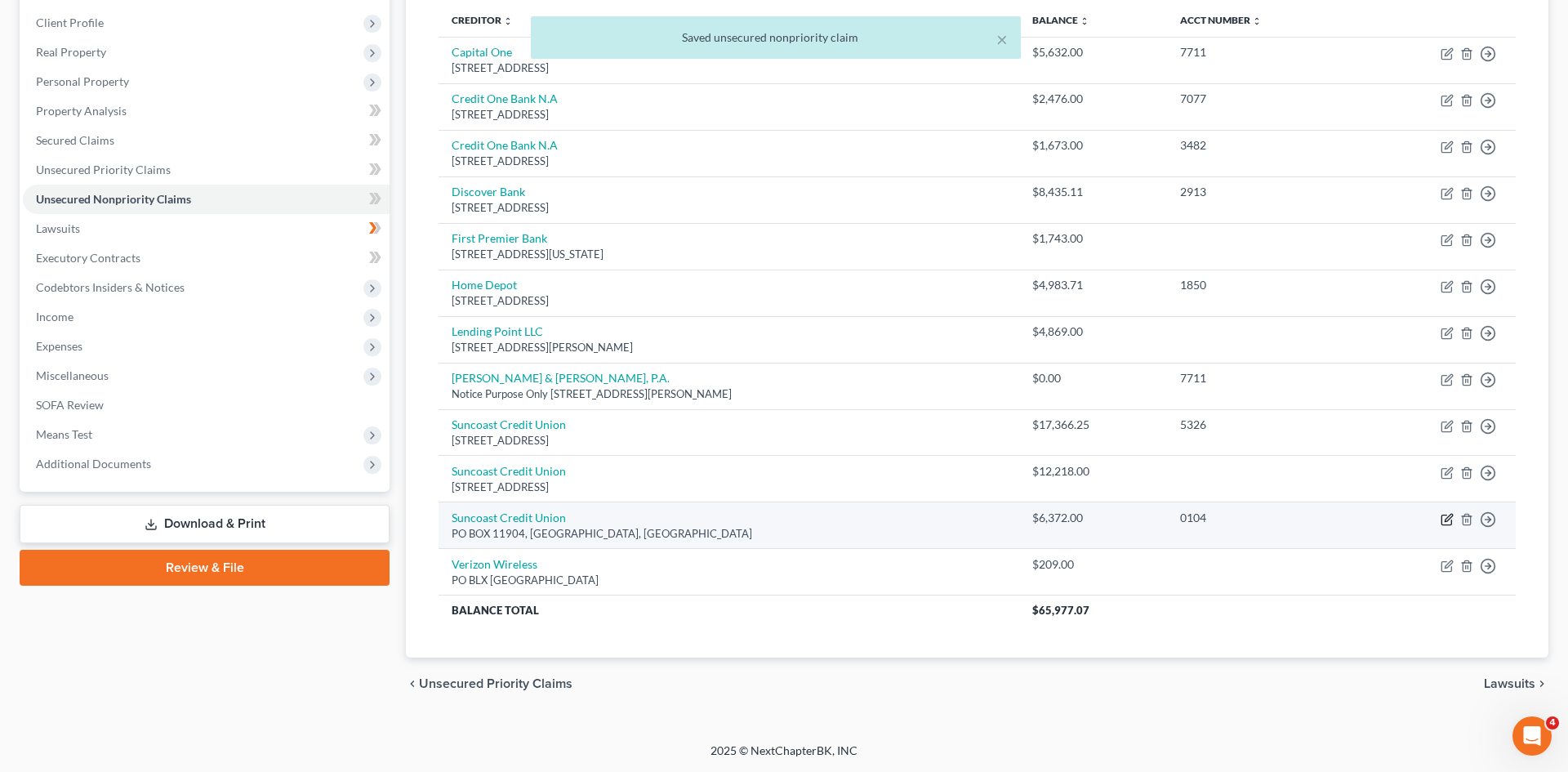
select select "0"
select select "4"
select select "0"
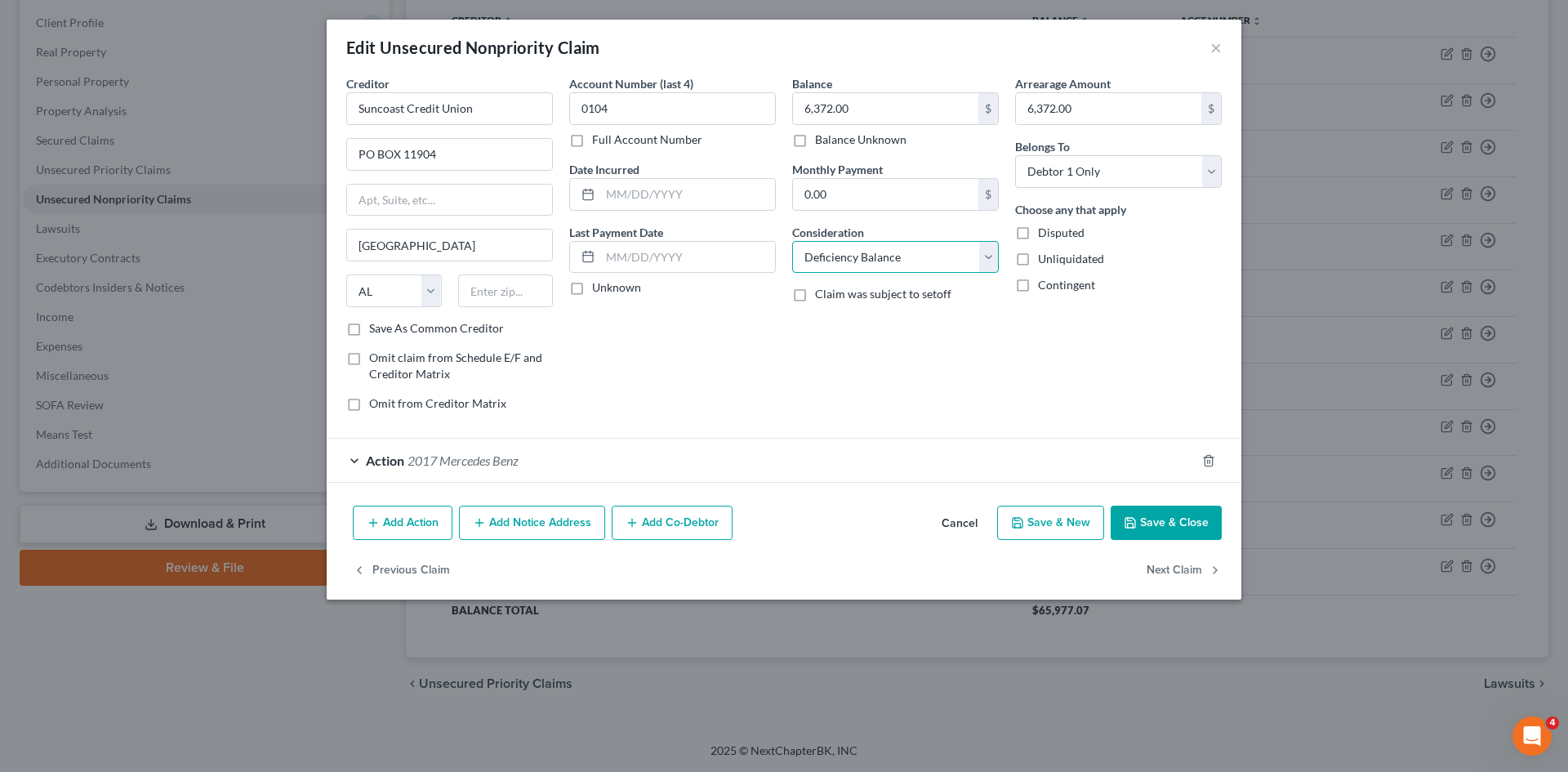
click at [839, 261] on select "Select Cable / Satellite Services Collection Agency Credit Card Debt Debt Couns…" at bounding box center [895, 257] width 207 height 32
click at [711, 401] on div "Account Number (last 4) 0104 Full Account Number Date Incurred Last Payment Dat…" at bounding box center [673, 250] width 223 height 350
click at [873, 106] on input "6,372.00" at bounding box center [885, 109] width 185 height 31
type input "6,806"
click at [838, 200] on input "0.00" at bounding box center [885, 195] width 185 height 31
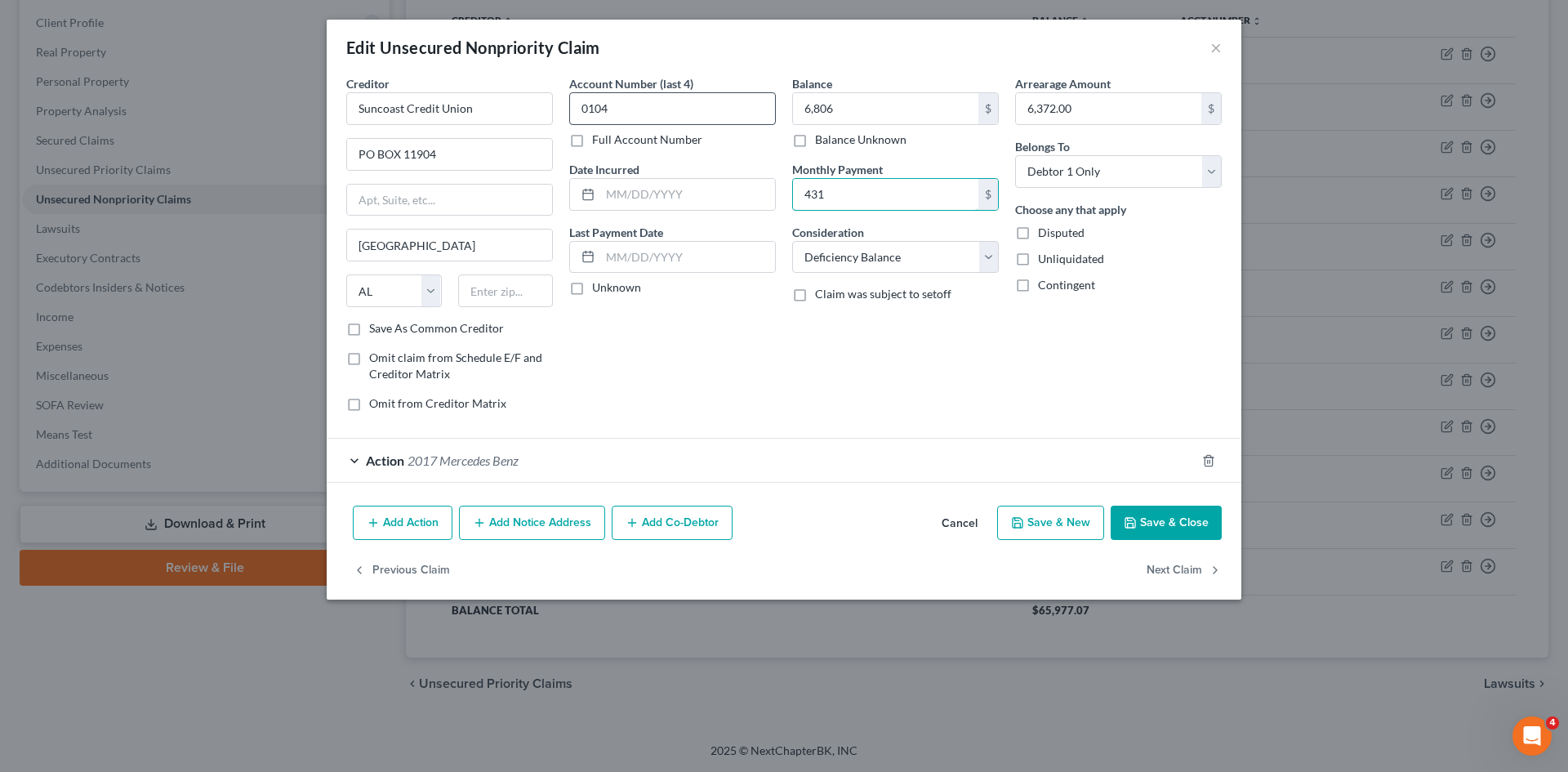
type input "431"
click at [657, 114] on input "0104" at bounding box center [672, 108] width 207 height 32
click at [647, 194] on input "text" at bounding box center [688, 195] width 174 height 31
type input "[DATE]"
click at [648, 261] on input "text" at bounding box center [688, 258] width 174 height 31
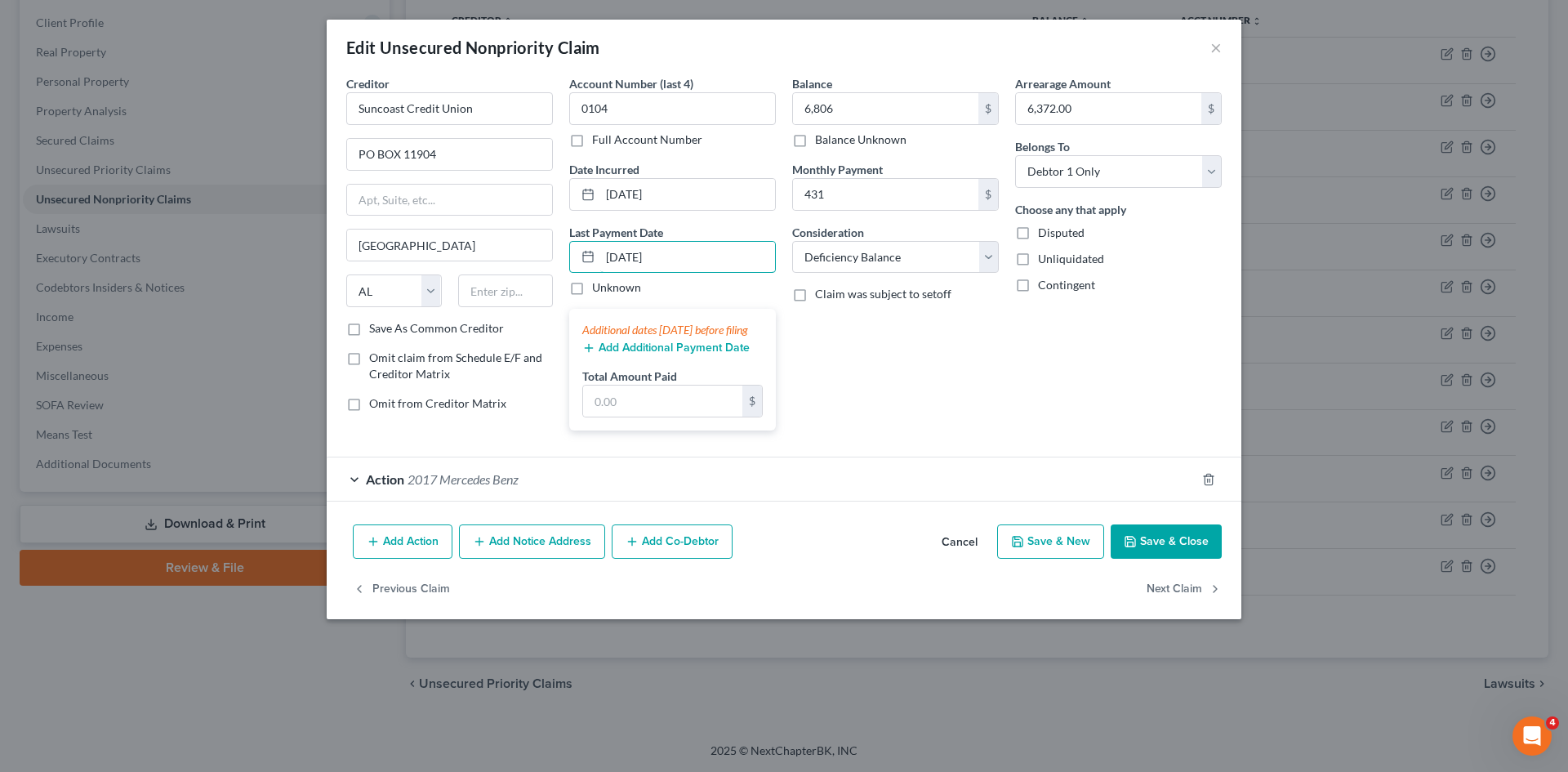
type input "[DATE]"
click at [901, 370] on div "Balance 6,806.00 $ Balance Unknown Balance Undetermined 6,806 $ Balance Unknown…" at bounding box center [896, 260] width 223 height 368
click at [658, 416] on input "text" at bounding box center [662, 402] width 160 height 31
type input "21,719.00"
click at [1143, 555] on button "Save & Close" at bounding box center [1165, 541] width 111 height 34
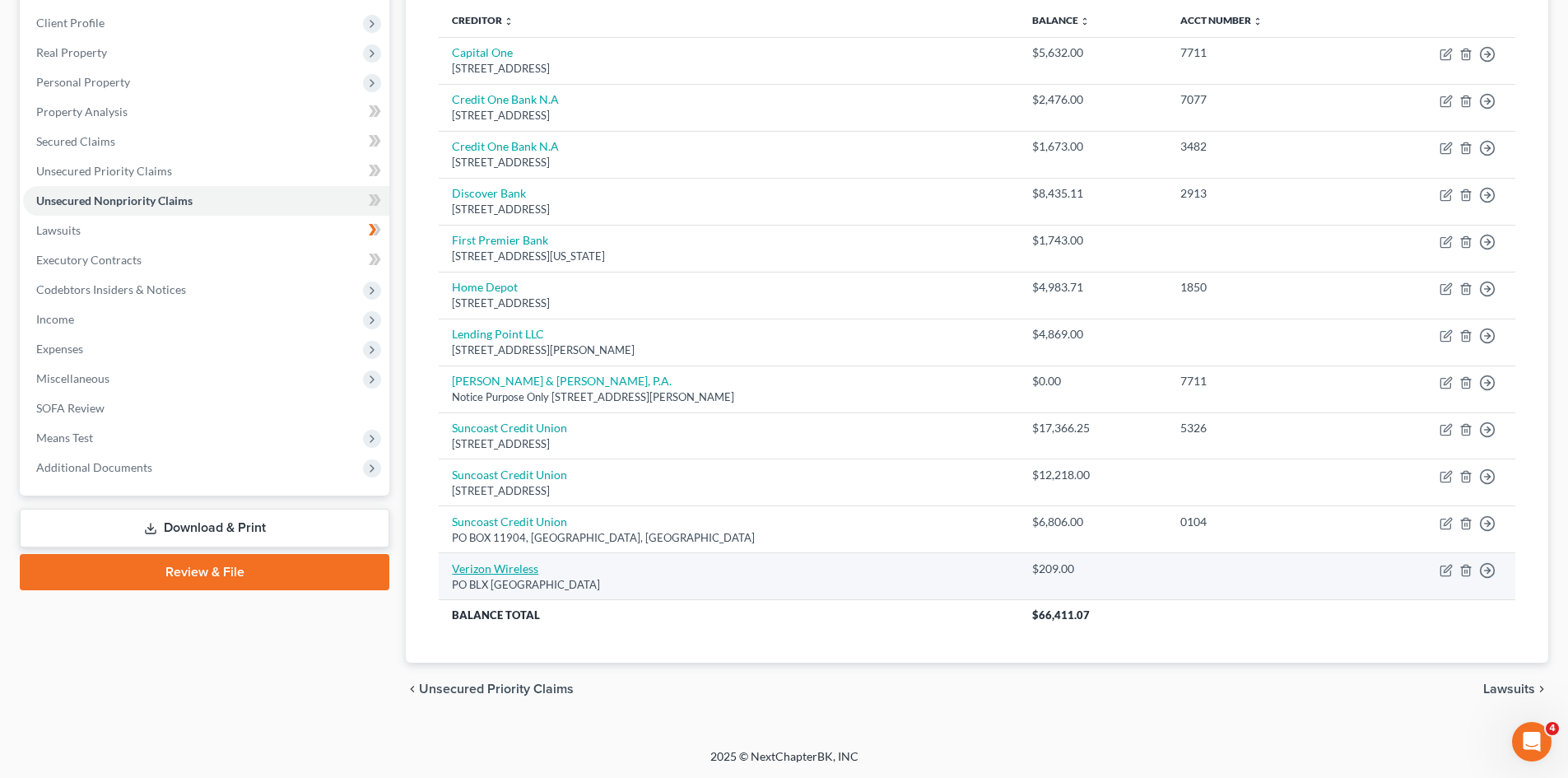
click at [513, 563] on link "Verizon Wireless" at bounding box center [495, 569] width 87 height 14
select select "45"
select select "14"
select select "0"
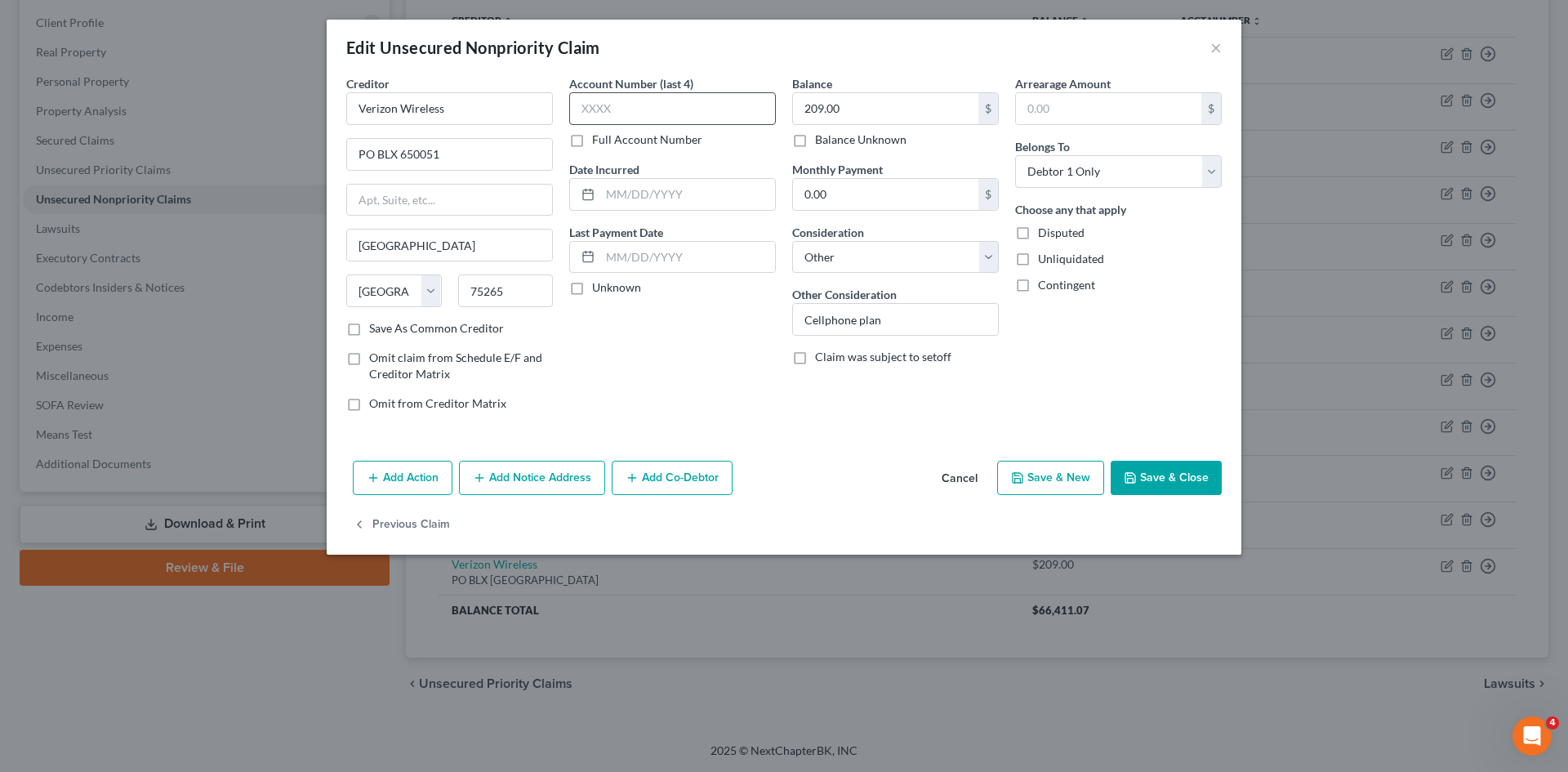
drag, startPoint x: 627, startPoint y: 125, endPoint x: 625, endPoint y: 115, distance: 10.2
click at [627, 121] on div "Account Number (last 4) Full Account Number" at bounding box center [672, 112] width 207 height 72
click at [625, 109] on input "text" at bounding box center [672, 108] width 207 height 32
click at [663, 197] on input "text" at bounding box center [688, 195] width 174 height 31
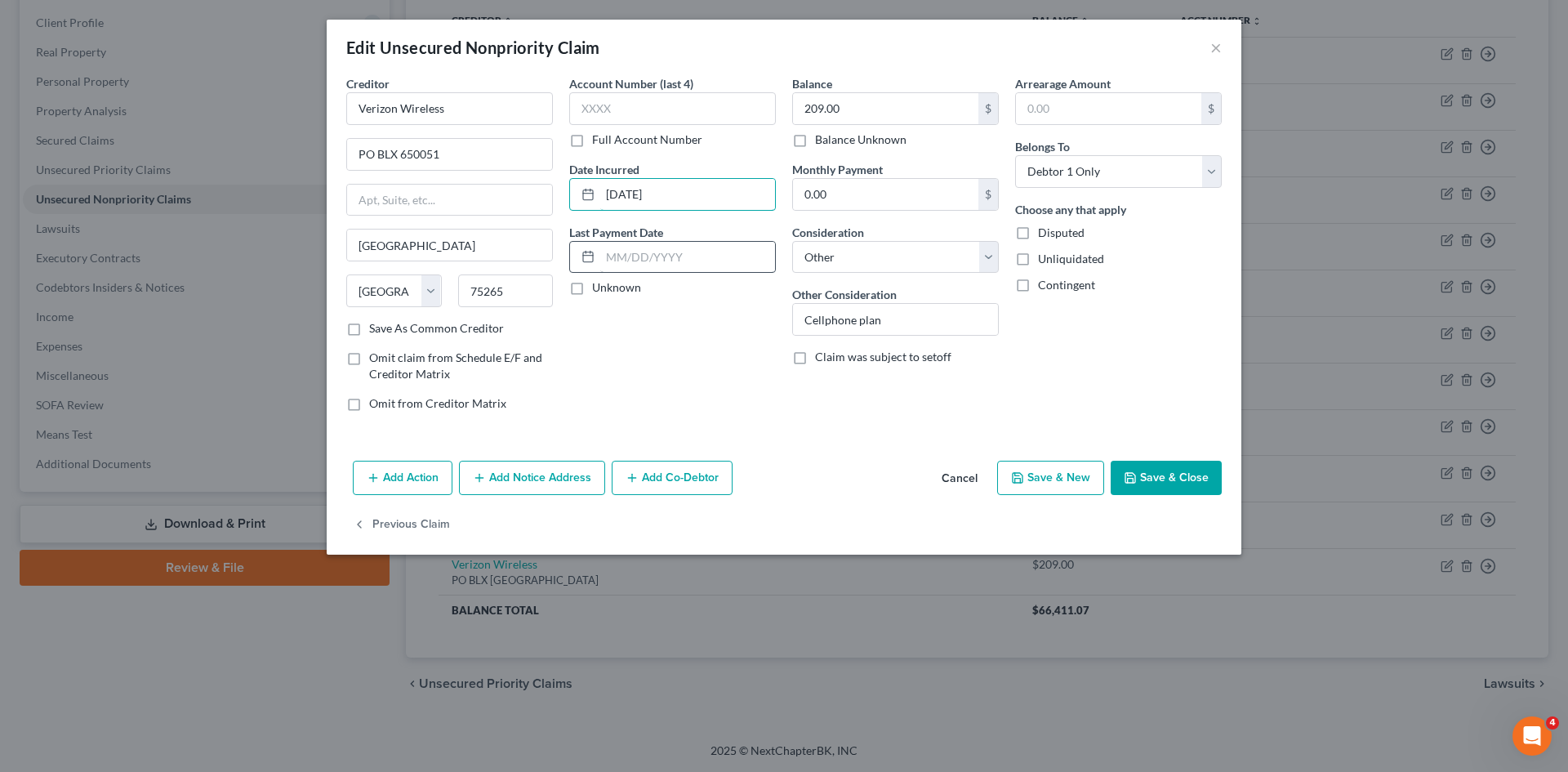
type input "[DATE]"
click at [641, 258] on input "text" at bounding box center [688, 258] width 174 height 31
click at [614, 348] on div "Account Number (last 4) Full Account Number Date Incurred [DATE] Last Payment D…" at bounding box center [673, 250] width 223 height 350
click at [593, 290] on label "Unknown" at bounding box center [617, 287] width 49 height 17
click at [598, 290] on input "Unknown" at bounding box center [603, 284] width 11 height 11
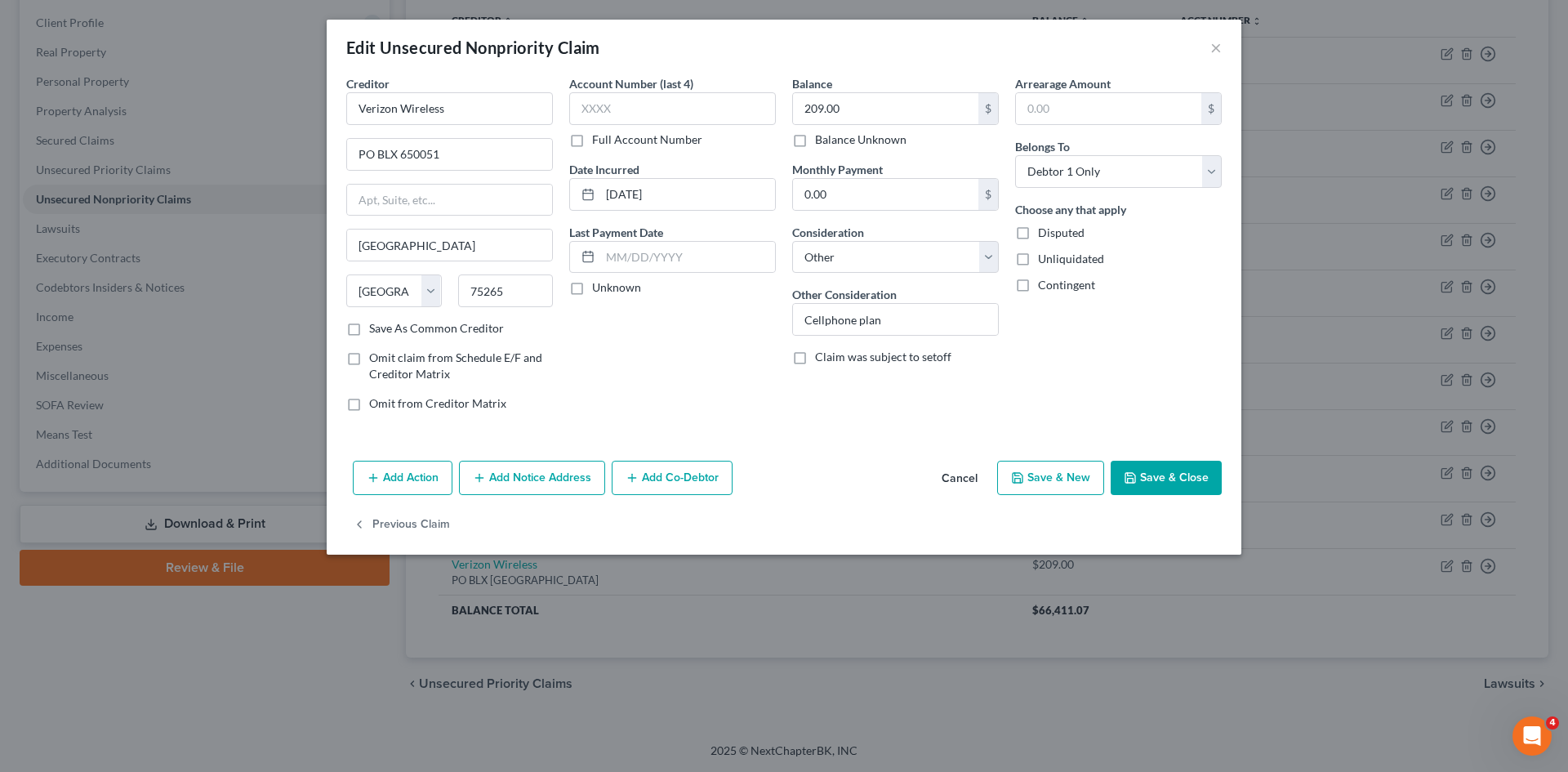
checkbox input "true"
click at [859, 199] on input "0.00" at bounding box center [885, 195] width 185 height 31
click at [857, 451] on div "Creditor * Verizon Wireless PO BLX 650051 [GEOGRAPHIC_DATA] [US_STATE] AK AR AZ…" at bounding box center [784, 265] width 915 height 379
click at [689, 265] on input "text" at bounding box center [688, 258] width 174 height 31
click at [615, 259] on input "[DATE]" at bounding box center [688, 258] width 174 height 31
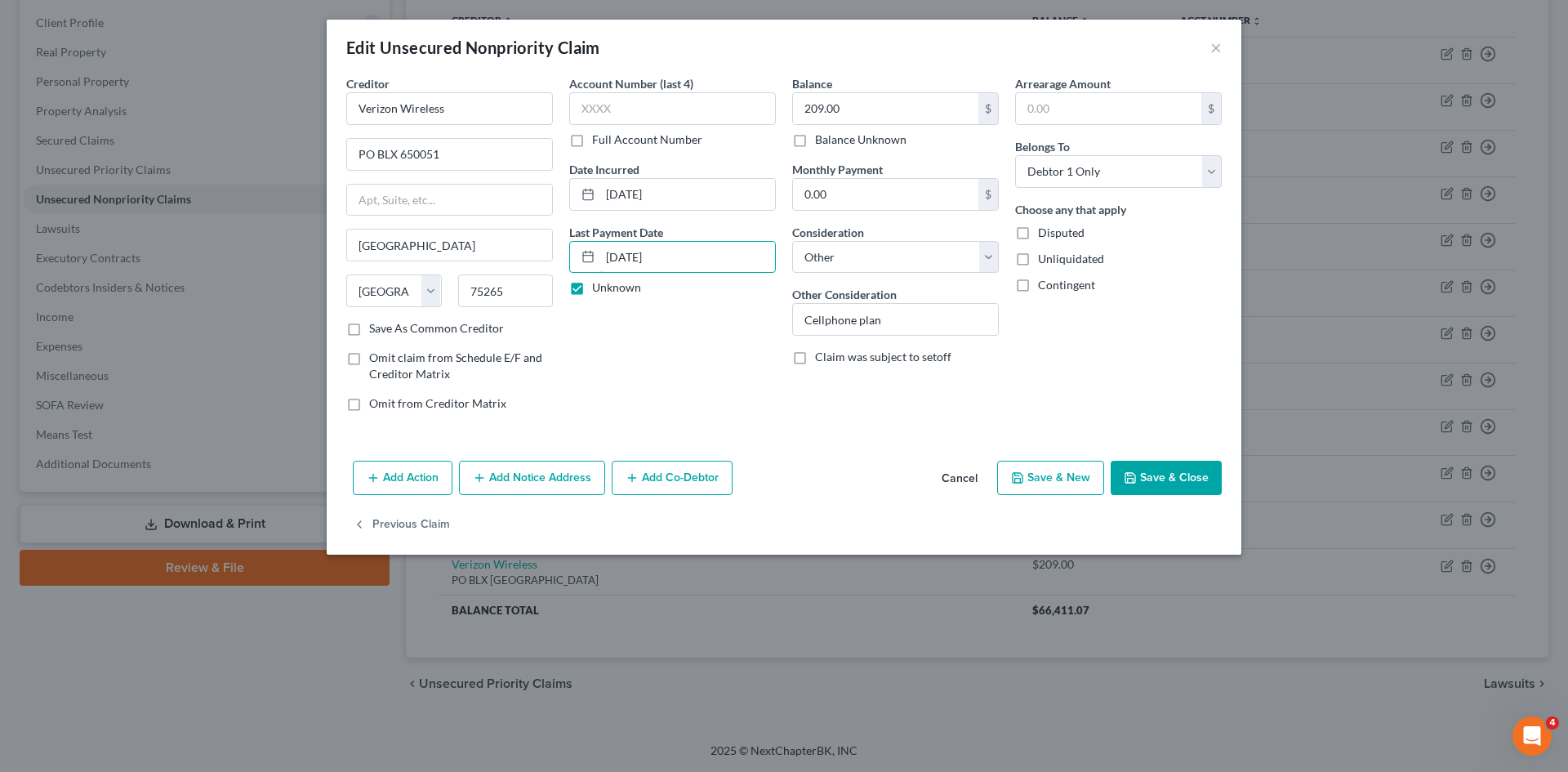
type input "[DATE]"
click at [1149, 480] on button "Save & Close" at bounding box center [1165, 477] width 111 height 34
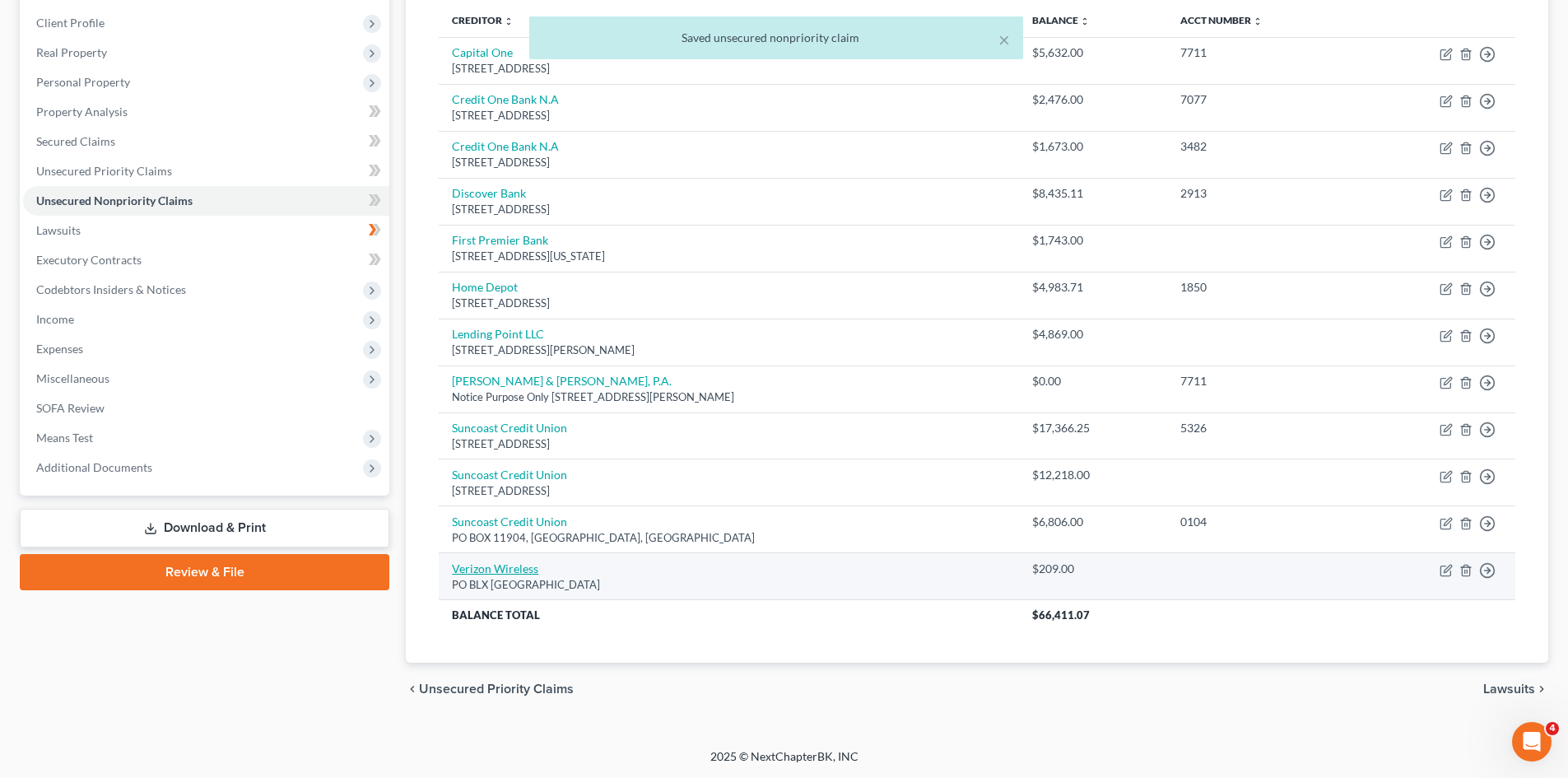
click at [531, 569] on link "Verizon Wireless" at bounding box center [495, 569] width 87 height 14
select select "45"
select select "14"
select select "0"
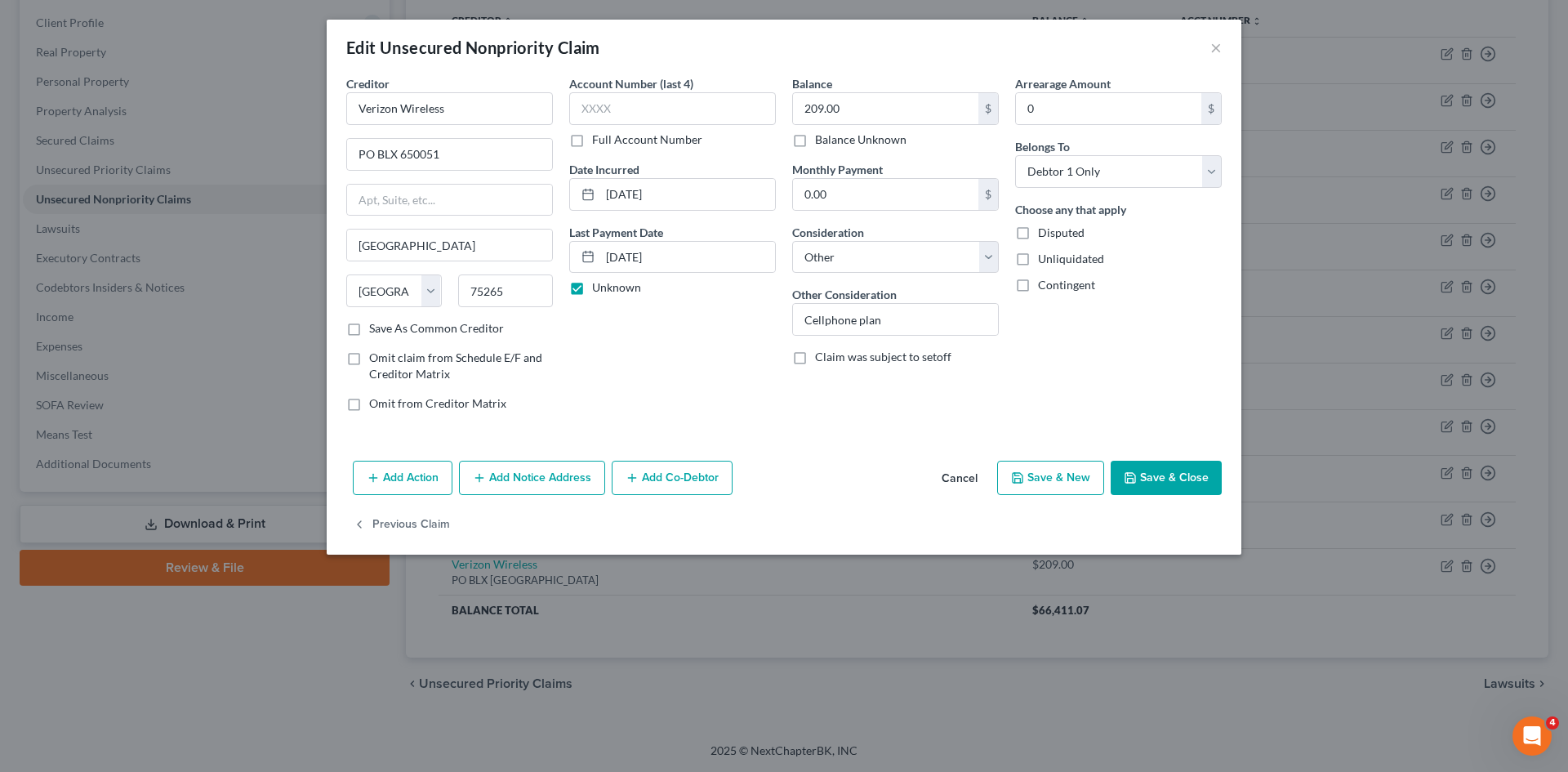
click at [955, 484] on button "Cancel" at bounding box center [959, 478] width 62 height 32
